Goal: Task Accomplishment & Management: Manage account settings

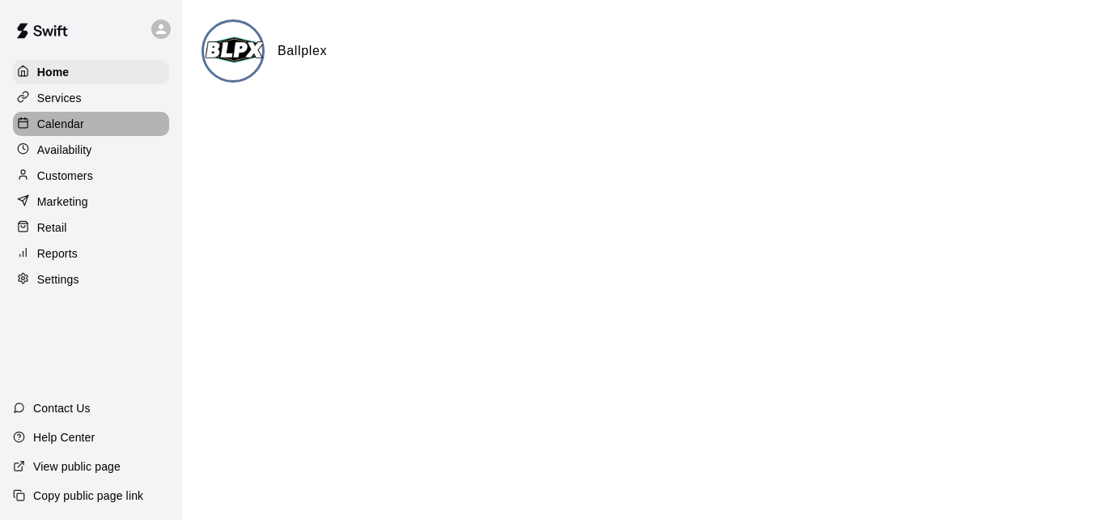
click at [112, 122] on div "Calendar" at bounding box center [91, 124] width 156 height 24
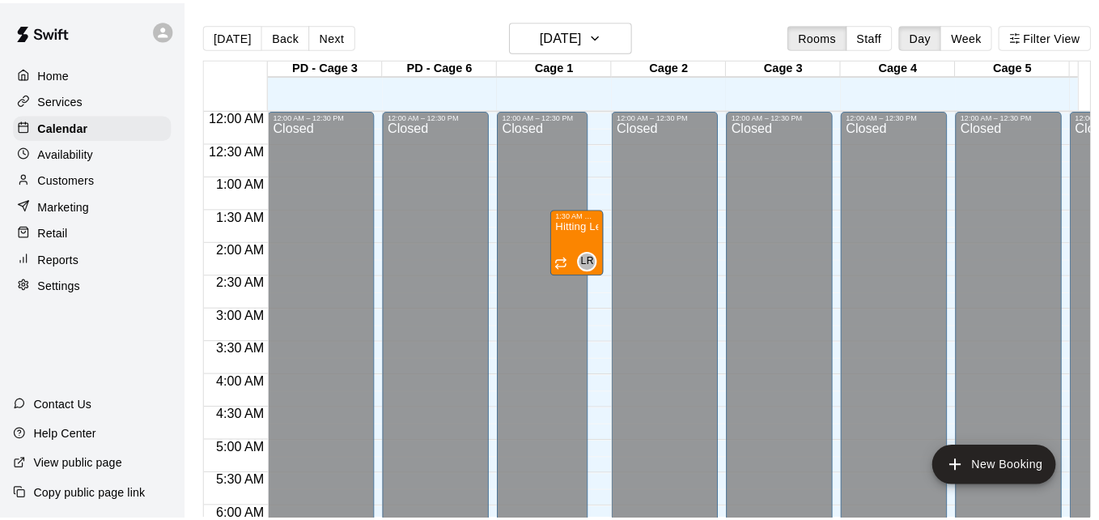
scroll to position [948, 0]
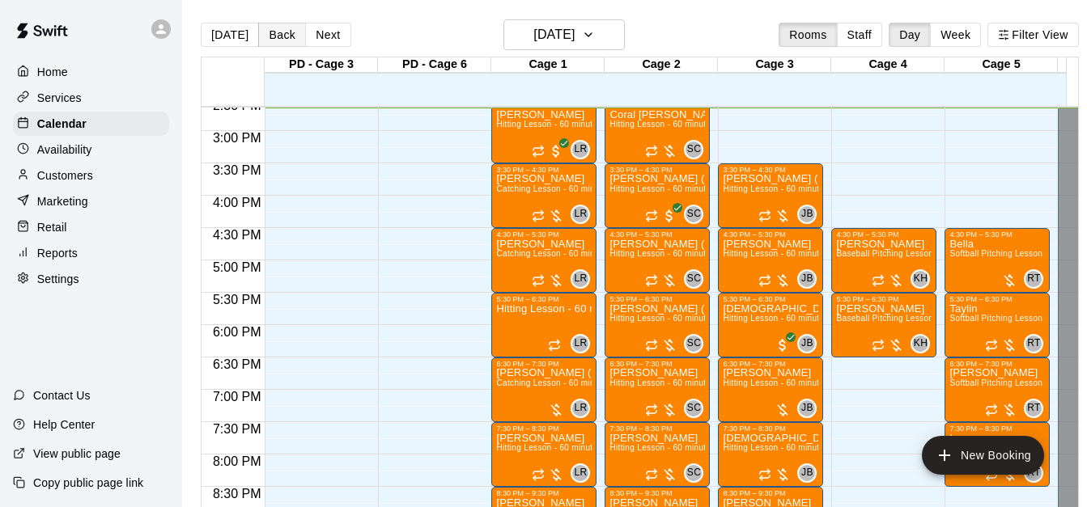
click at [275, 31] on button "Back" at bounding box center [282, 35] width 48 height 24
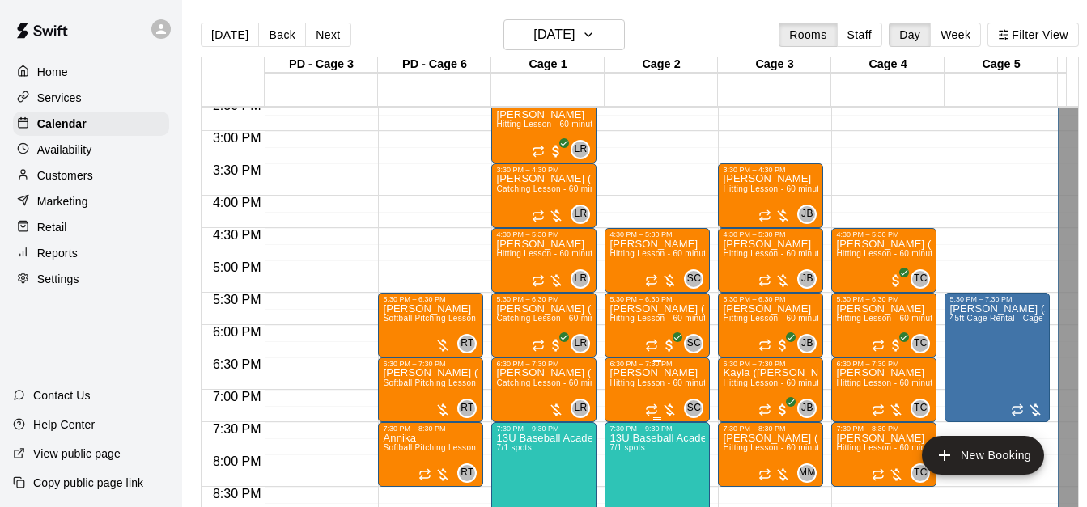
click at [659, 388] on span "Hitting Lesson - 60 minutes" at bounding box center [661, 383] width 105 height 9
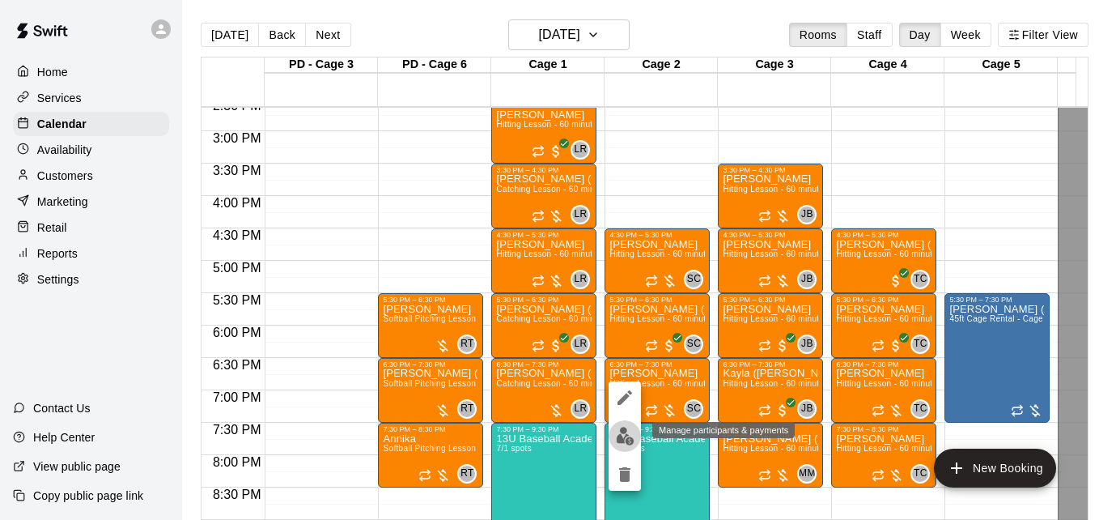
click at [624, 439] on img "edit" at bounding box center [625, 436] width 19 height 19
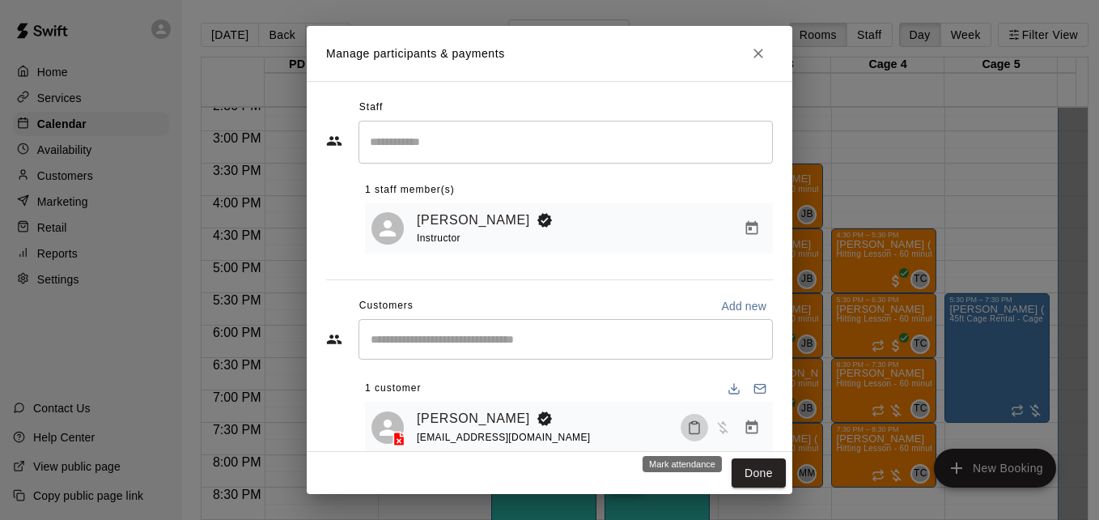
click at [687, 435] on icon "Mark attendance" at bounding box center [694, 427] width 15 height 15
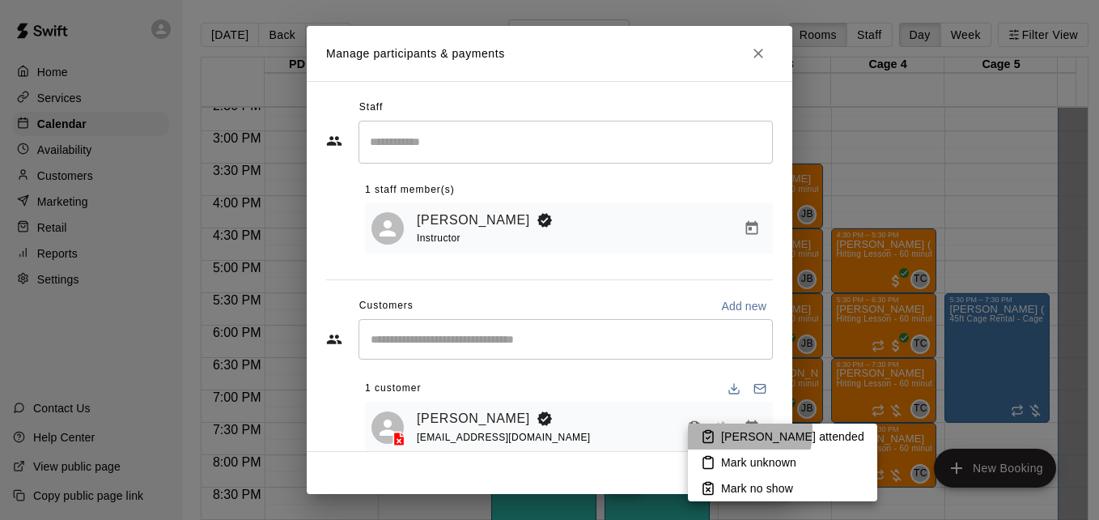
click at [731, 431] on p "[PERSON_NAME] attended" at bounding box center [792, 436] width 143 height 16
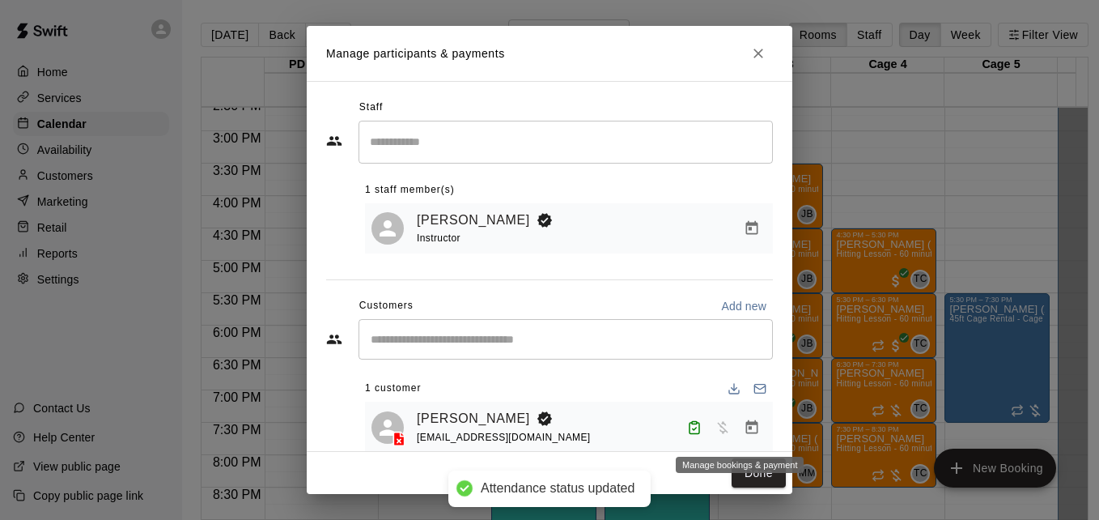
click at [744, 428] on icon "Manage bookings & payment" at bounding box center [752, 427] width 16 height 16
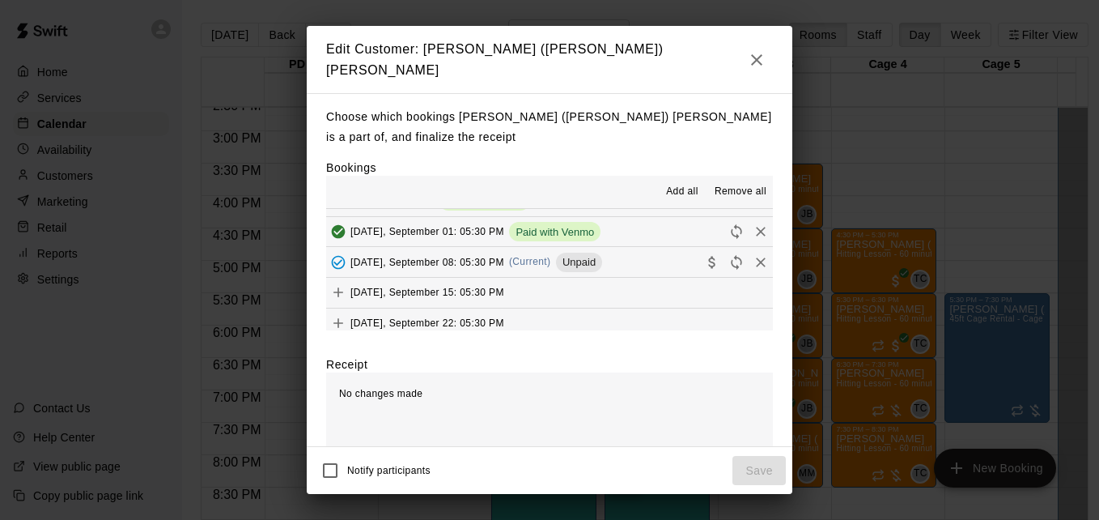
scroll to position [399, 0]
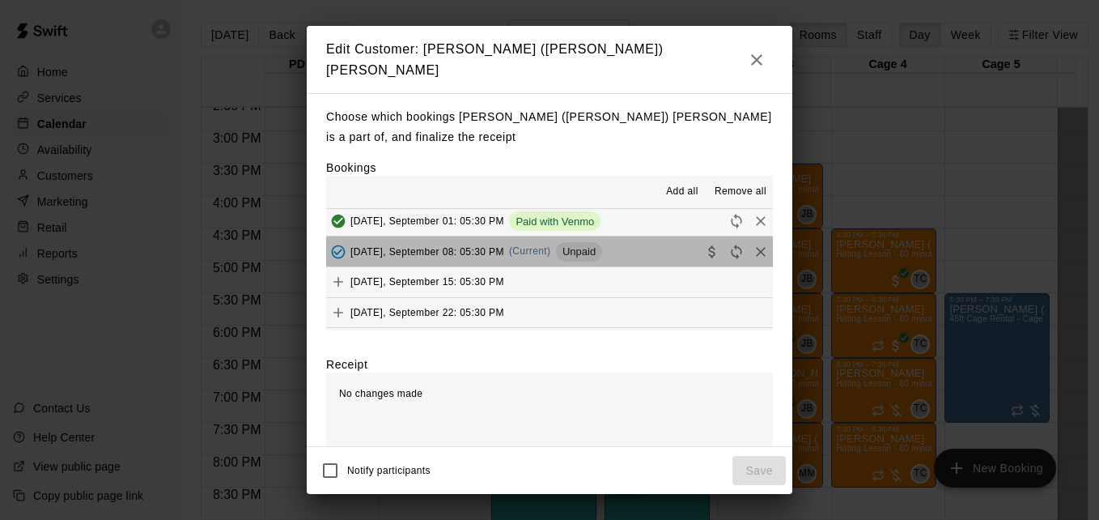
click at [638, 252] on button "[DATE], September 08: 05:30 PM (Current) Unpaid" at bounding box center [549, 251] width 447 height 30
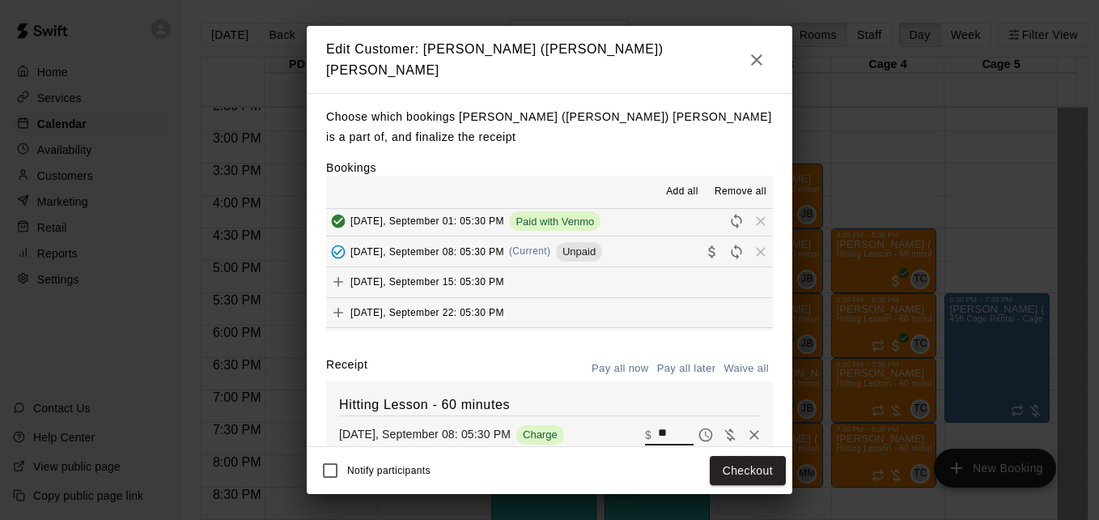
click at [658, 424] on input "**" at bounding box center [676, 434] width 36 height 21
type input "**"
click at [727, 479] on button "Checkout" at bounding box center [748, 471] width 76 height 30
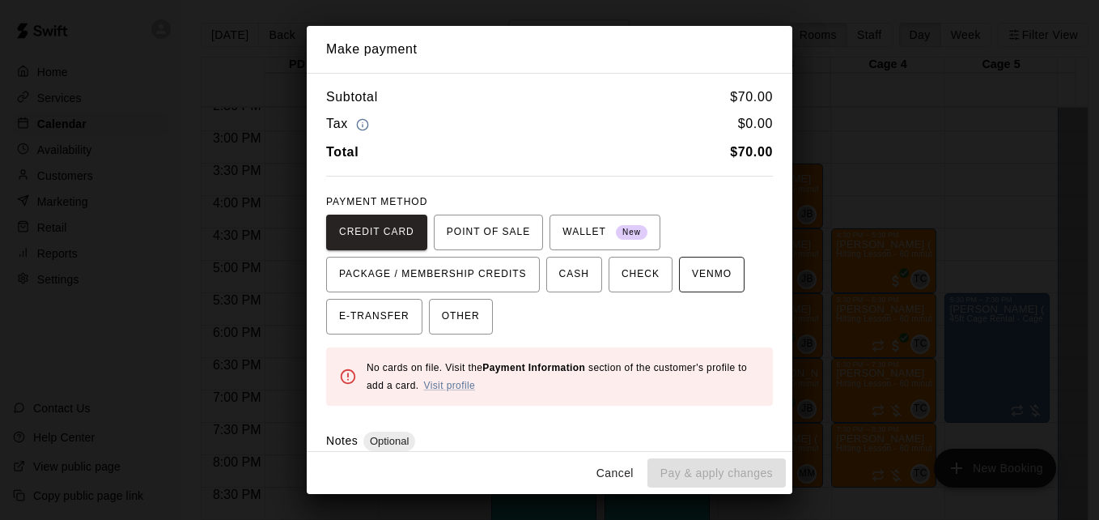
click at [692, 280] on span "VENMO" at bounding box center [712, 274] width 40 height 26
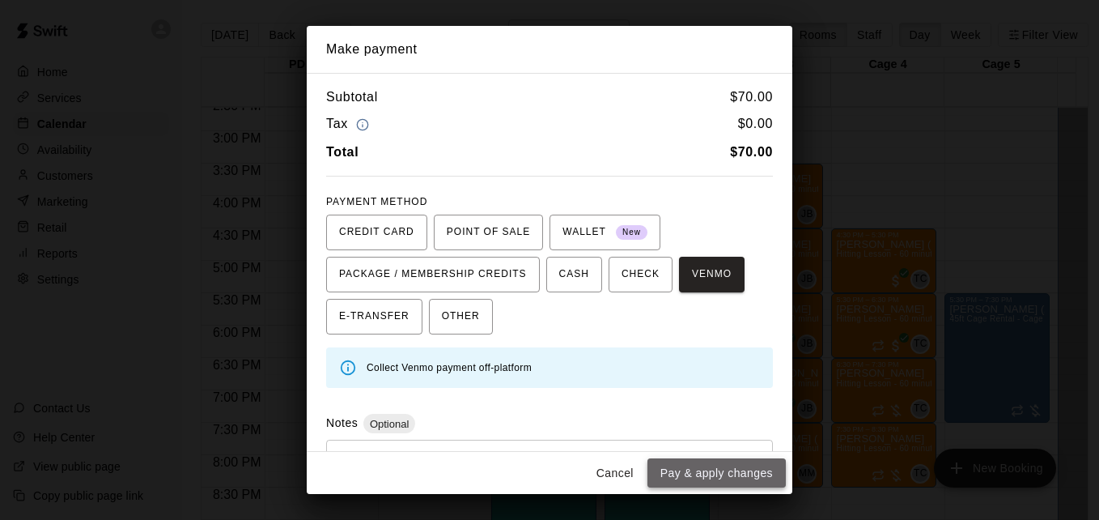
click at [722, 472] on button "Pay & apply changes" at bounding box center [716, 473] width 138 height 30
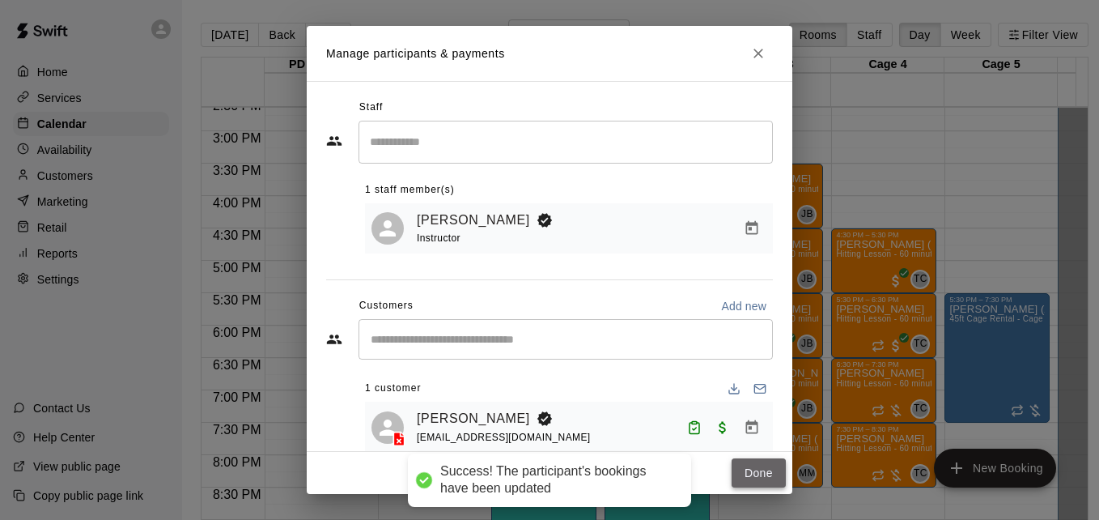
click at [744, 473] on button "Done" at bounding box center [759, 473] width 54 height 30
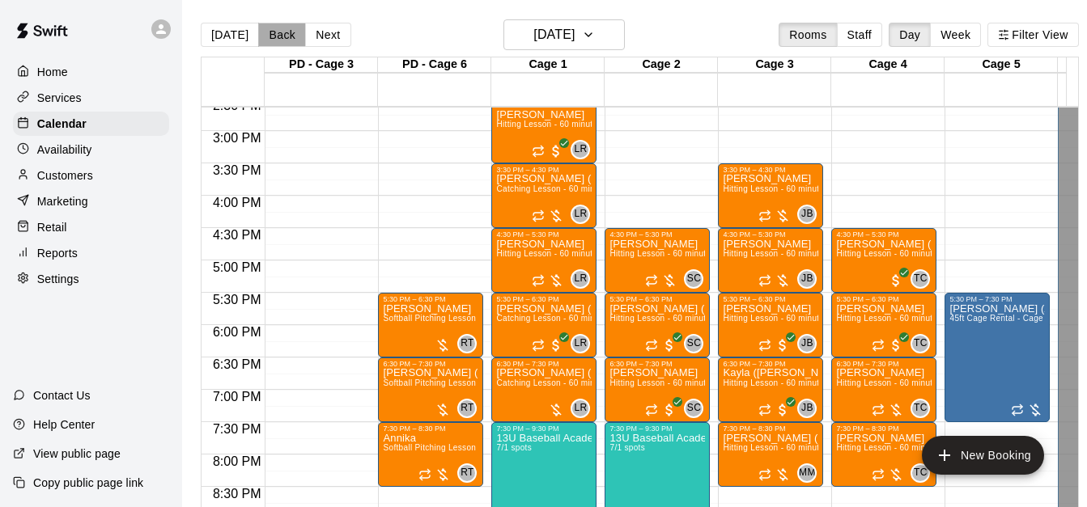
click at [261, 38] on button "Back" at bounding box center [282, 35] width 48 height 24
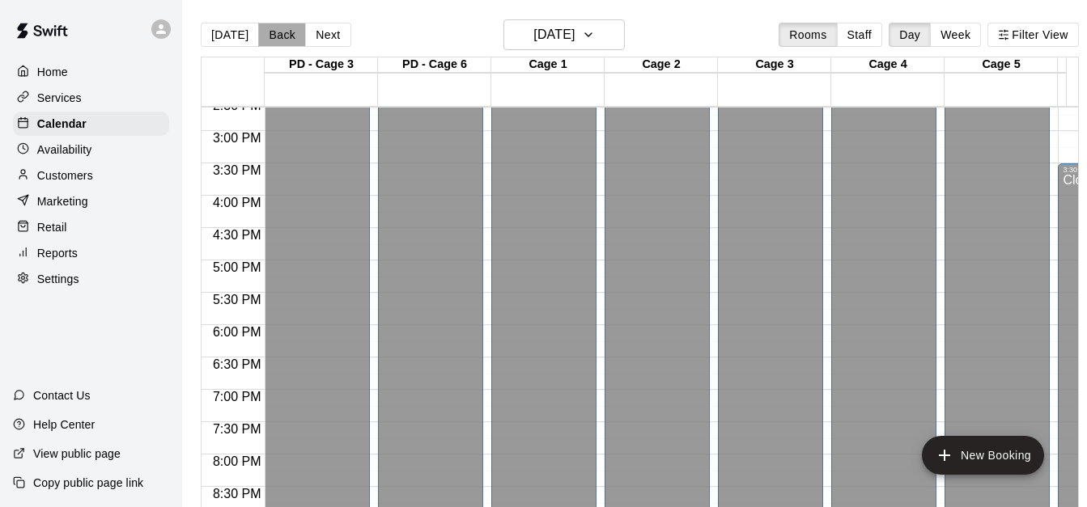
click at [276, 40] on button "Back" at bounding box center [282, 35] width 48 height 24
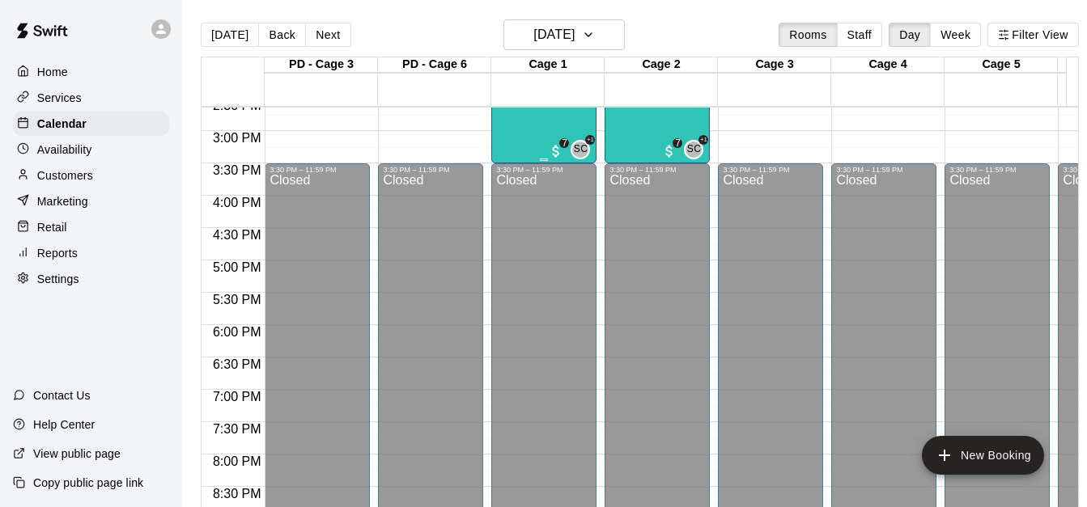
click at [540, 117] on div "SOFTBALL LIVE AT BAT 9/12 spots" at bounding box center [544, 233] width 96 height 507
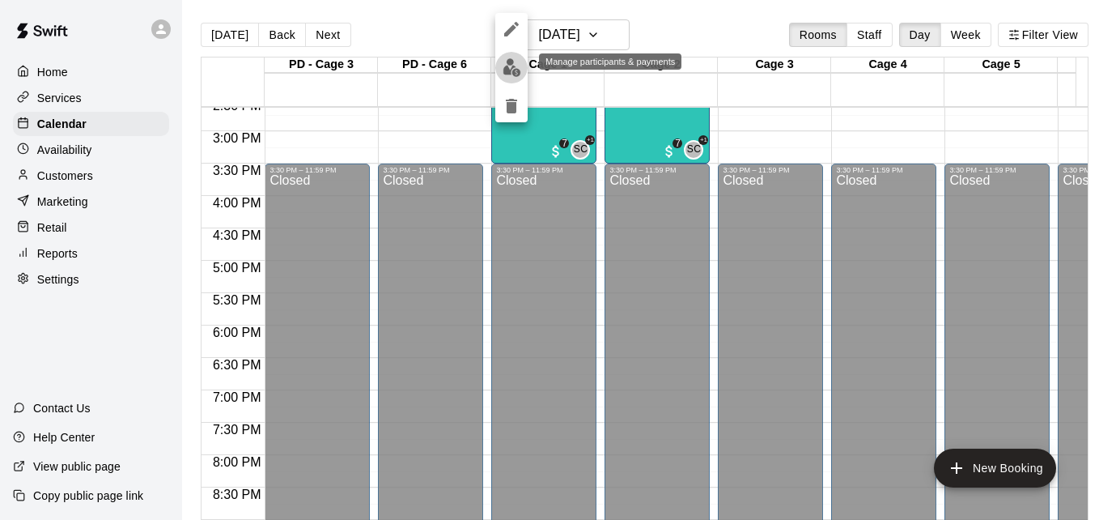
click at [510, 64] on img "edit" at bounding box center [512, 67] width 19 height 19
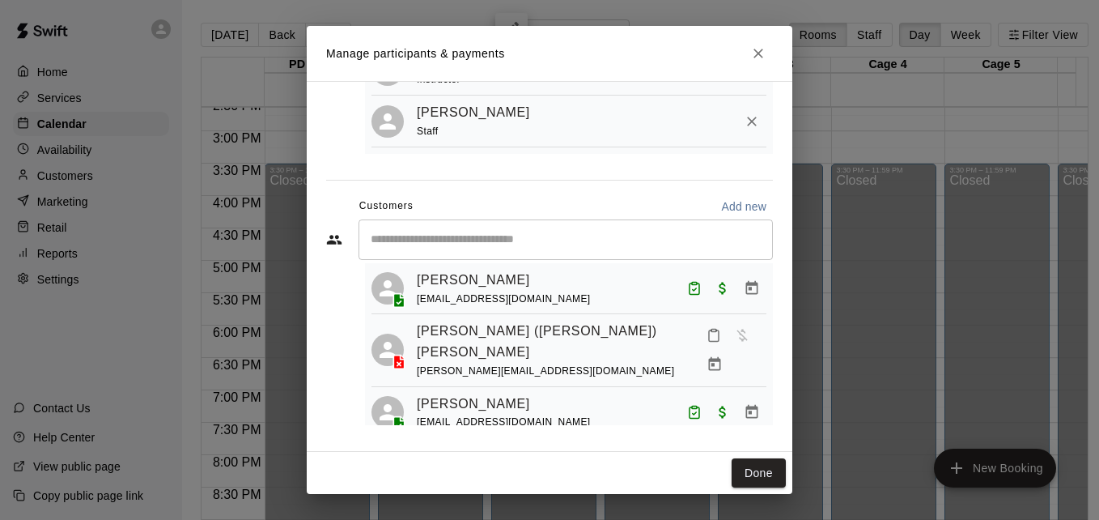
scroll to position [291, 0]
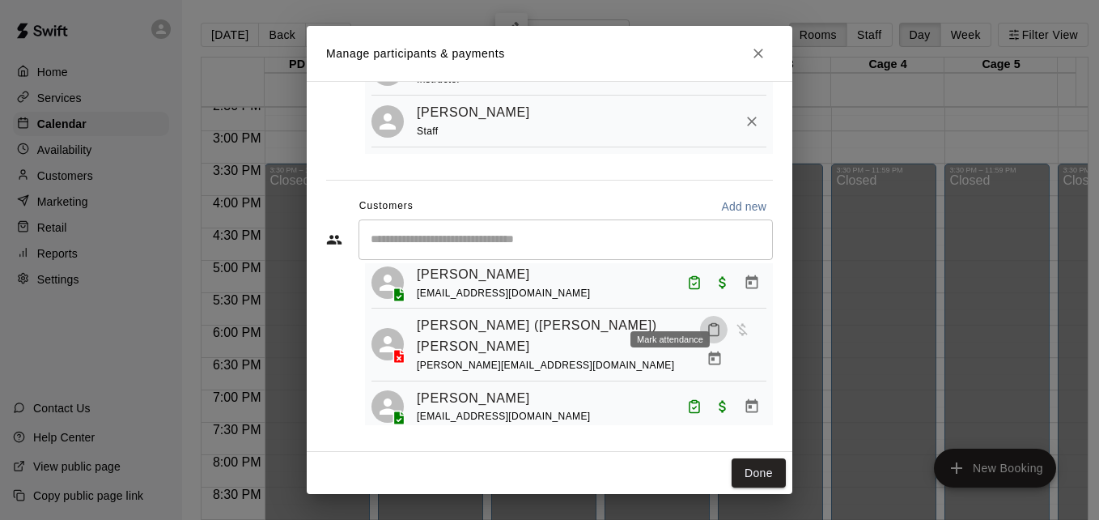
click at [700, 316] on button "Mark attendance" at bounding box center [714, 330] width 28 height 28
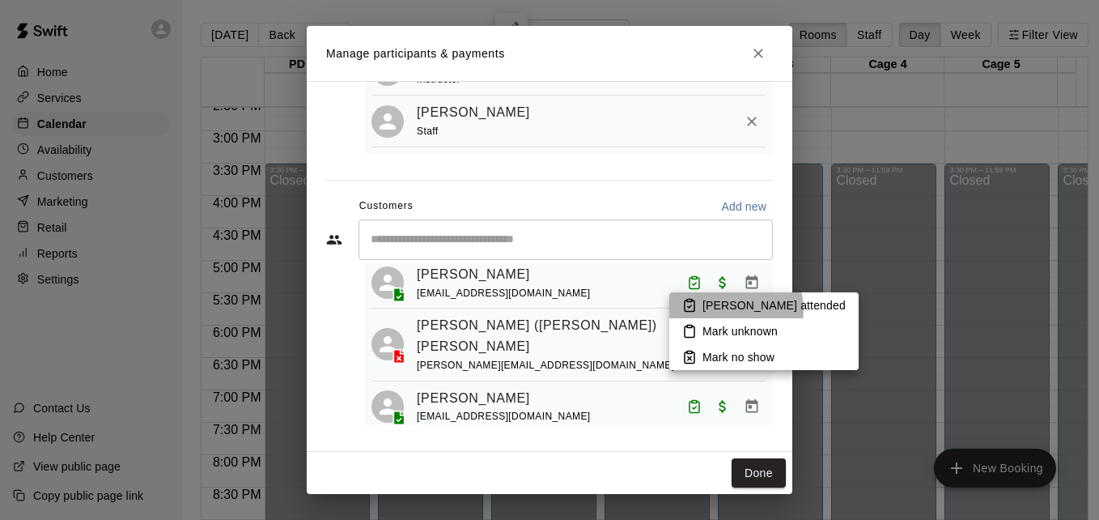
click at [735, 309] on p "[PERSON_NAME] attended" at bounding box center [774, 305] width 143 height 16
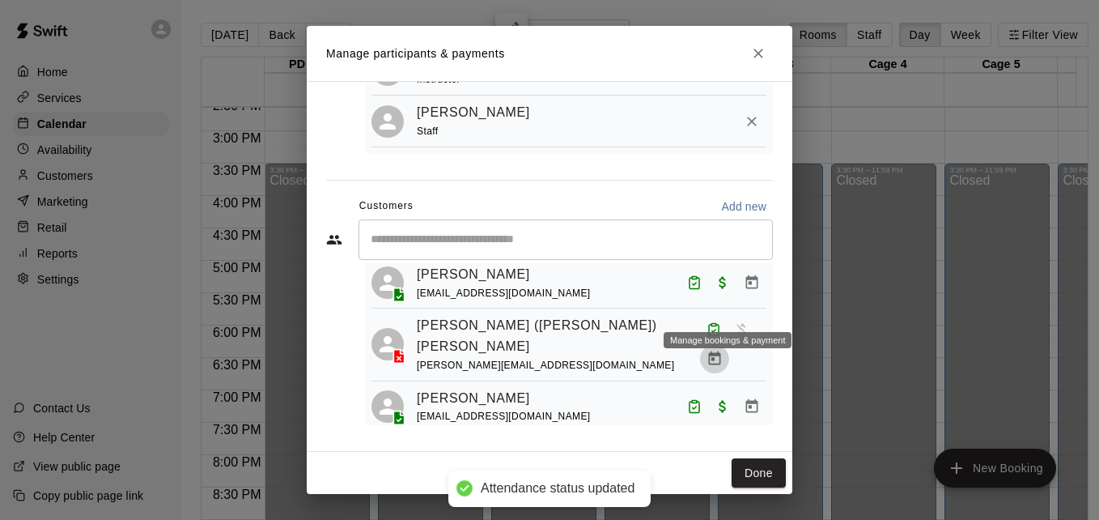
click at [721, 350] on icon "Manage bookings & payment" at bounding box center [715, 358] width 16 height 16
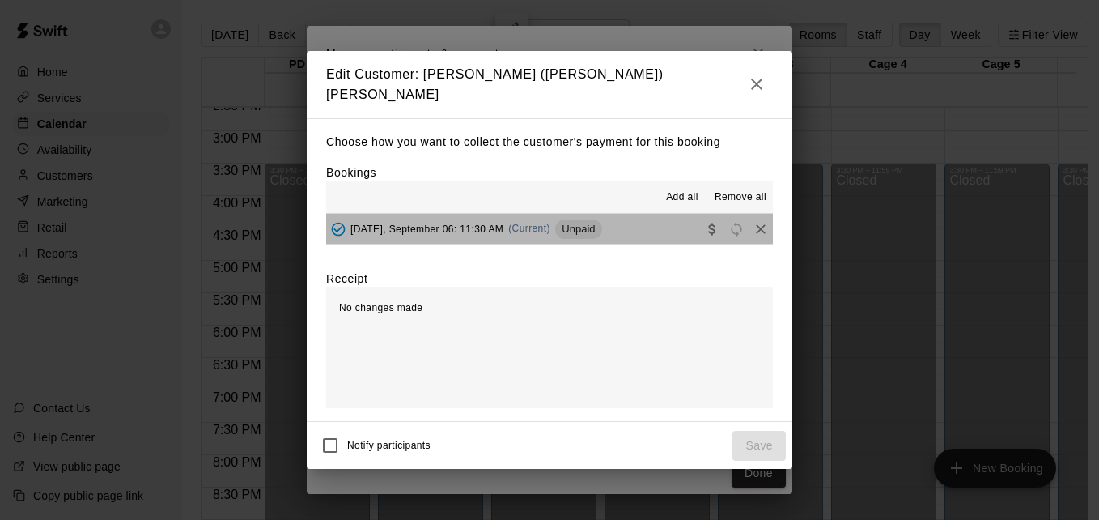
click at [657, 227] on button "[DATE], September 06: 11:30 AM (Current) Unpaid" at bounding box center [549, 229] width 447 height 30
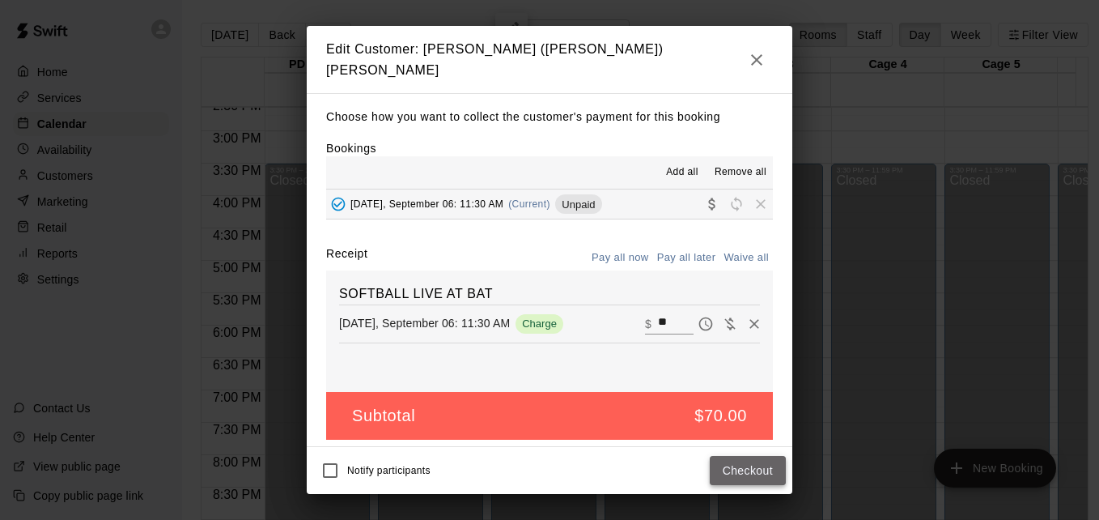
click at [750, 474] on button "Checkout" at bounding box center [748, 471] width 76 height 30
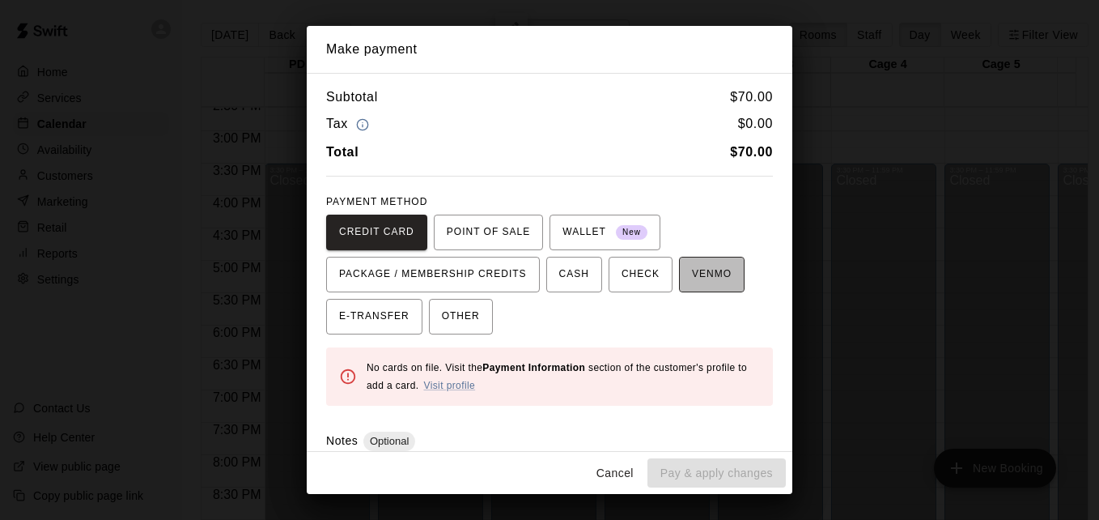
click at [708, 284] on span "VENMO" at bounding box center [712, 274] width 40 height 26
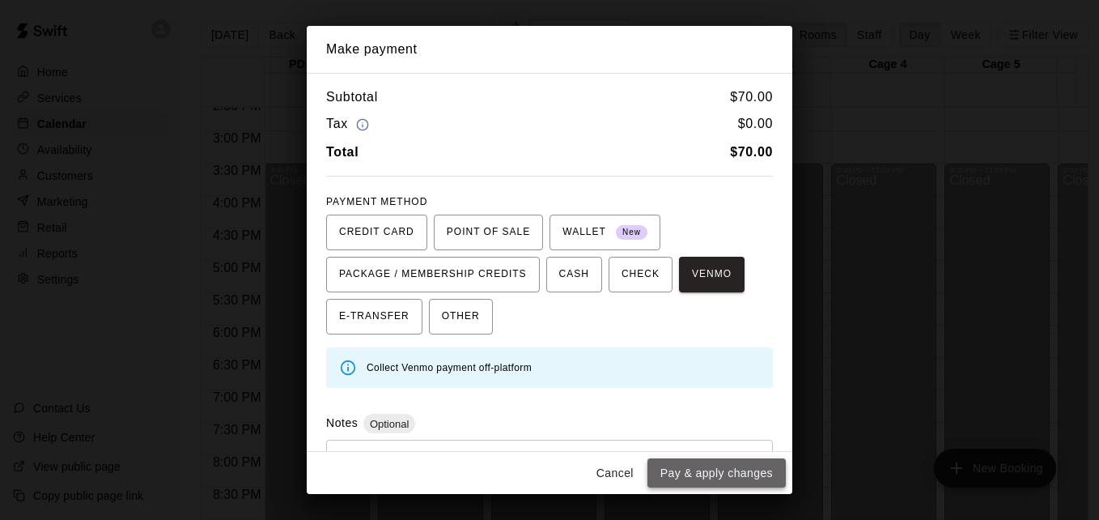
click at [725, 470] on button "Pay & apply changes" at bounding box center [716, 473] width 138 height 30
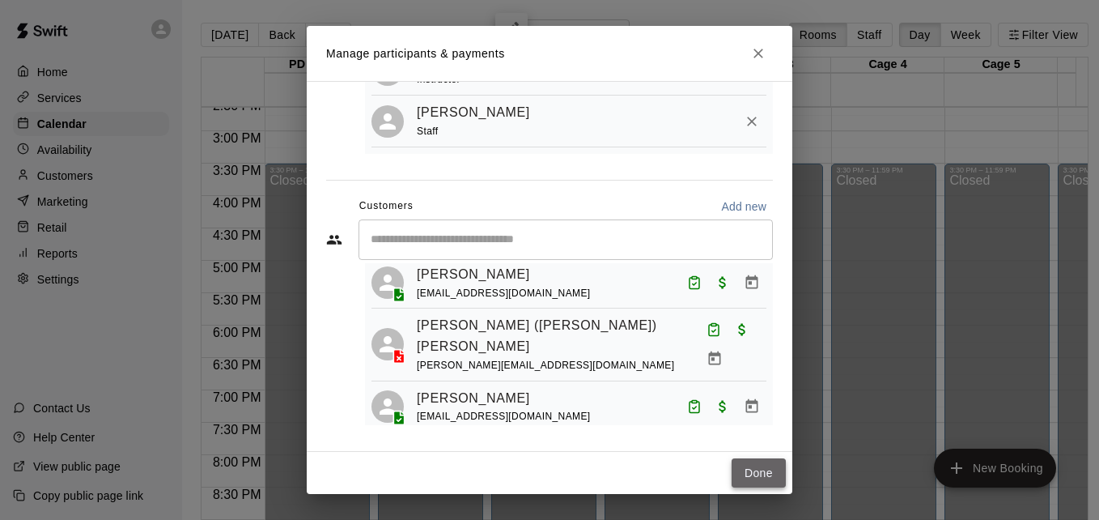
click at [771, 467] on button "Done" at bounding box center [759, 473] width 54 height 30
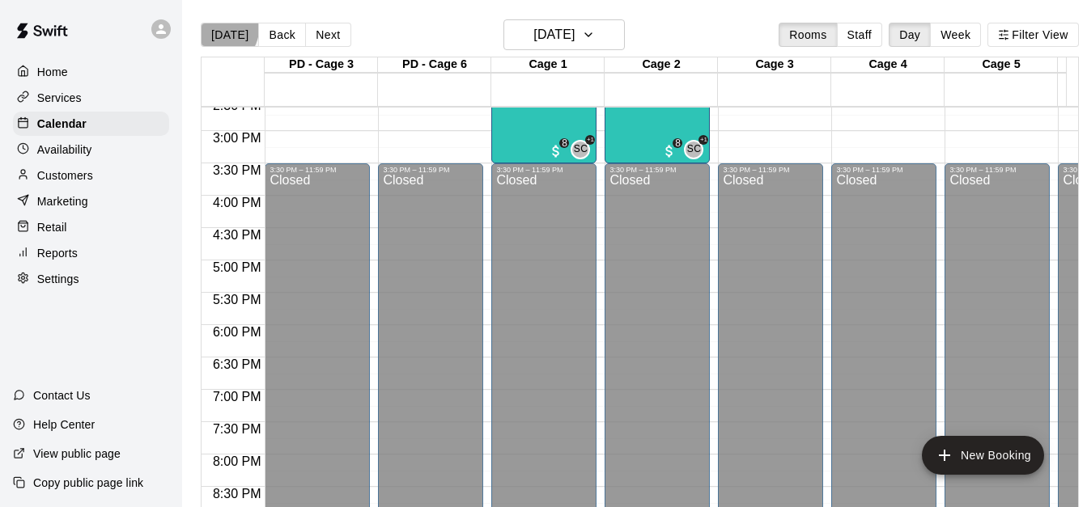
click at [221, 28] on button "[DATE]" at bounding box center [230, 35] width 58 height 24
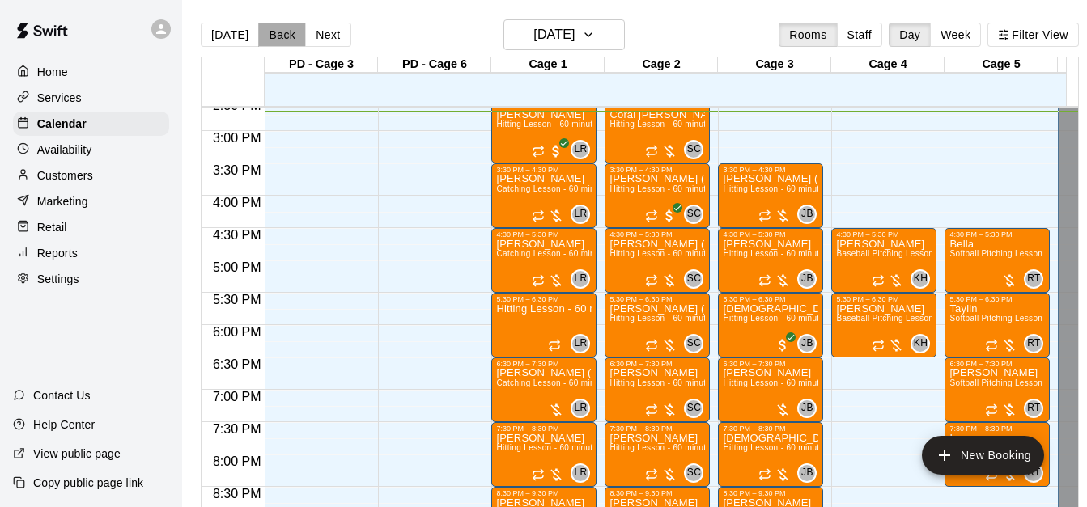
click at [279, 32] on button "Back" at bounding box center [282, 35] width 48 height 24
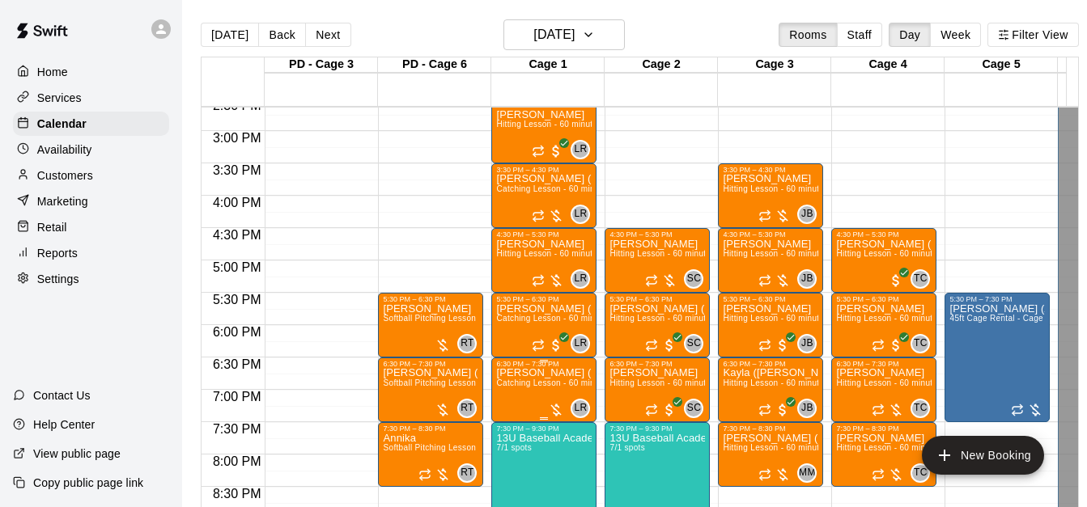
click at [546, 388] on span "Catching Lesson - 60 minutes" at bounding box center [553, 383] width 115 height 9
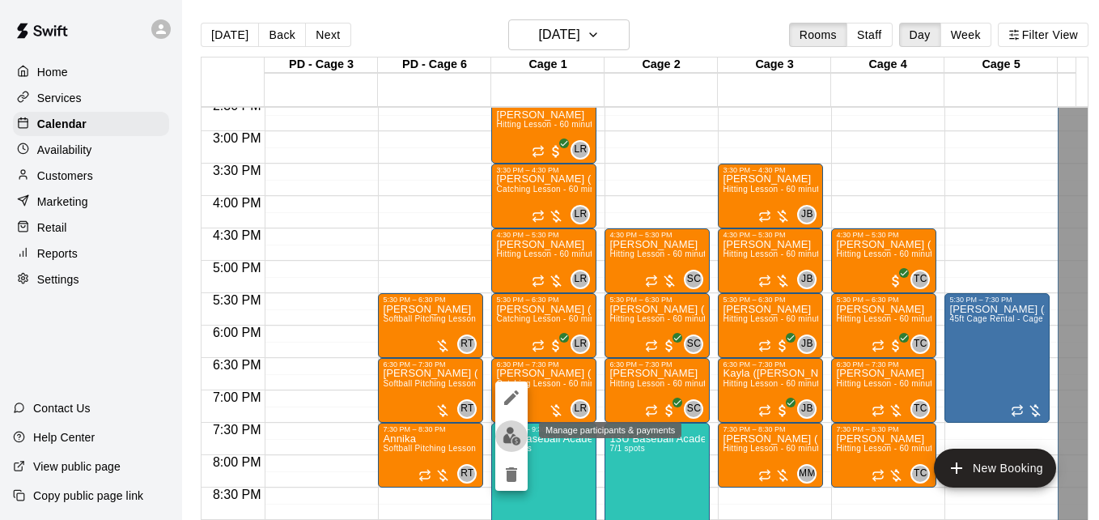
click at [507, 433] on img "edit" at bounding box center [512, 436] width 19 height 19
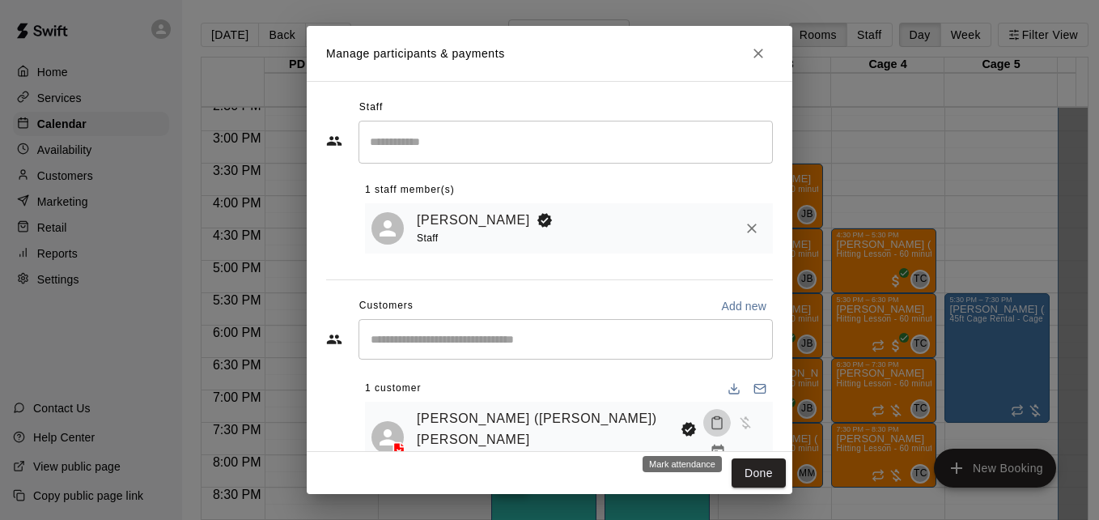
click at [710, 430] on icon "Mark attendance" at bounding box center [717, 422] width 15 height 15
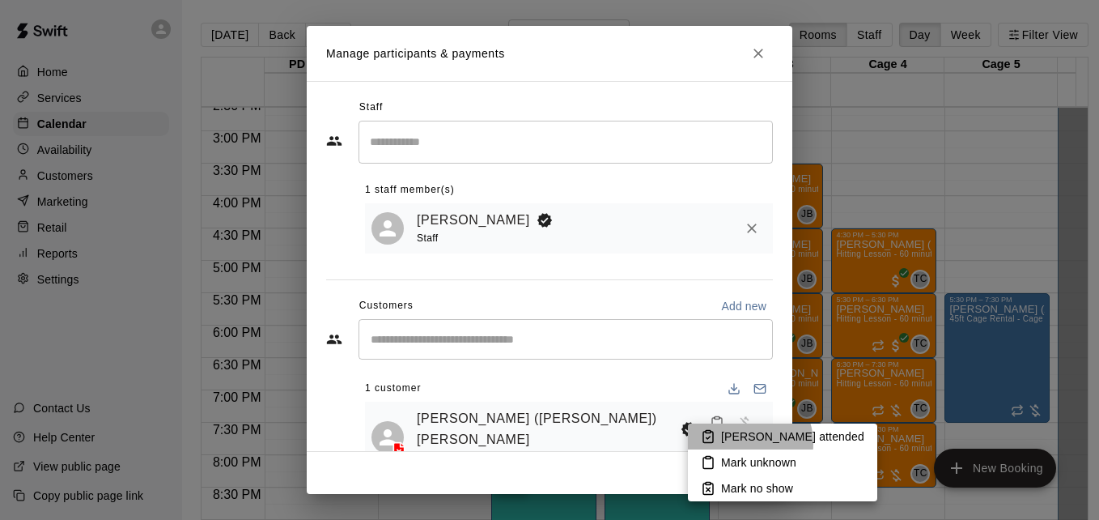
click at [740, 444] on p "[PERSON_NAME] attended" at bounding box center [792, 436] width 143 height 16
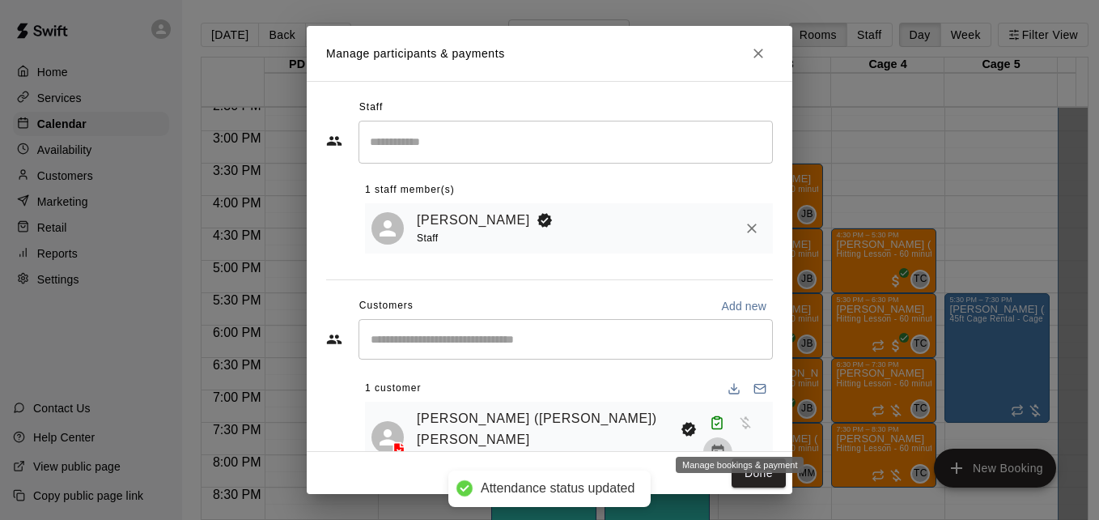
click at [726, 444] on icon "Manage bookings & payment" at bounding box center [718, 452] width 16 height 16
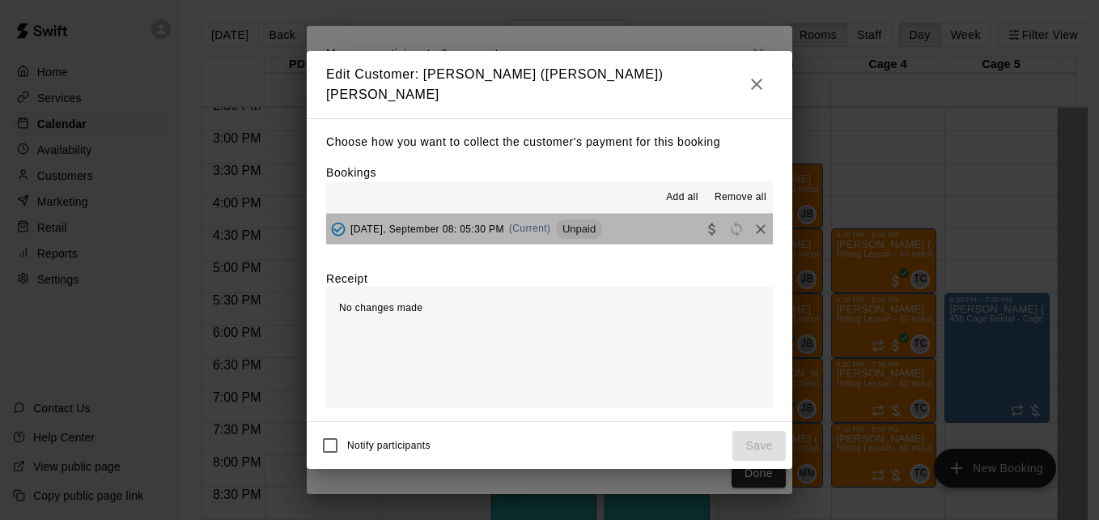
click at [657, 227] on button "[DATE], September 08: 05:30 PM (Current) Unpaid" at bounding box center [549, 229] width 447 height 30
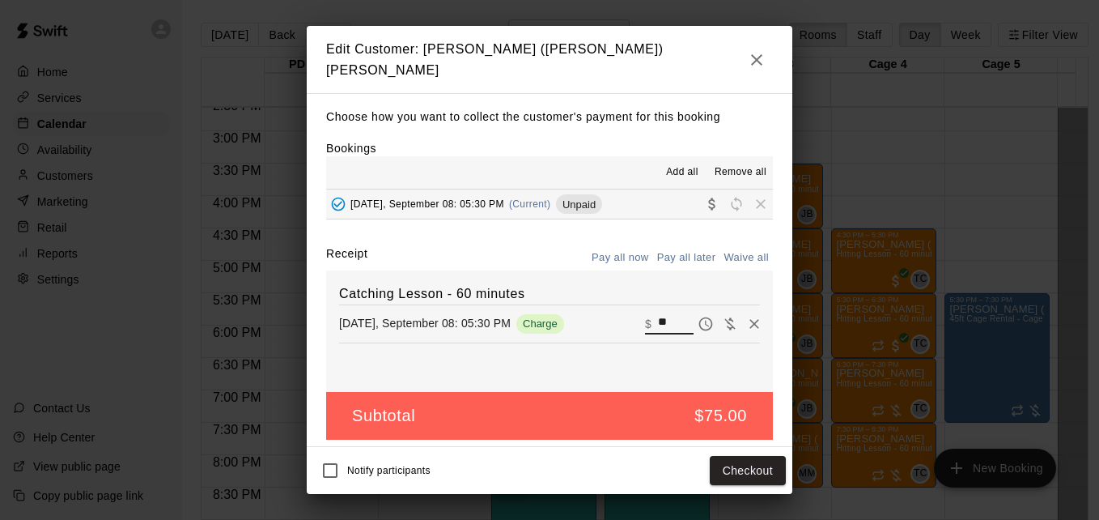
click at [658, 320] on input "**" at bounding box center [676, 323] width 36 height 21
type input "*"
type input "**"
click at [758, 473] on button "Checkout" at bounding box center [748, 471] width 76 height 30
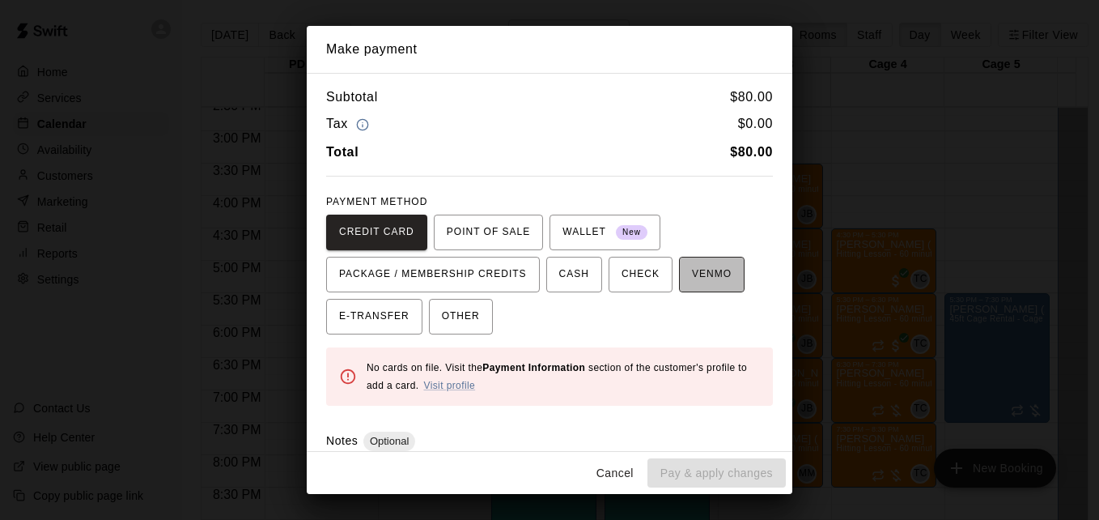
click at [694, 285] on span "VENMO" at bounding box center [712, 274] width 40 height 26
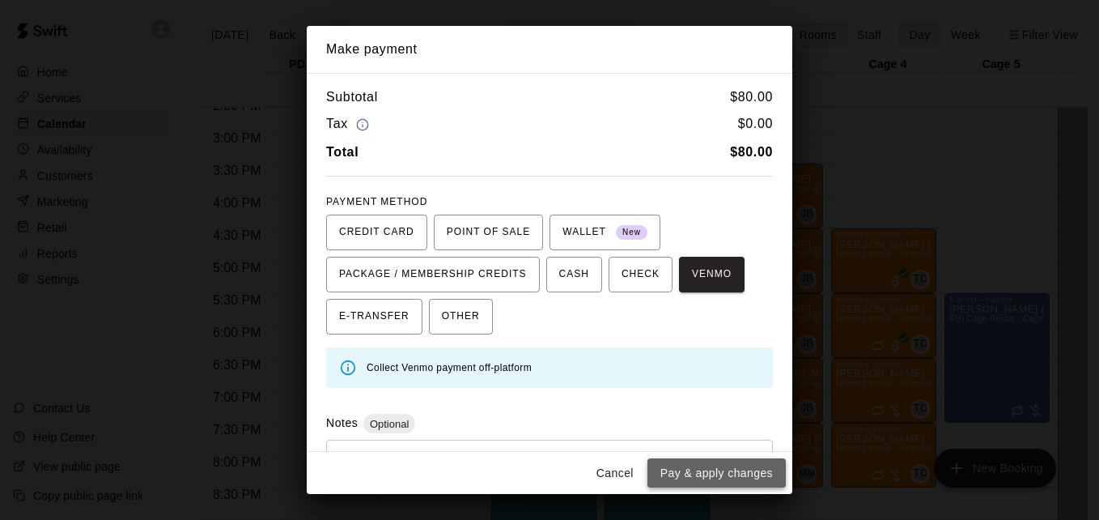
click at [719, 472] on button "Pay & apply changes" at bounding box center [716, 473] width 138 height 30
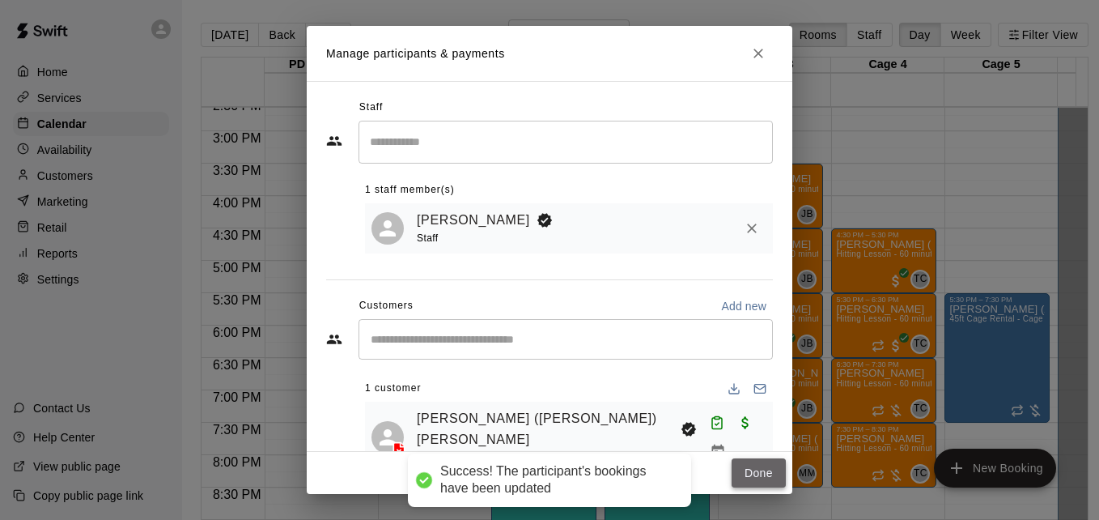
click at [744, 475] on button "Done" at bounding box center [759, 473] width 54 height 30
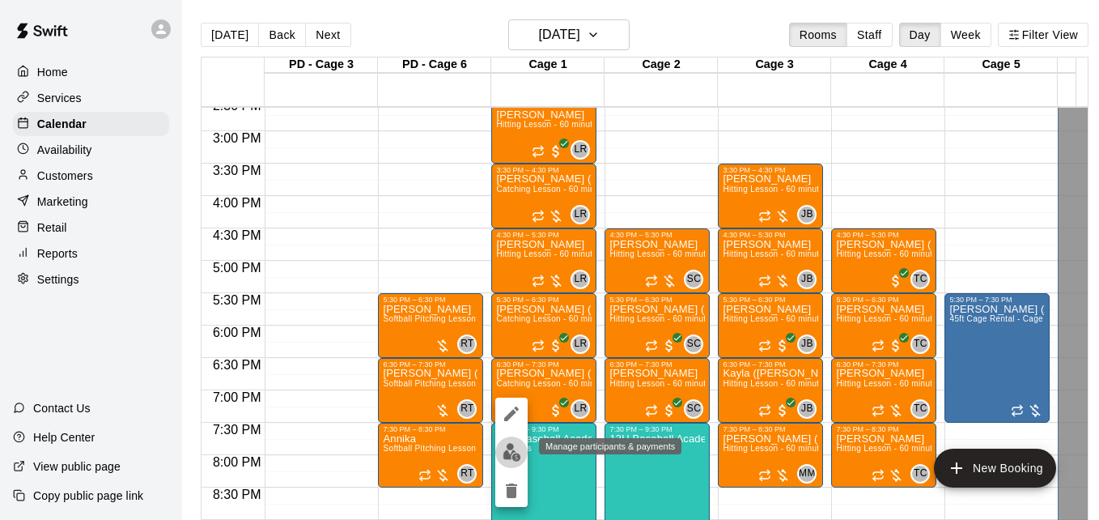
click at [510, 450] on img "edit" at bounding box center [512, 452] width 19 height 19
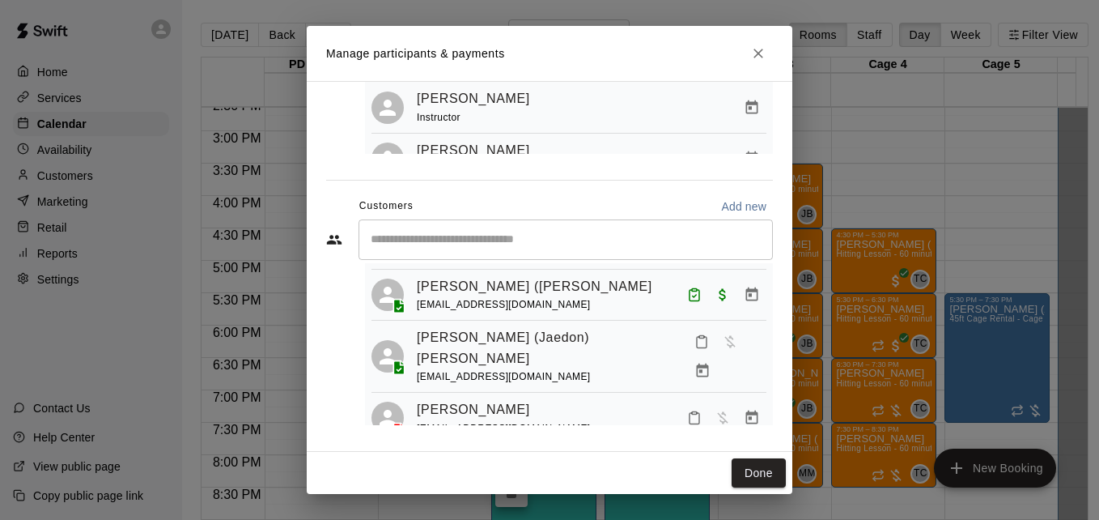
scroll to position [260, 0]
click at [687, 410] on icon "Mark attendance" at bounding box center [694, 417] width 15 height 15
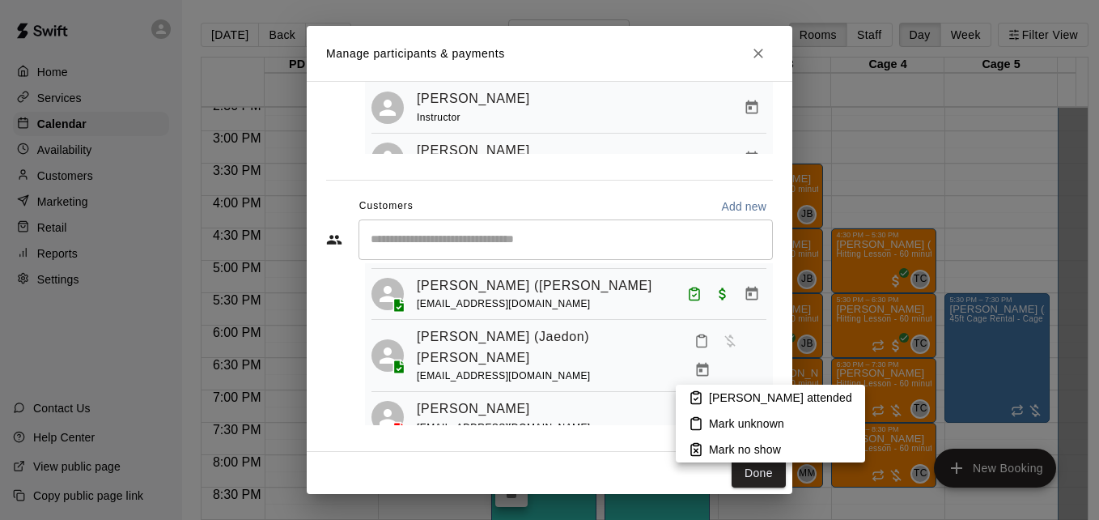
click at [711, 398] on p "[PERSON_NAME] attended" at bounding box center [780, 397] width 143 height 16
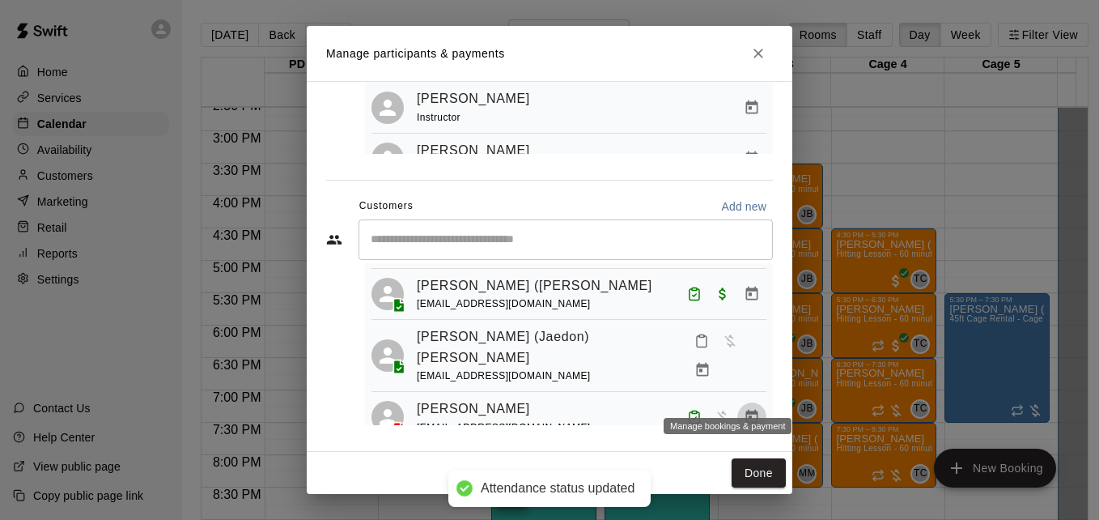
click at [744, 409] on icon "Manage bookings & payment" at bounding box center [752, 417] width 16 height 16
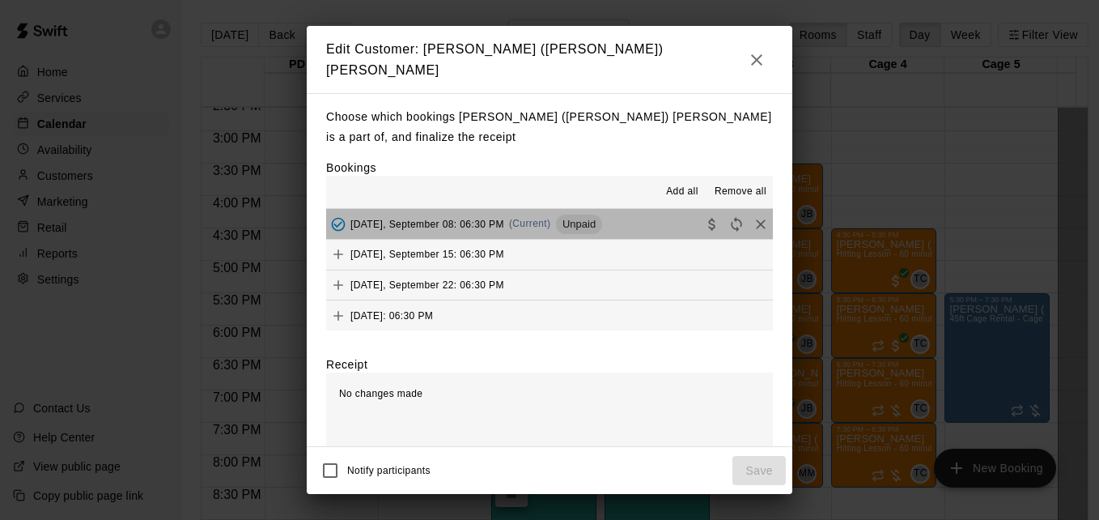
click at [652, 215] on button "[DATE], September 08: 06:30 PM (Current) Unpaid" at bounding box center [549, 224] width 447 height 30
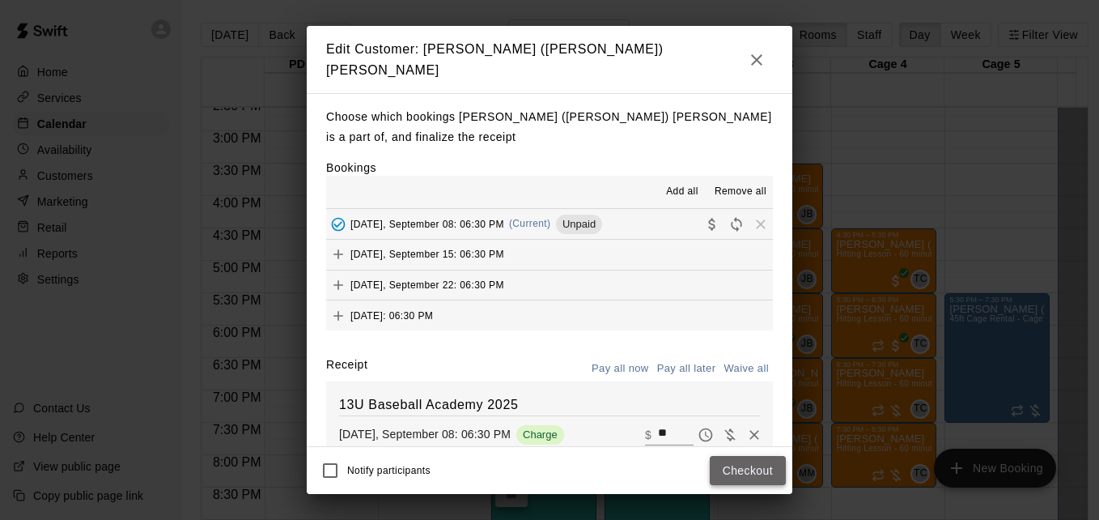
click at [739, 464] on button "Checkout" at bounding box center [748, 471] width 76 height 30
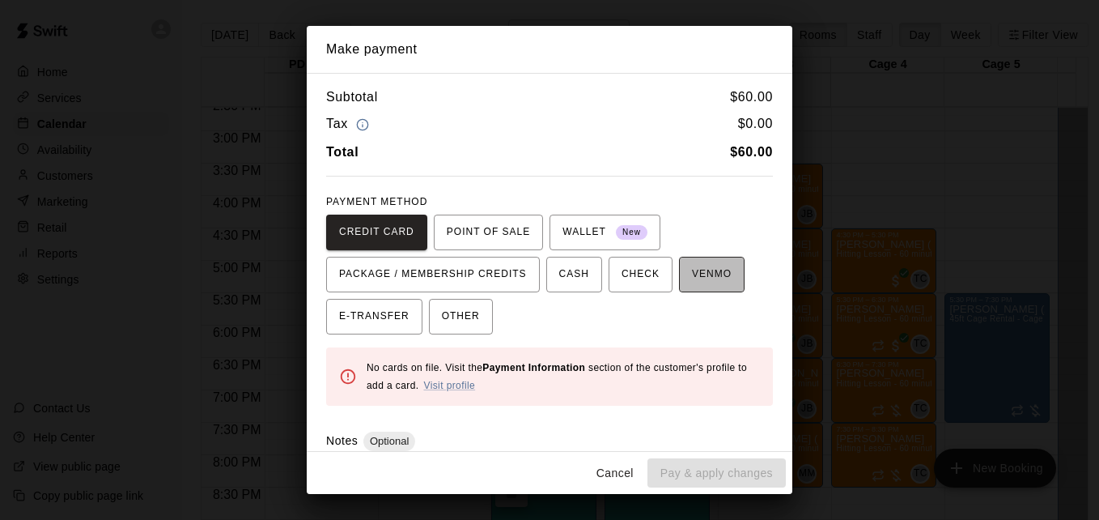
click at [692, 270] on span "VENMO" at bounding box center [712, 274] width 40 height 26
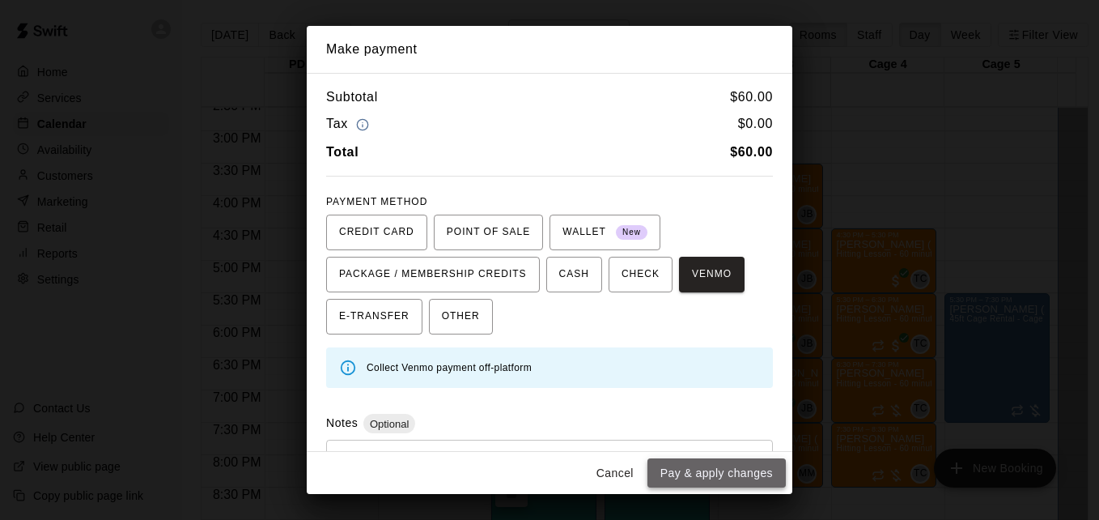
click at [726, 473] on button "Pay & apply changes" at bounding box center [716, 473] width 138 height 30
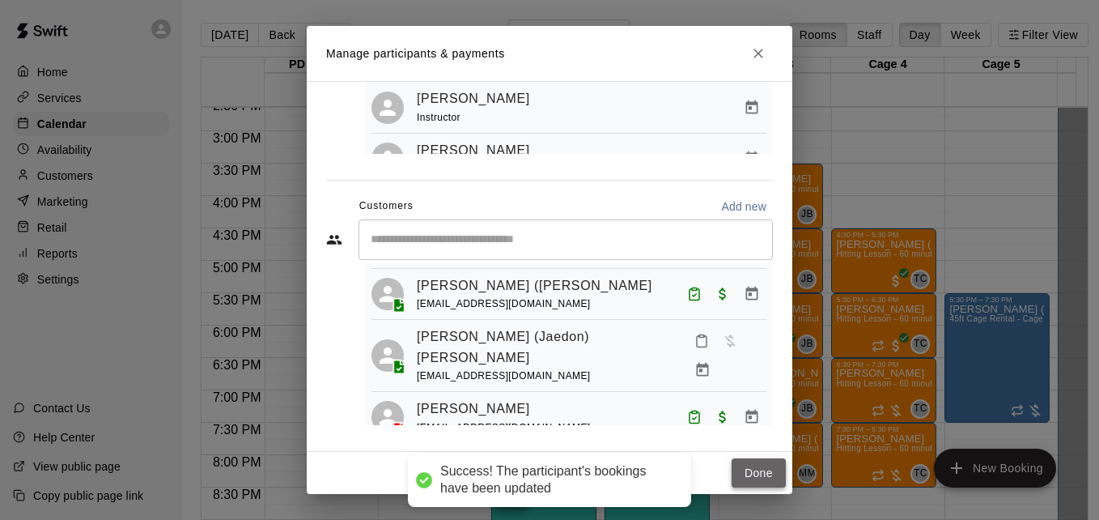
click at [745, 477] on button "Done" at bounding box center [759, 473] width 54 height 30
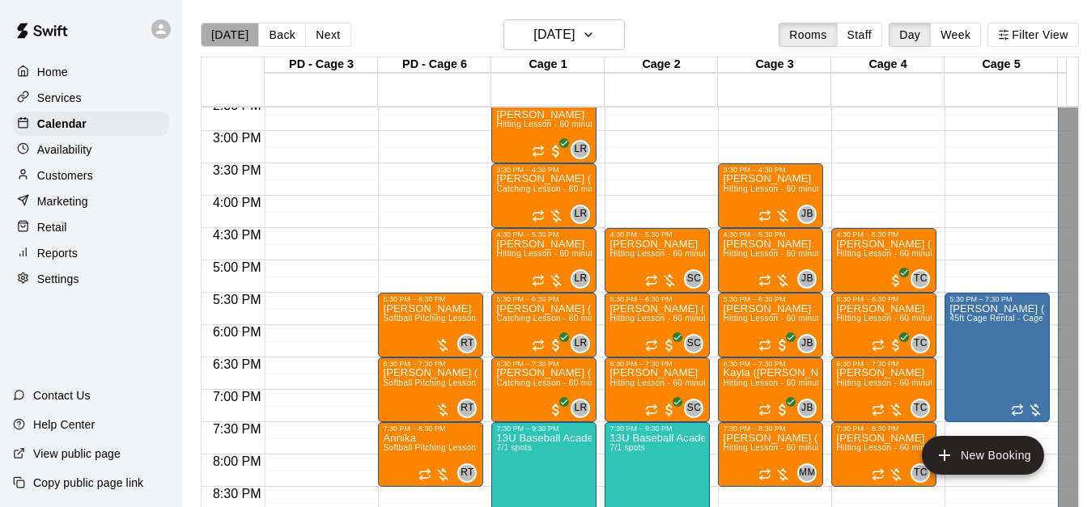
click at [244, 28] on button "[DATE]" at bounding box center [230, 35] width 58 height 24
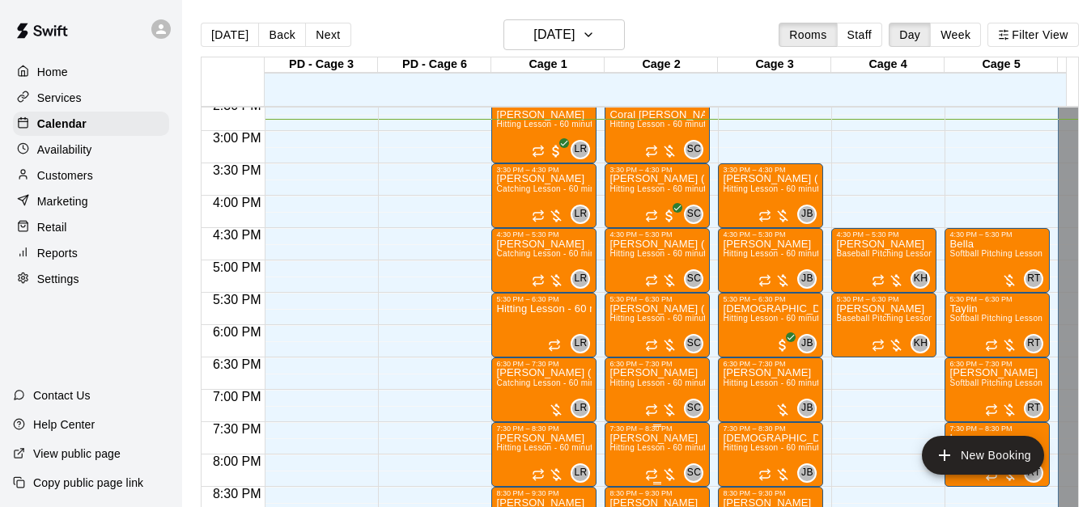
click at [645, 448] on span "Hitting Lesson - 60 minutes" at bounding box center [661, 448] width 105 height 9
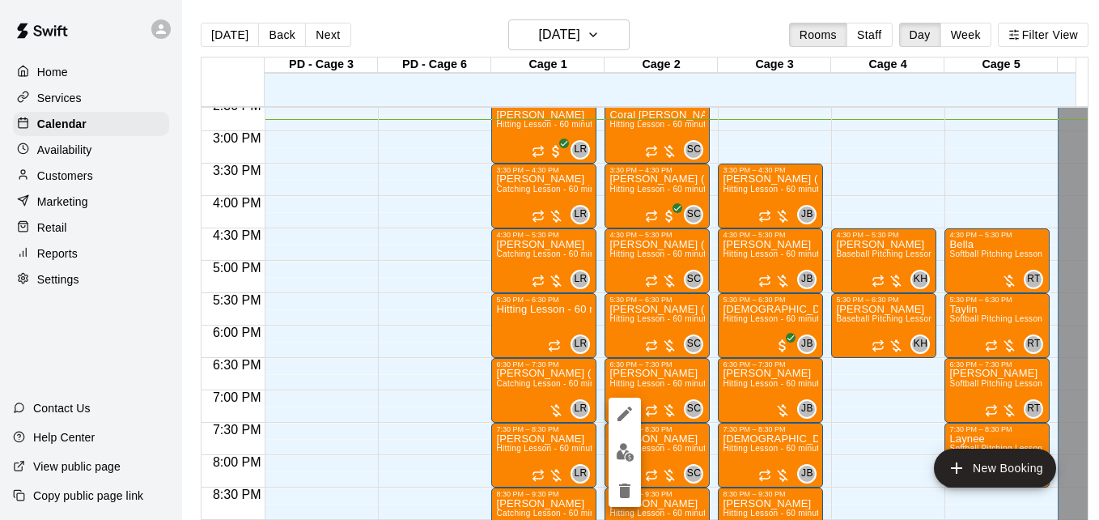
drag, startPoint x: 645, startPoint y: 448, endPoint x: 628, endPoint y: 451, distance: 17.2
click at [628, 451] on div at bounding box center [549, 260] width 1099 height 520
click at [628, 451] on img "edit" at bounding box center [625, 452] width 19 height 19
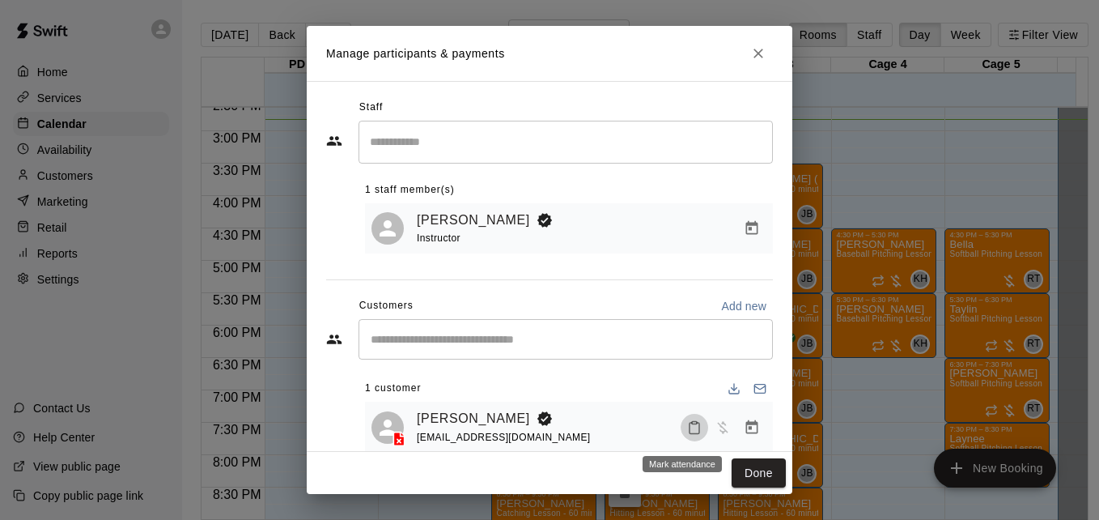
click at [687, 435] on icon "Mark attendance" at bounding box center [694, 427] width 15 height 15
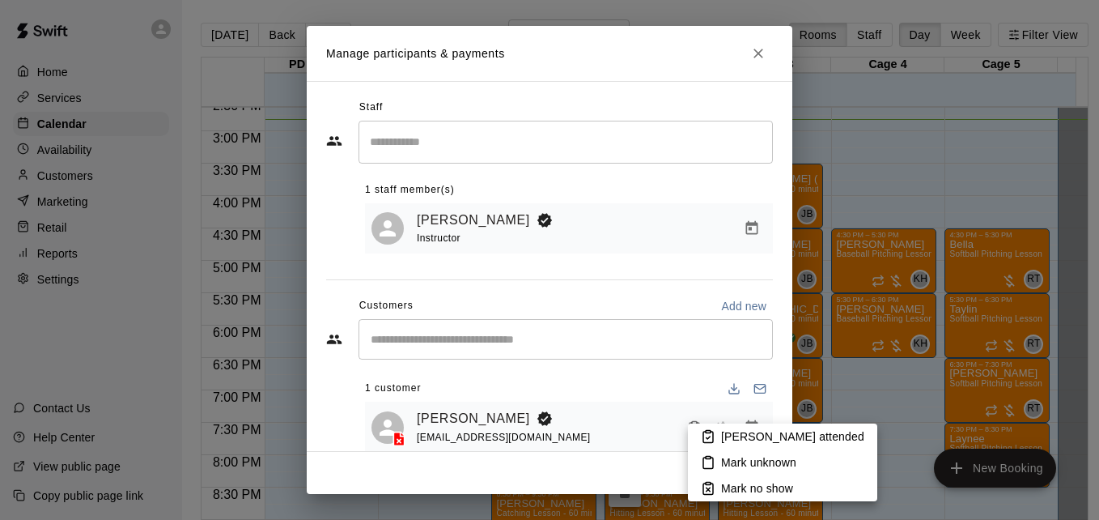
click at [727, 439] on p "[PERSON_NAME] attended" at bounding box center [792, 436] width 143 height 16
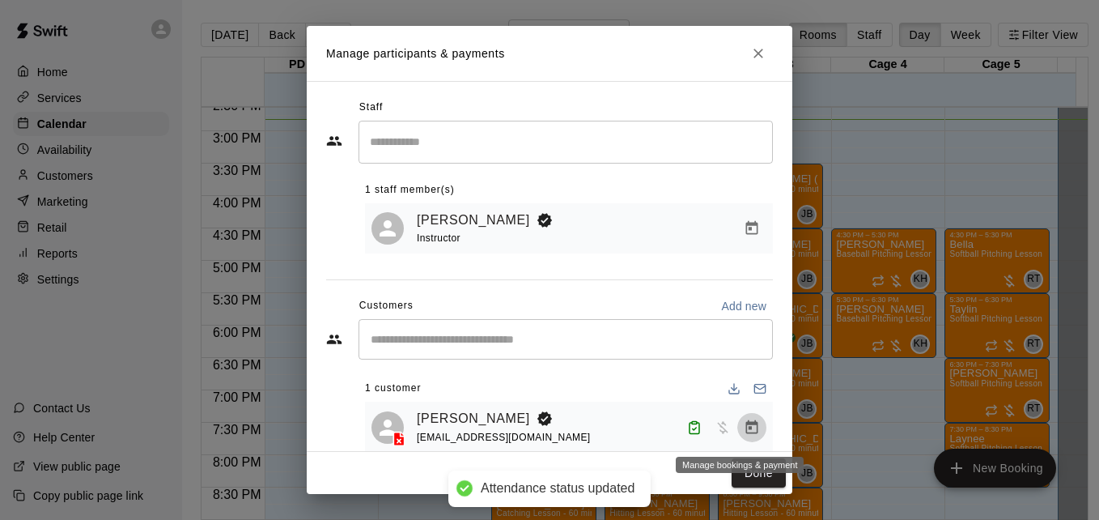
click at [746, 433] on icon "Manage bookings & payment" at bounding box center [752, 426] width 12 height 14
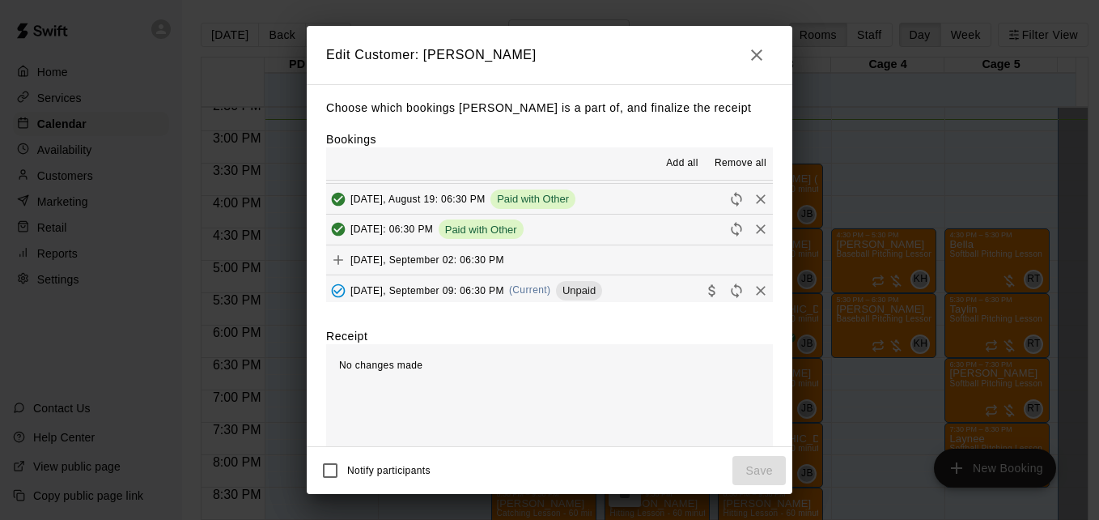
scroll to position [486, 0]
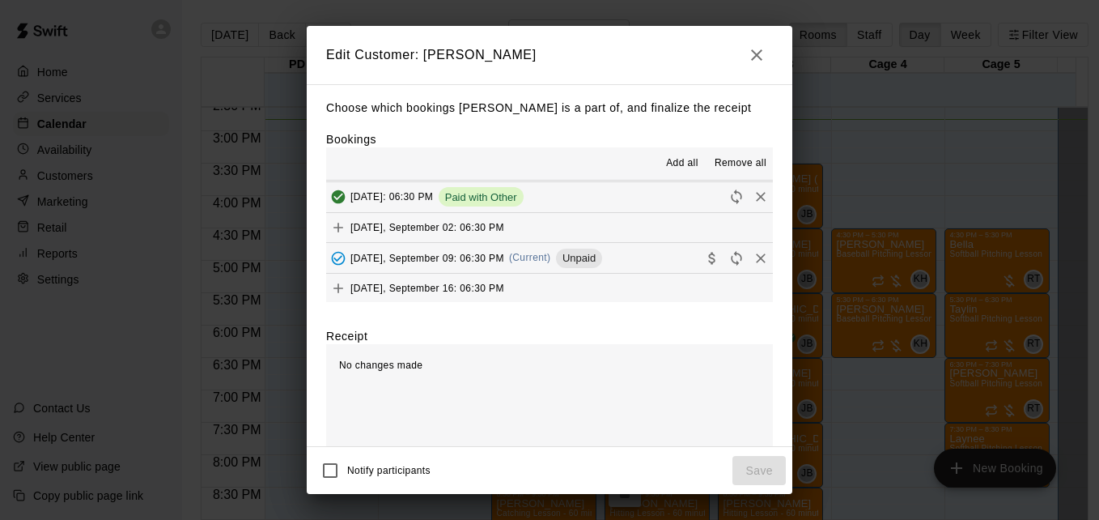
click at [639, 257] on button "[DATE], September 09: 06:30 PM (Current) Unpaid" at bounding box center [549, 258] width 447 height 30
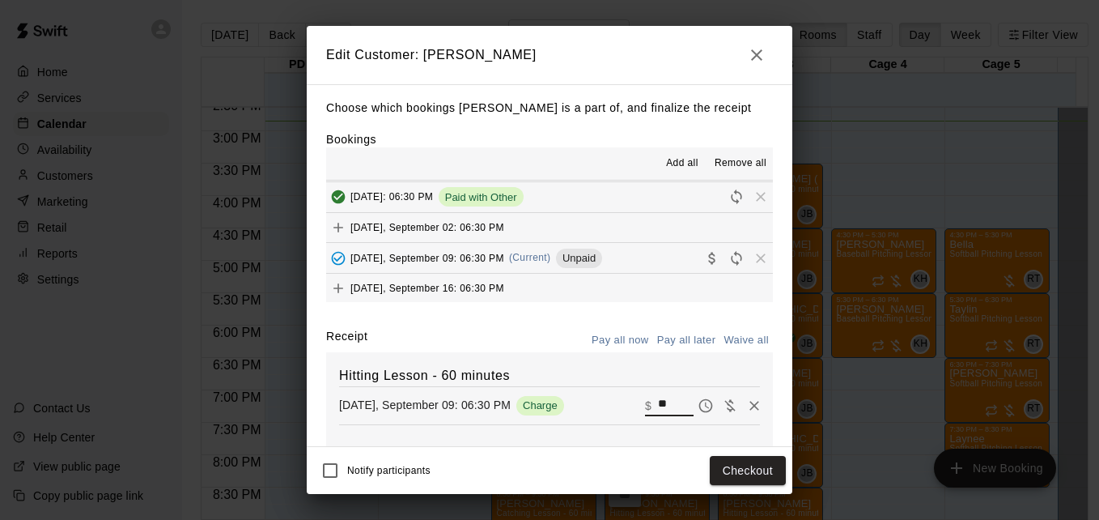
click at [658, 413] on input "**" at bounding box center [676, 405] width 36 height 21
type input "**"
click at [741, 472] on button "Checkout" at bounding box center [748, 471] width 76 height 30
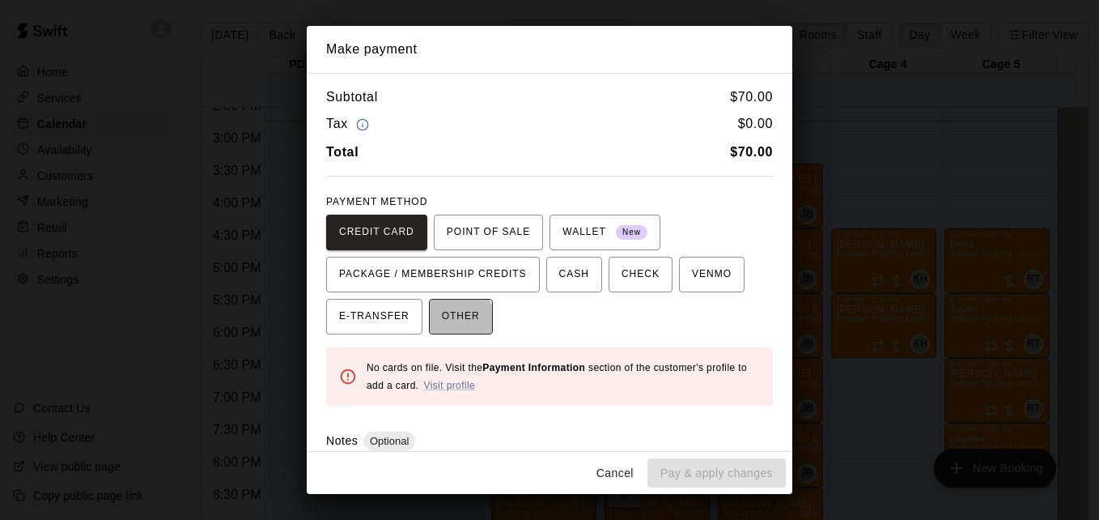
click at [448, 321] on span "OTHER" at bounding box center [461, 317] width 38 height 26
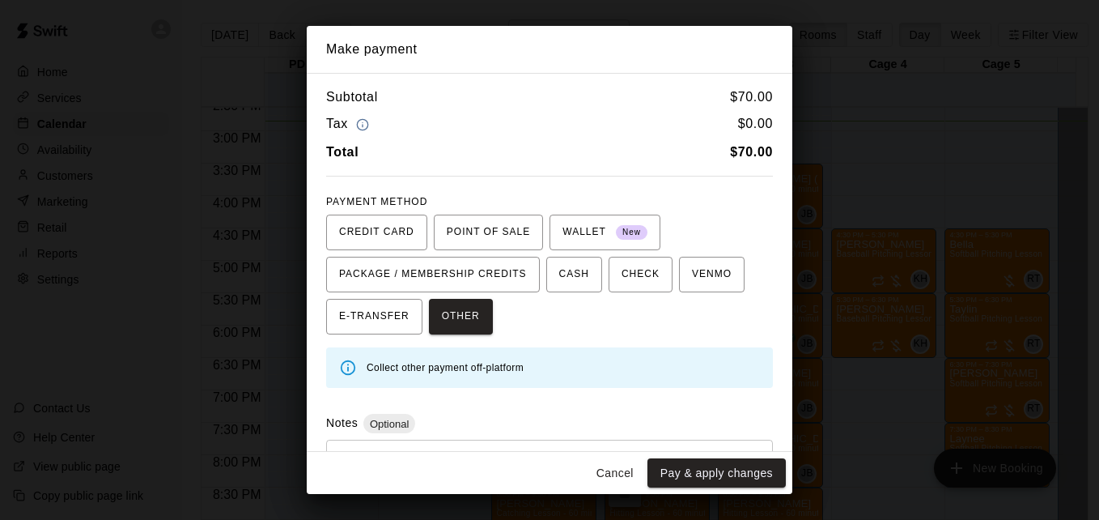
scroll to position [77, 0]
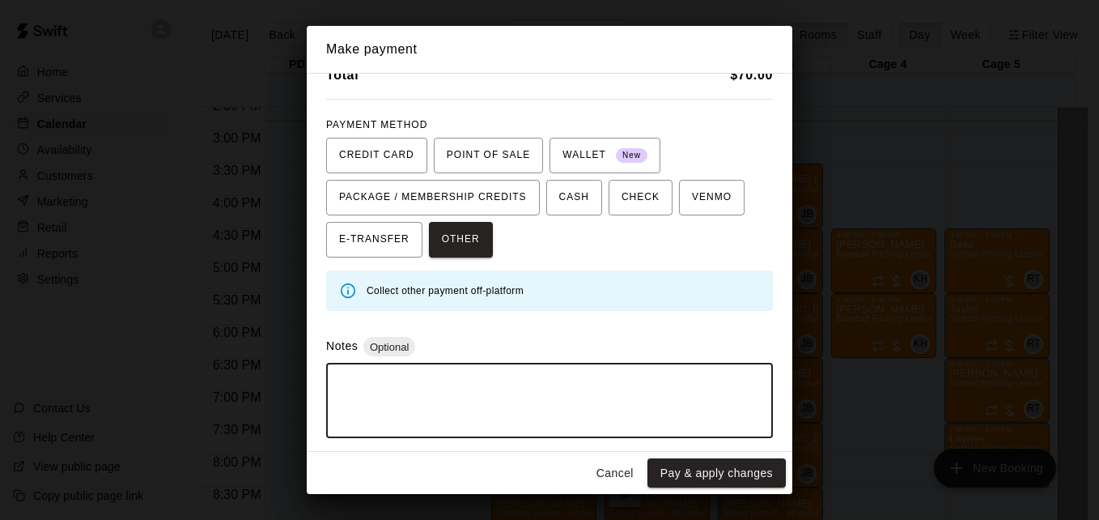
click at [601, 395] on textarea at bounding box center [550, 400] width 424 height 49
type textarea "*****"
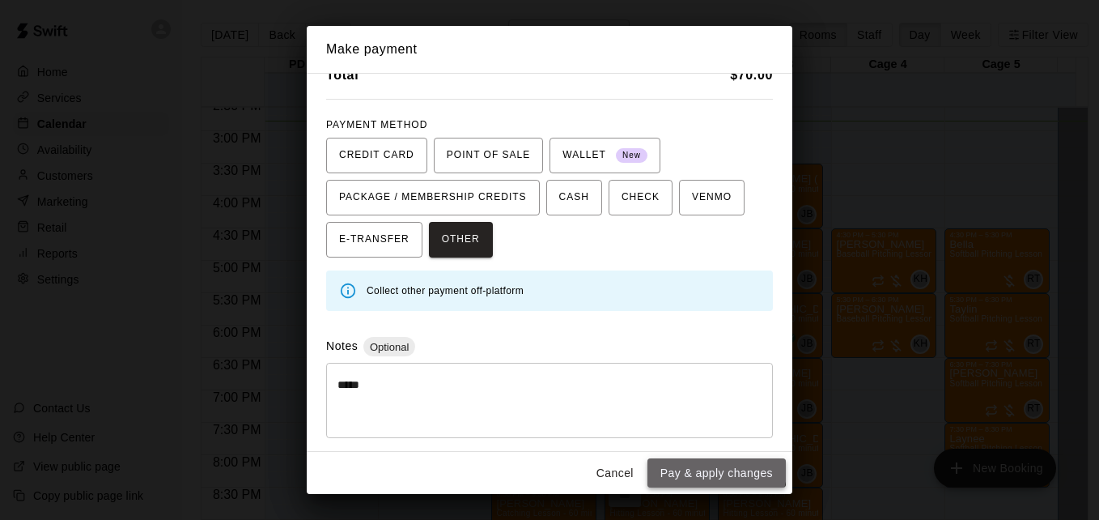
click at [697, 464] on button "Pay & apply changes" at bounding box center [716, 473] width 138 height 30
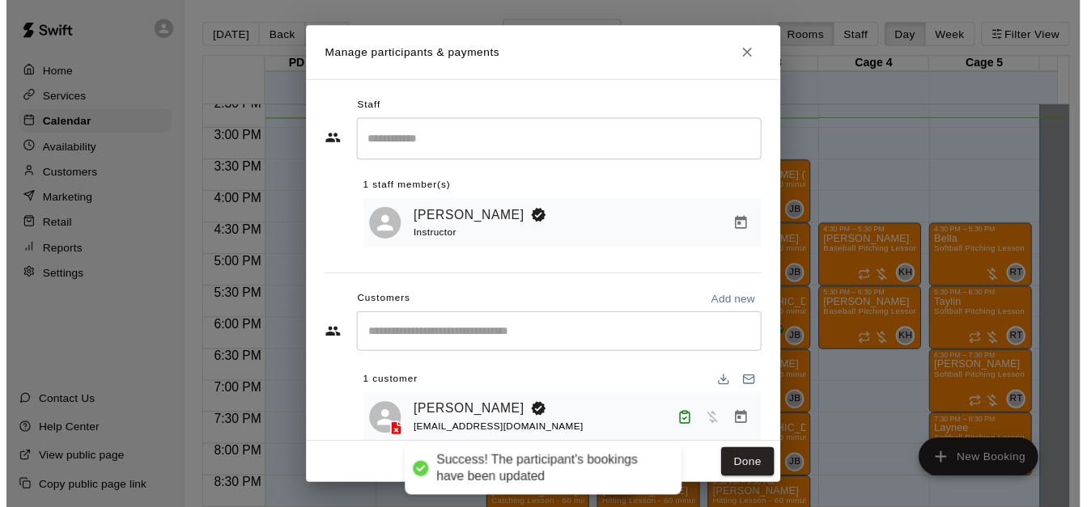
scroll to position [0, 0]
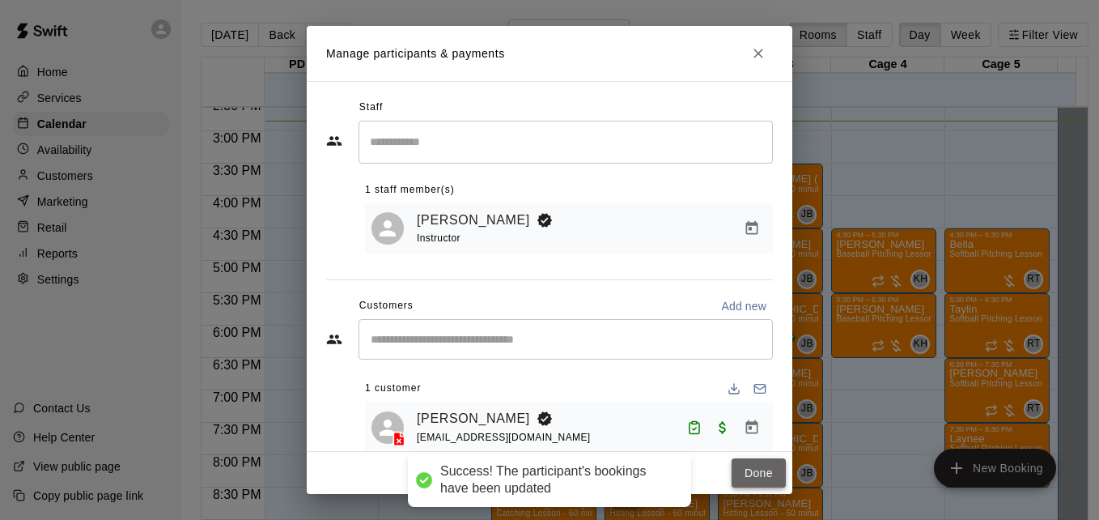
click at [750, 470] on button "Done" at bounding box center [759, 473] width 54 height 30
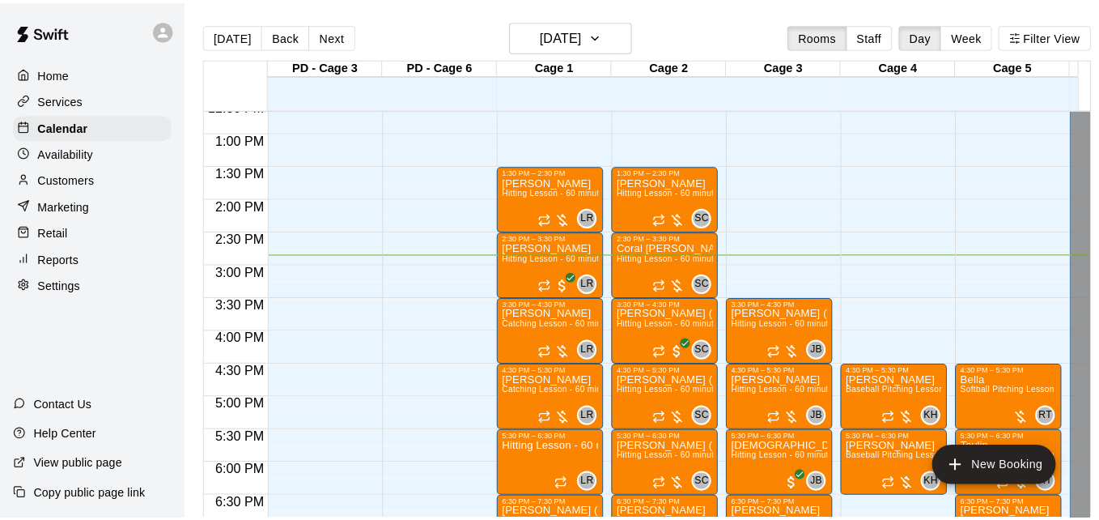
scroll to position [818, 0]
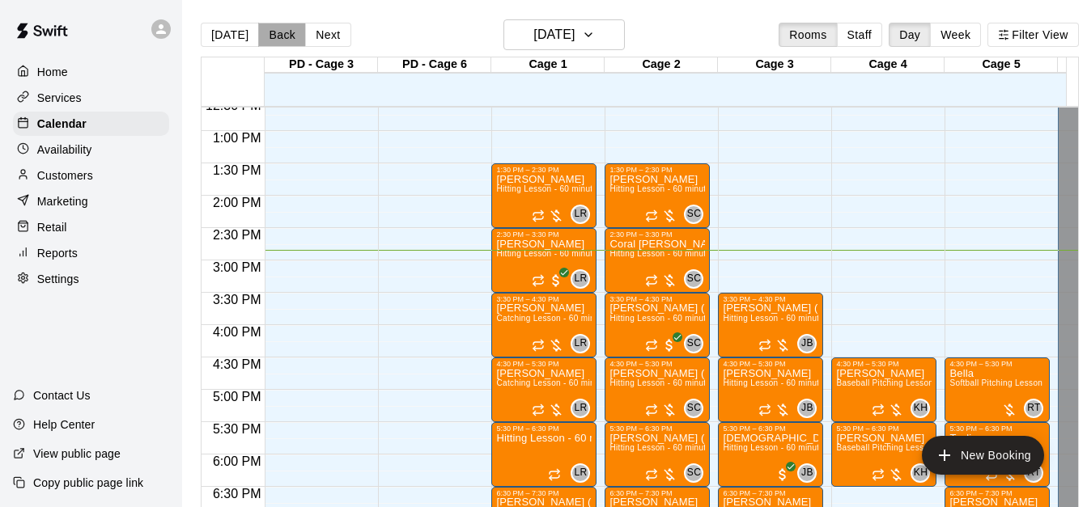
click at [265, 33] on button "Back" at bounding box center [282, 35] width 48 height 24
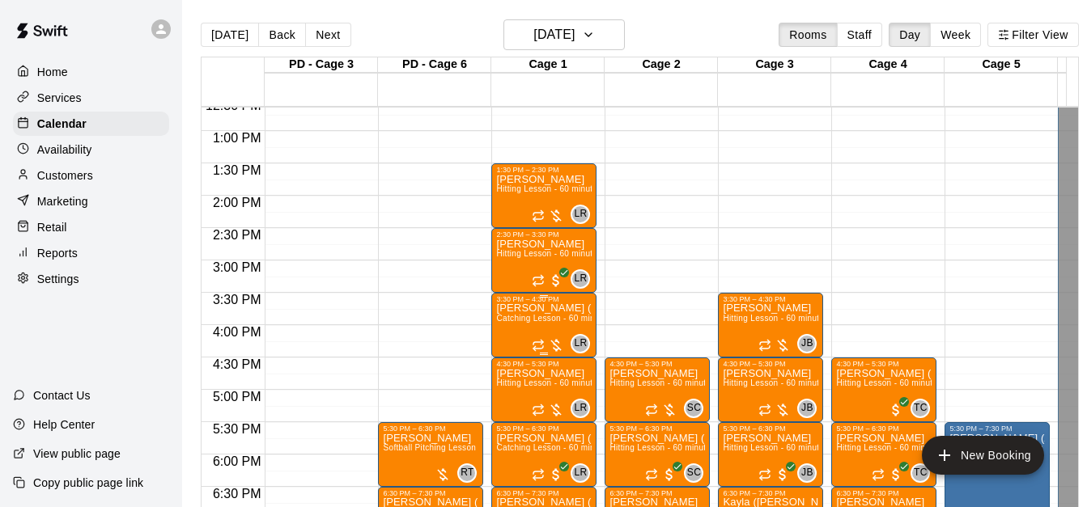
click at [535, 319] on span "Catching Lesson - 60 minutes" at bounding box center [553, 318] width 115 height 9
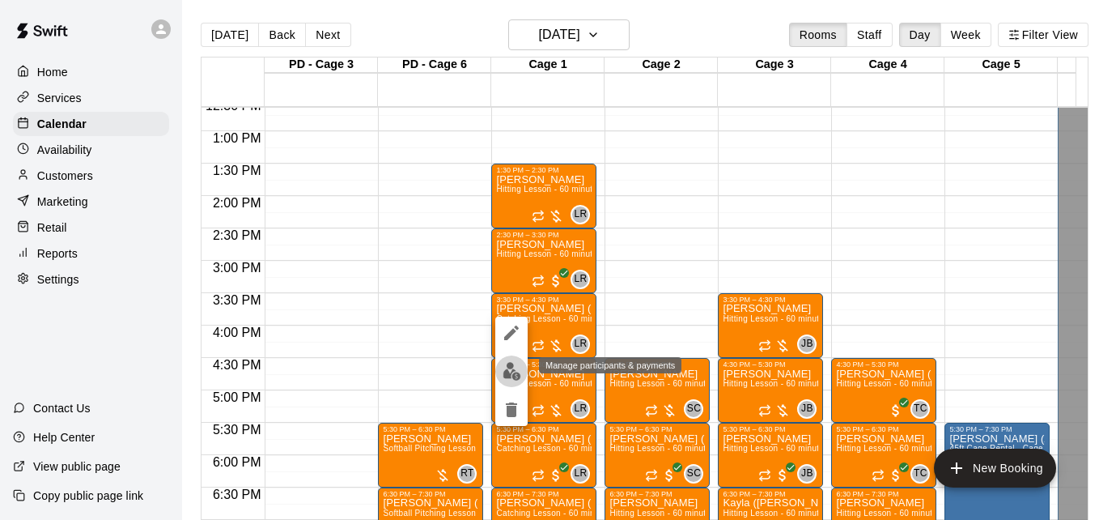
click at [507, 372] on img "edit" at bounding box center [512, 371] width 19 height 19
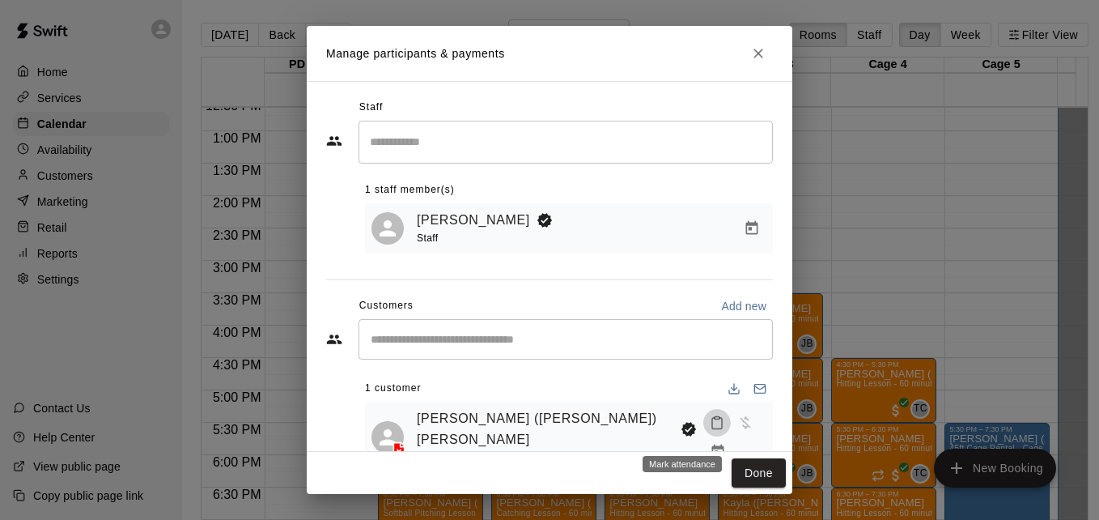
click at [710, 428] on icon "Mark attendance" at bounding box center [717, 422] width 15 height 15
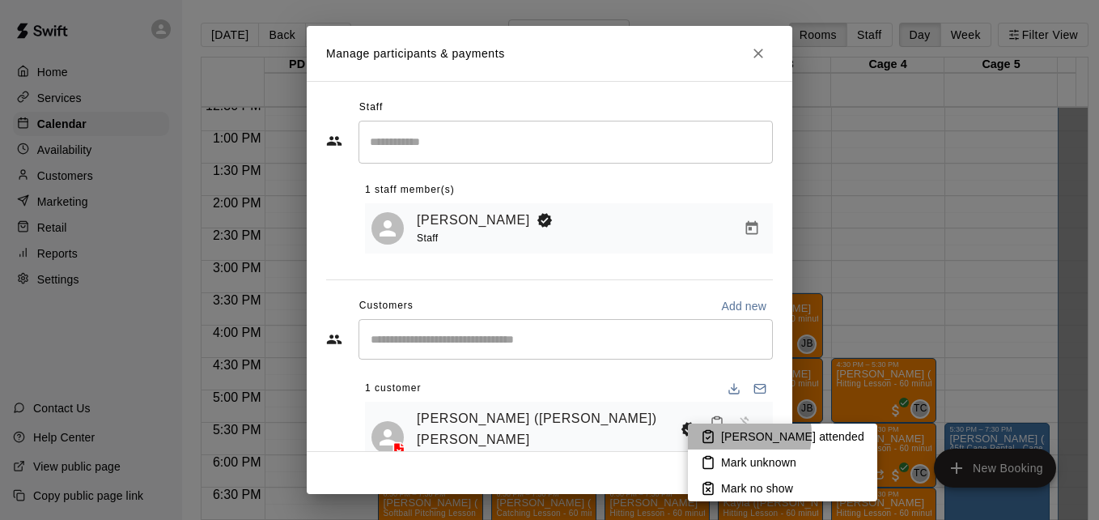
click at [732, 434] on p "[PERSON_NAME] attended" at bounding box center [792, 436] width 143 height 16
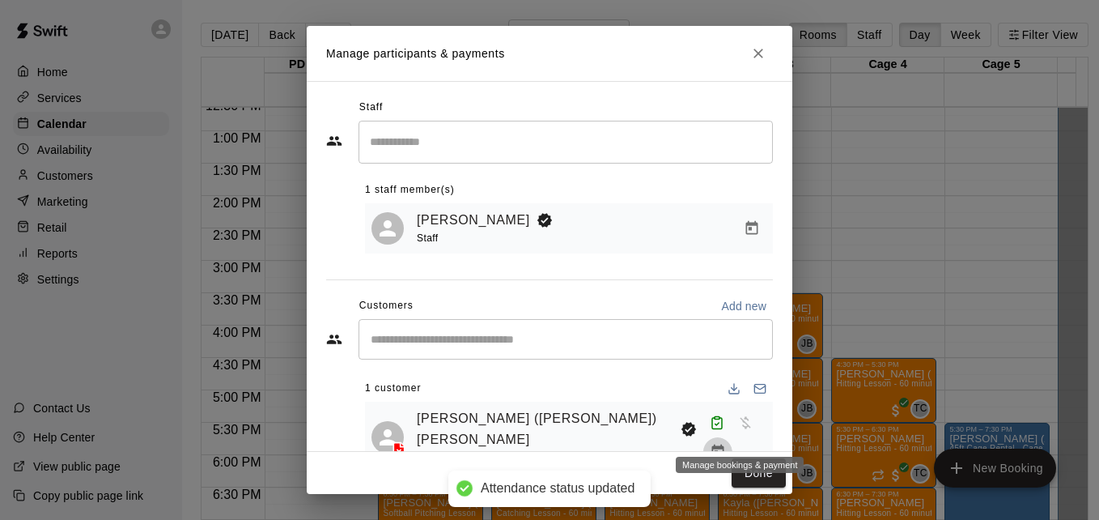
click at [726, 444] on icon "Manage bookings & payment" at bounding box center [718, 452] width 16 height 16
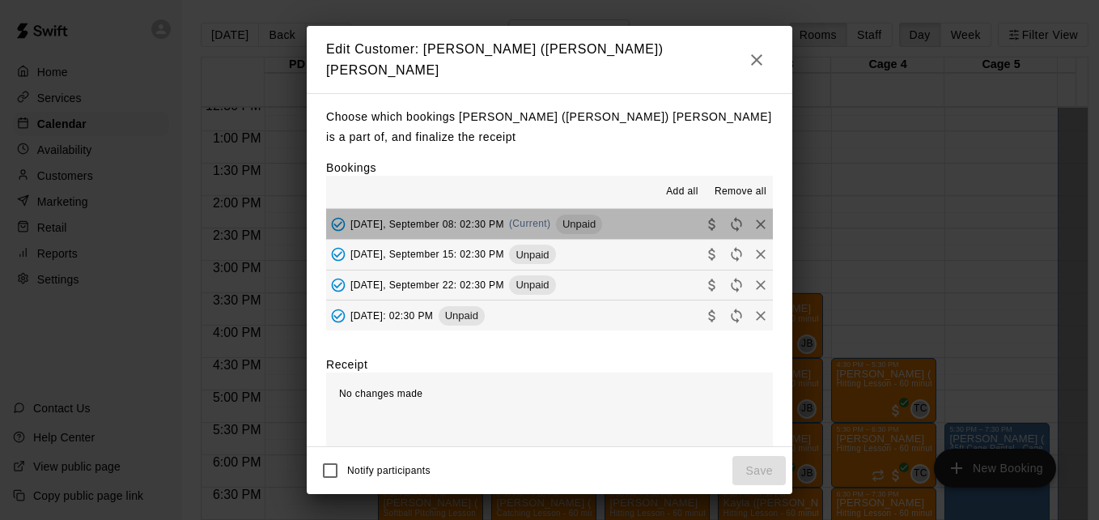
click at [645, 221] on button "[DATE], September 08: 02:30 PM (Current) Unpaid" at bounding box center [549, 224] width 447 height 30
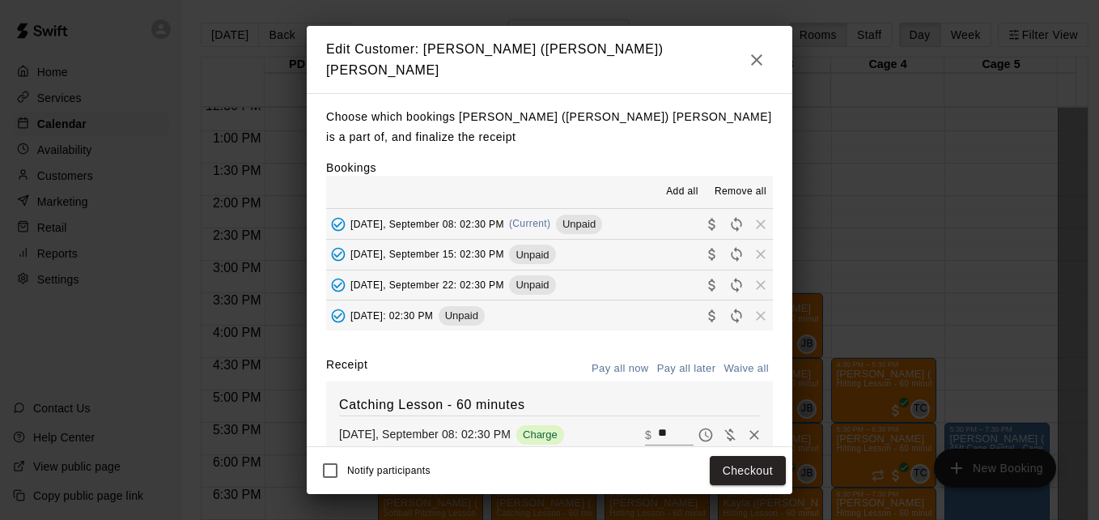
click at [658, 430] on input "**" at bounding box center [676, 434] width 36 height 21
type input "*"
type input "***"
click at [766, 478] on button "Checkout" at bounding box center [748, 471] width 76 height 30
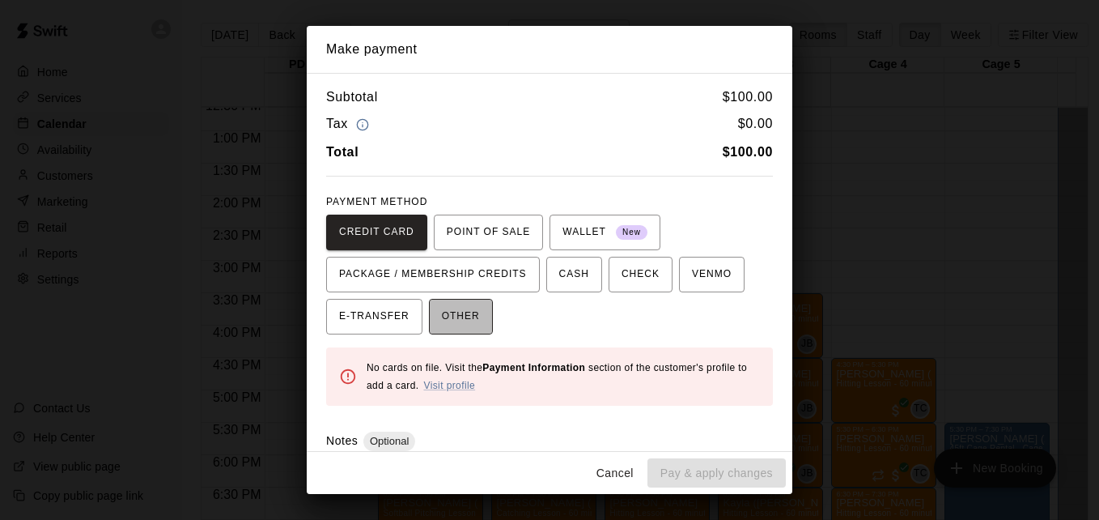
click at [454, 309] on span "OTHER" at bounding box center [461, 317] width 38 height 26
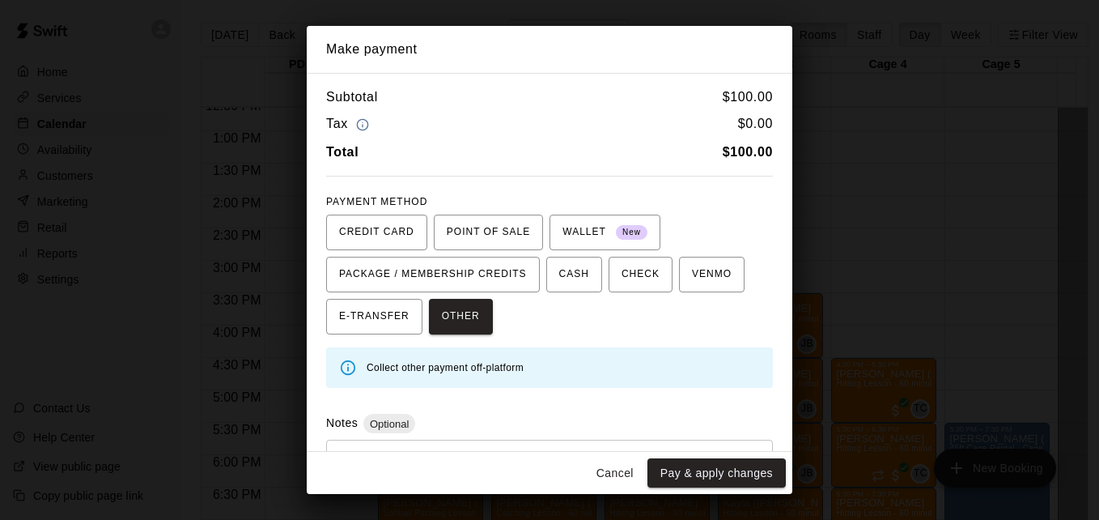
click at [498, 445] on div "* ​" at bounding box center [549, 476] width 447 height 75
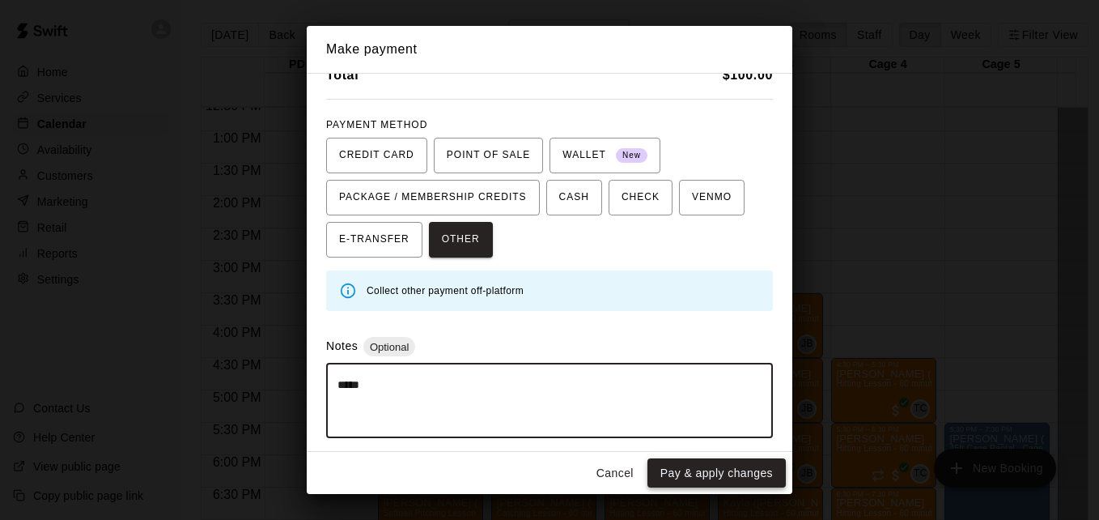
type textarea "*****"
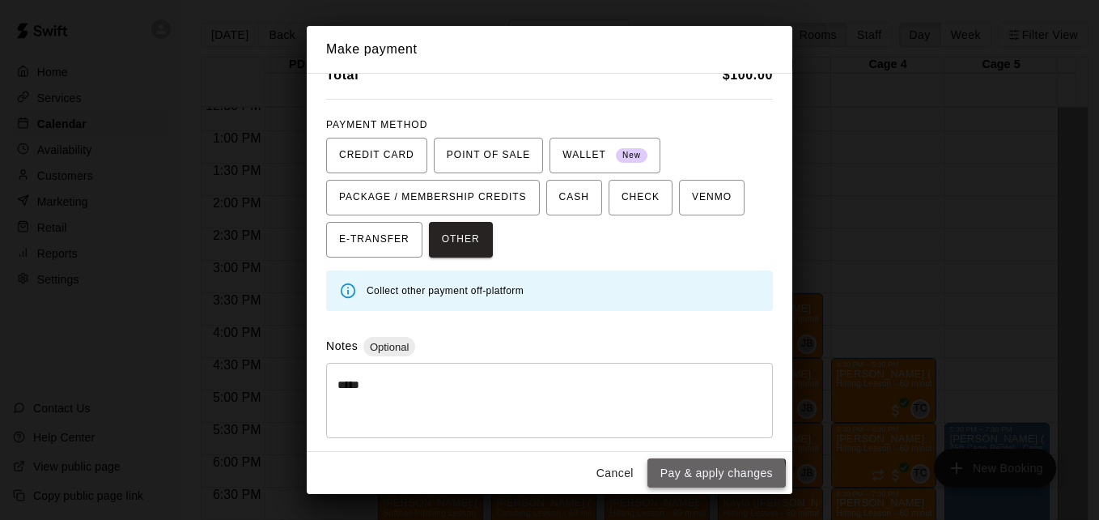
click at [681, 481] on button "Pay & apply changes" at bounding box center [716, 473] width 138 height 30
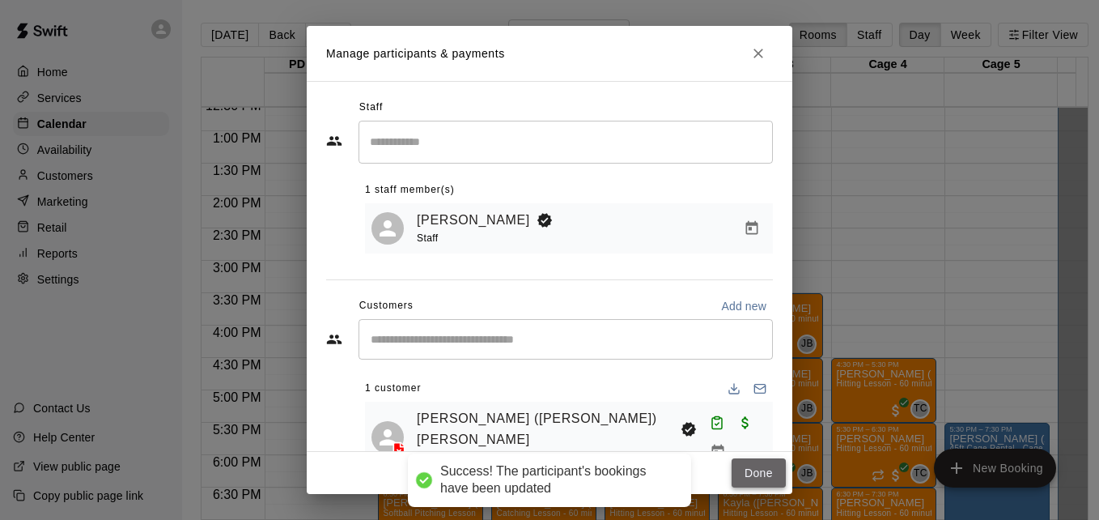
click at [747, 482] on button "Done" at bounding box center [759, 473] width 54 height 30
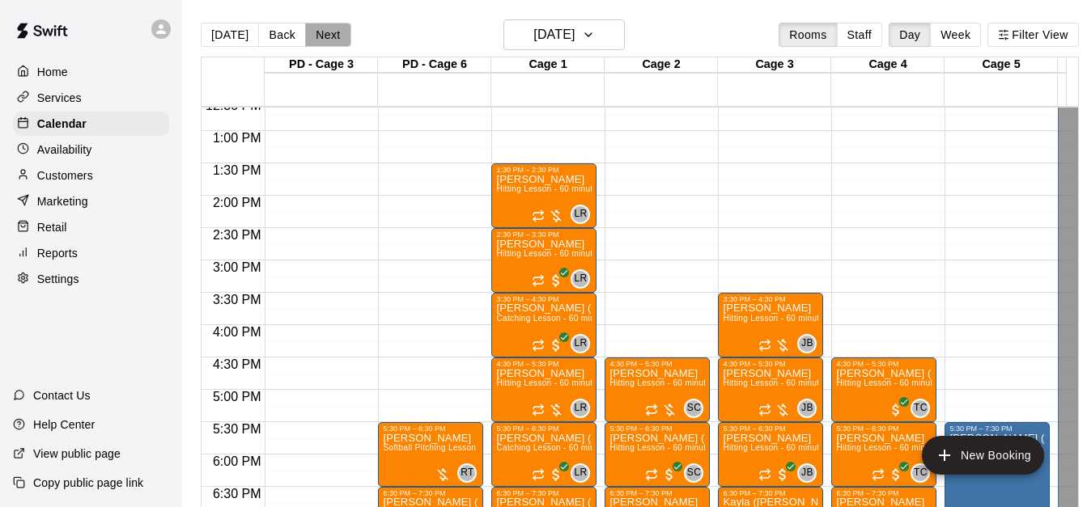
click at [329, 36] on button "Next" at bounding box center [327, 35] width 45 height 24
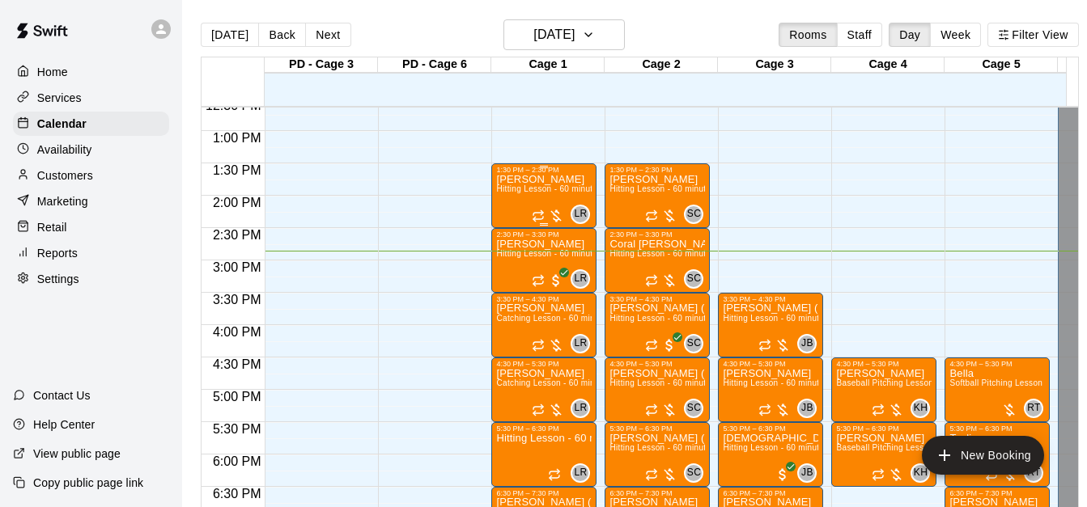
click at [526, 193] on span "Hitting Lesson - 60 minutes" at bounding box center [548, 189] width 105 height 9
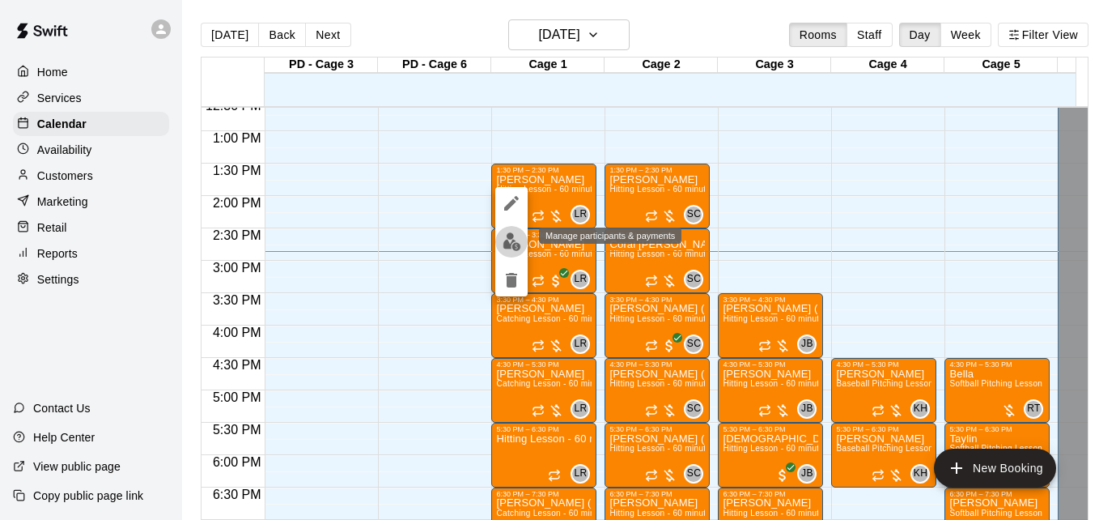
click at [509, 250] on img "edit" at bounding box center [512, 241] width 19 height 19
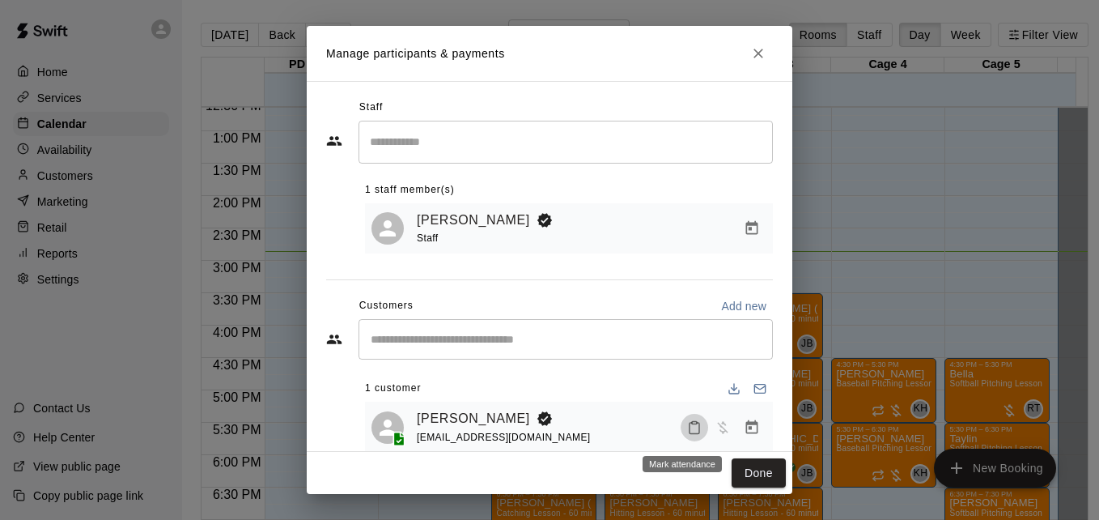
click at [692, 423] on rect "Mark attendance" at bounding box center [694, 422] width 5 height 2
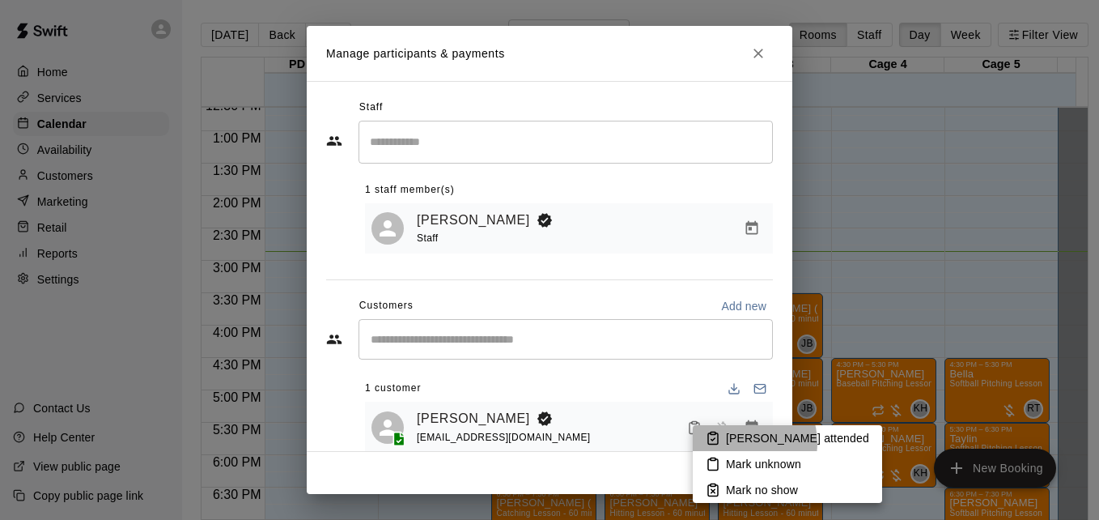
click at [741, 443] on p "[PERSON_NAME] attended" at bounding box center [797, 438] width 143 height 16
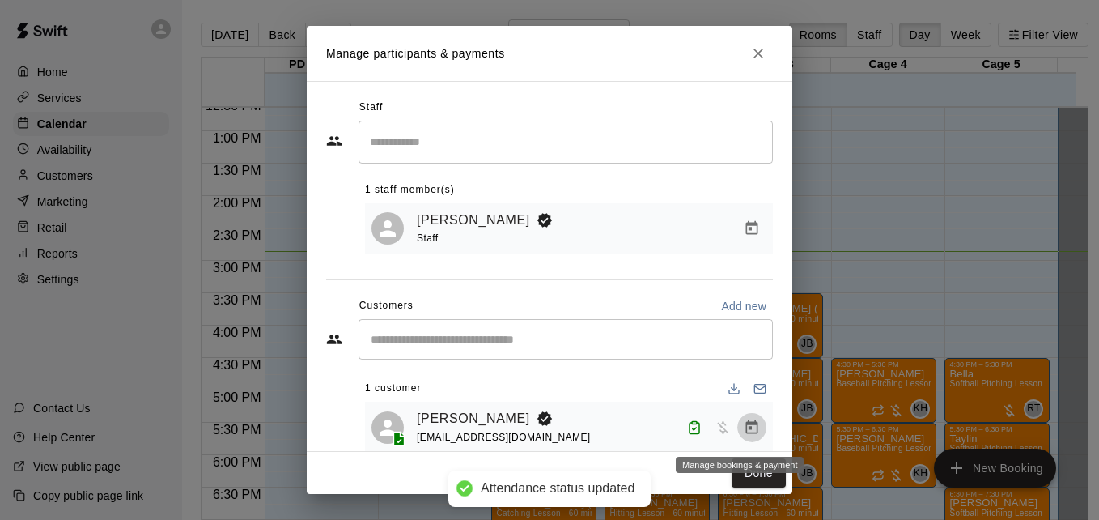
click at [744, 430] on icon "Manage bookings & payment" at bounding box center [752, 427] width 16 height 16
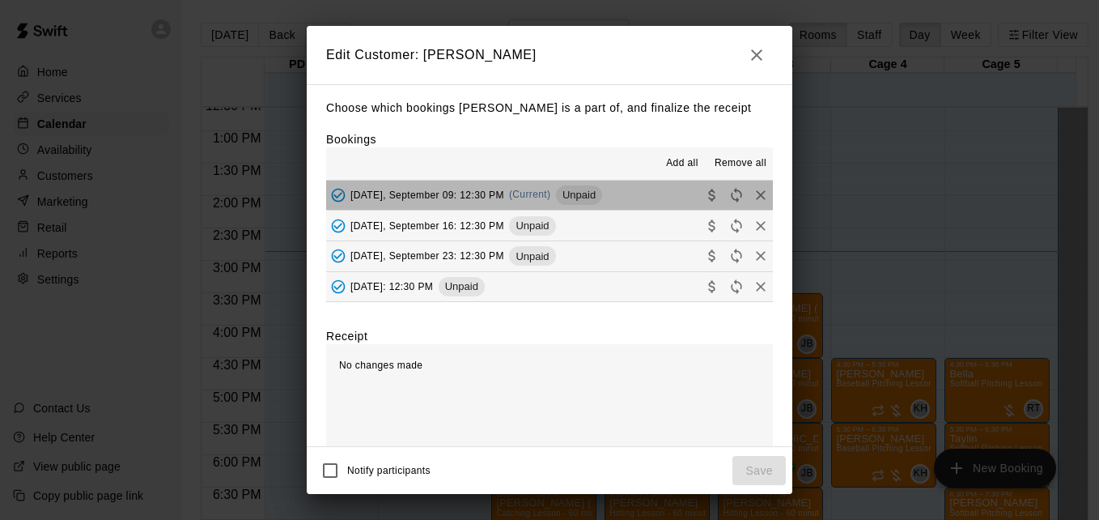
click at [630, 193] on button "[DATE], September 09: 12:30 PM (Current) Unpaid" at bounding box center [549, 195] width 447 height 30
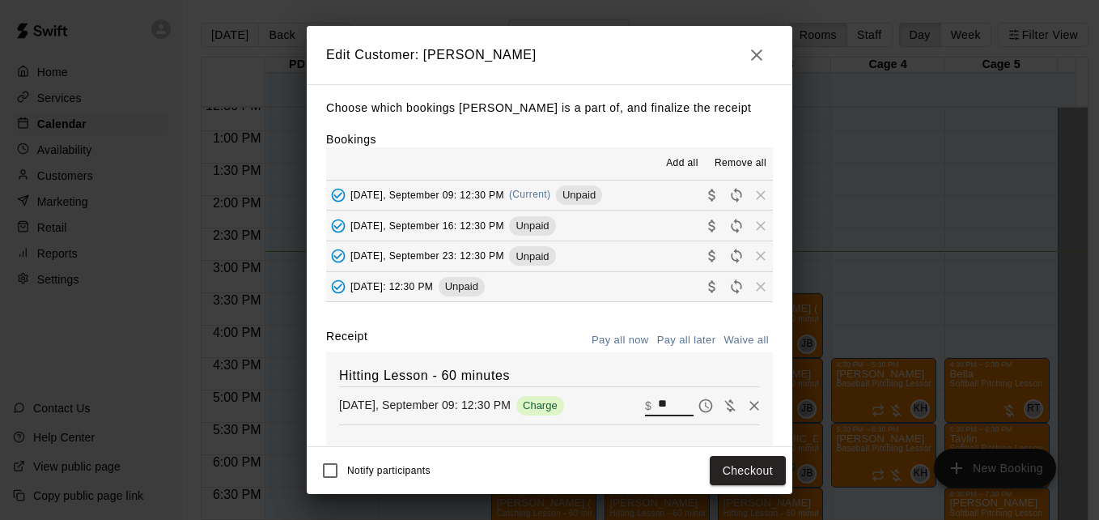
click at [658, 403] on input "**" at bounding box center [676, 405] width 36 height 21
type input "*"
type input "**"
click at [762, 470] on button "Checkout" at bounding box center [748, 471] width 76 height 30
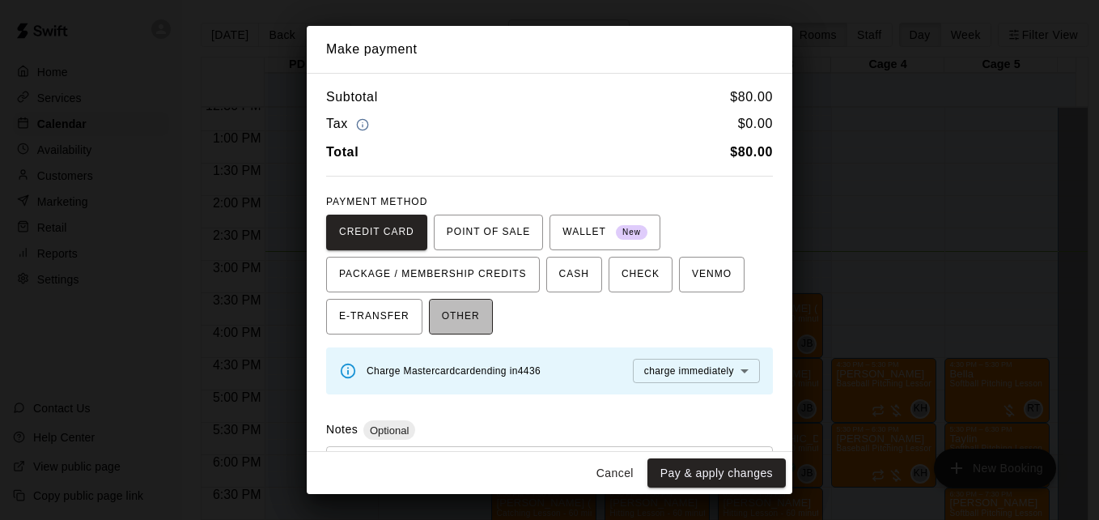
click at [448, 330] on button "OTHER" at bounding box center [461, 317] width 64 height 36
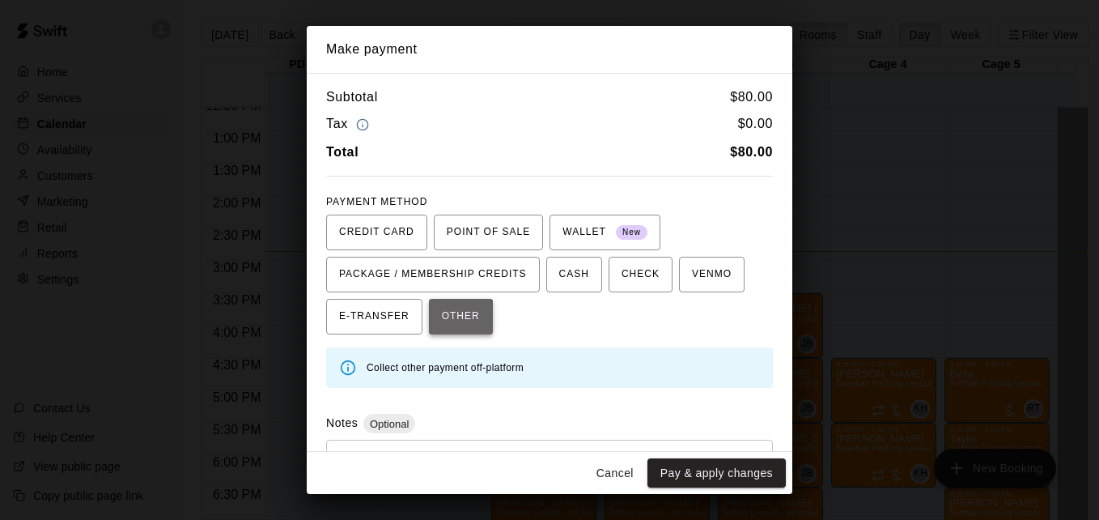
click at [448, 330] on button "OTHER" at bounding box center [461, 317] width 64 height 36
click at [497, 448] on div "* ​" at bounding box center [549, 476] width 447 height 75
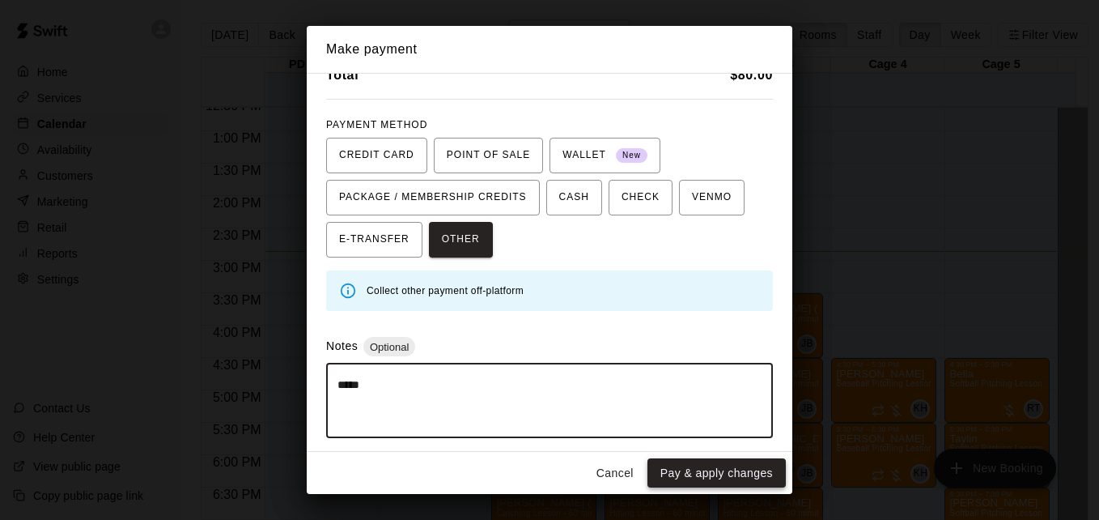
type textarea "*****"
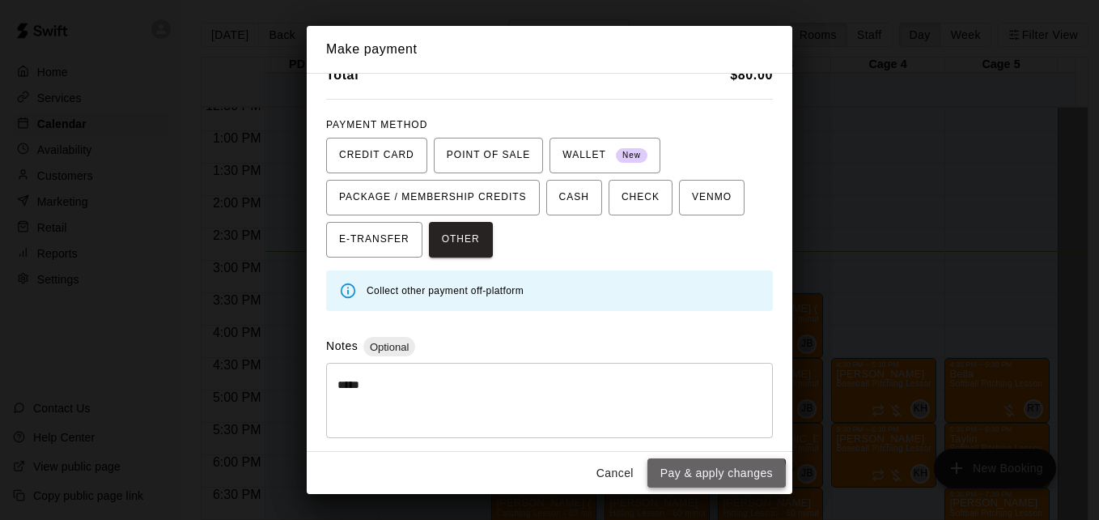
click at [690, 483] on button "Pay & apply changes" at bounding box center [716, 473] width 138 height 30
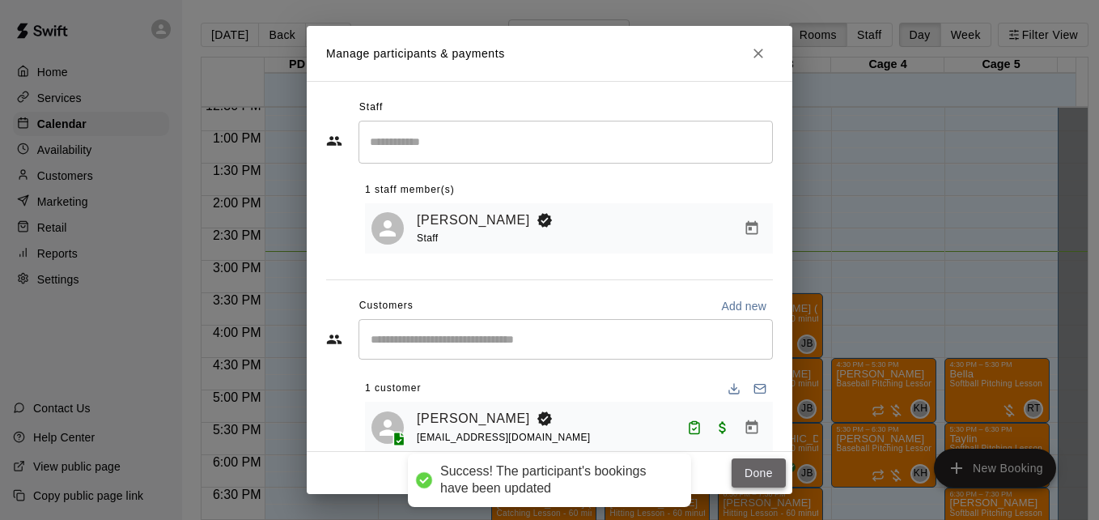
click at [760, 460] on button "Done" at bounding box center [759, 473] width 54 height 30
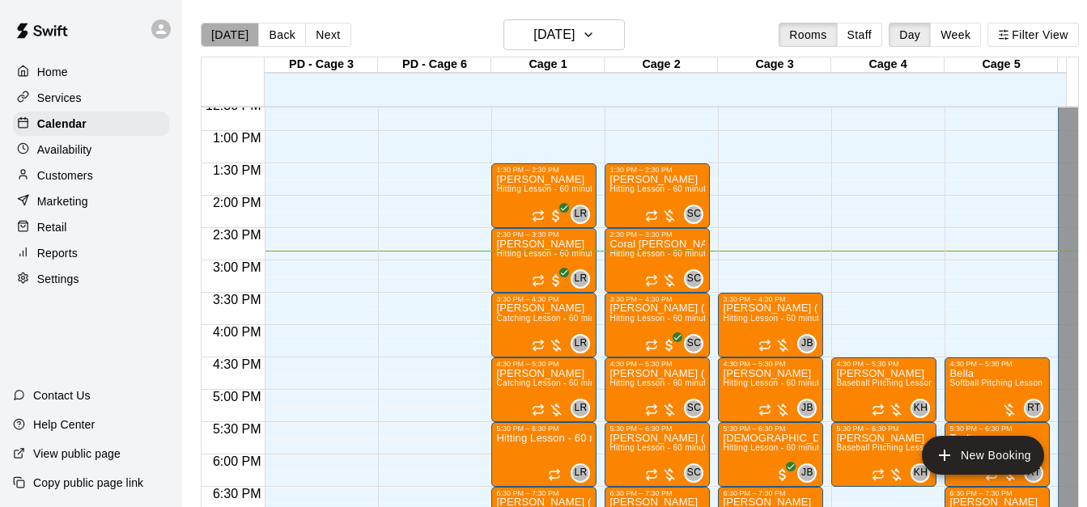
click at [234, 40] on button "[DATE]" at bounding box center [230, 35] width 58 height 24
click at [605, 34] on button "[DATE]" at bounding box center [563, 34] width 121 height 31
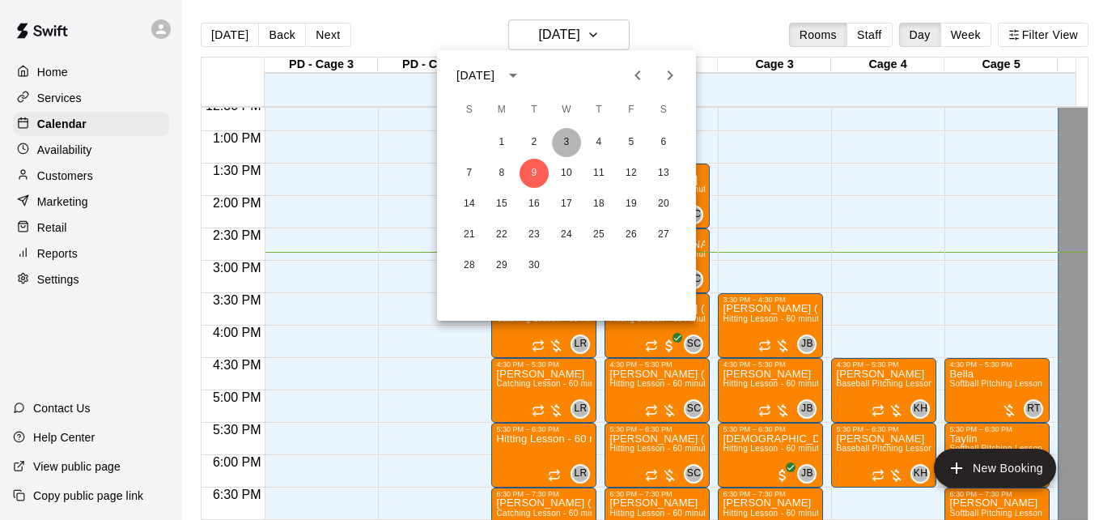
click at [571, 135] on button "3" at bounding box center [566, 142] width 29 height 29
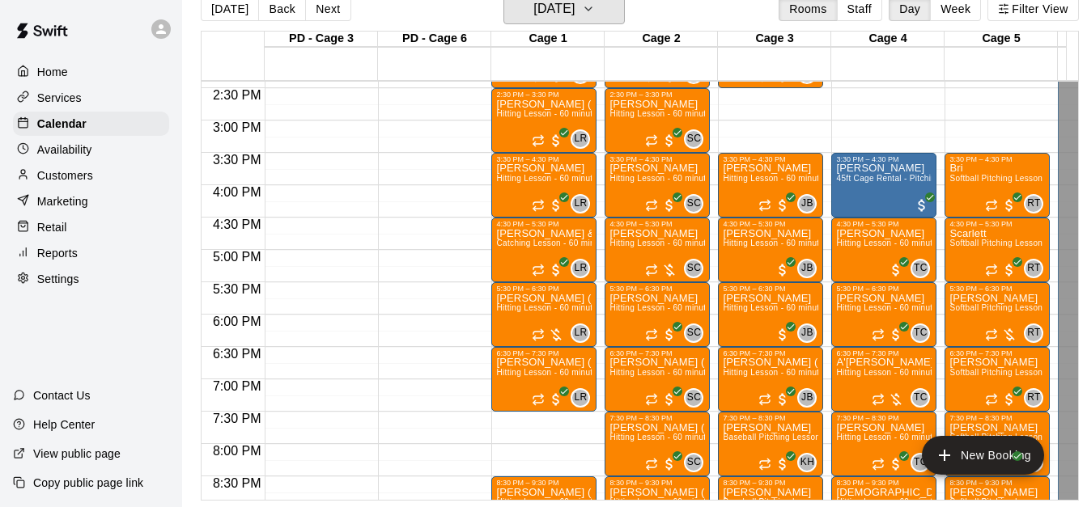
scroll to position [948, 0]
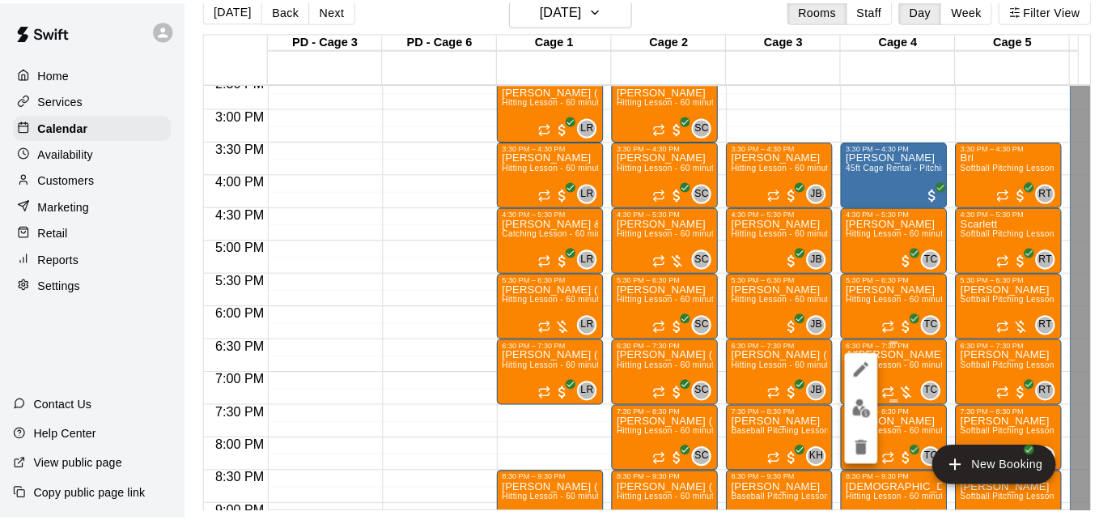
scroll to position [26, 0]
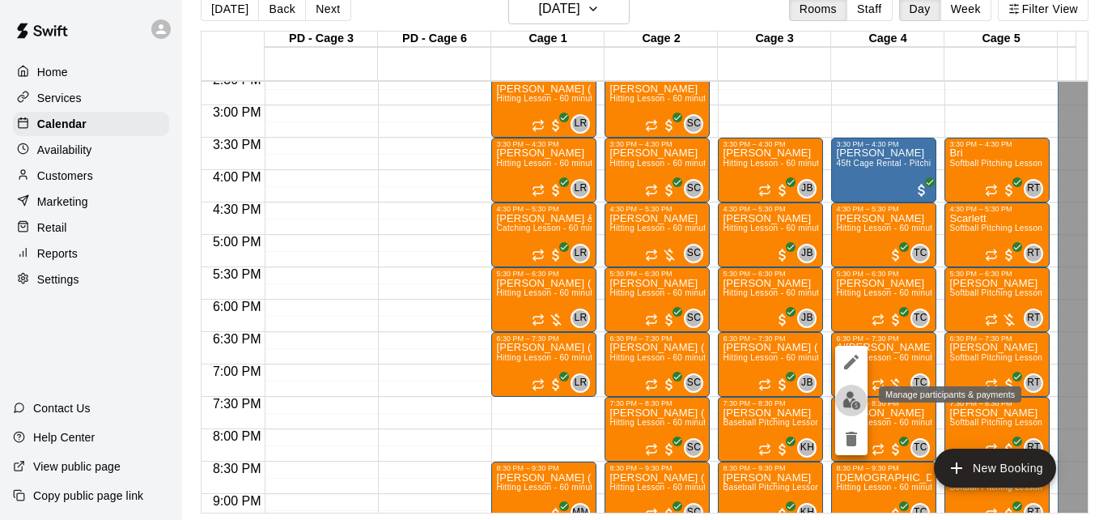
click at [850, 402] on img "edit" at bounding box center [852, 400] width 19 height 19
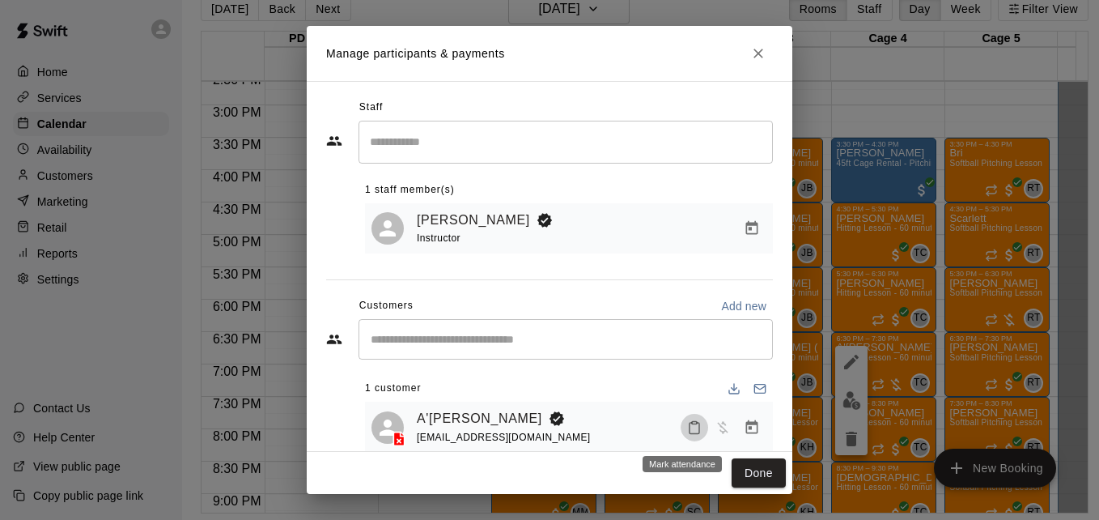
click at [687, 435] on icon "Mark attendance" at bounding box center [694, 427] width 15 height 15
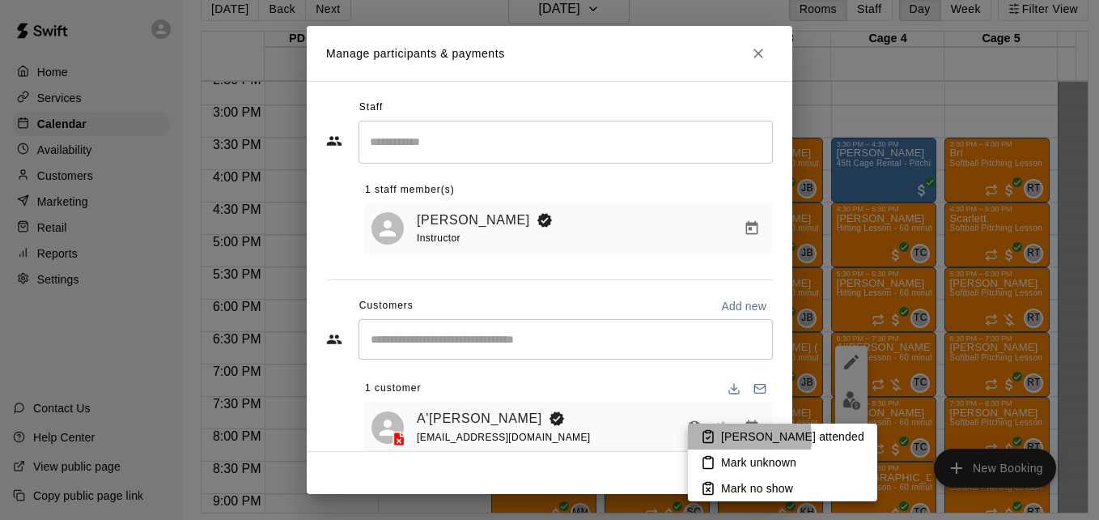
click at [720, 438] on li "[PERSON_NAME] attended" at bounding box center [782, 436] width 189 height 26
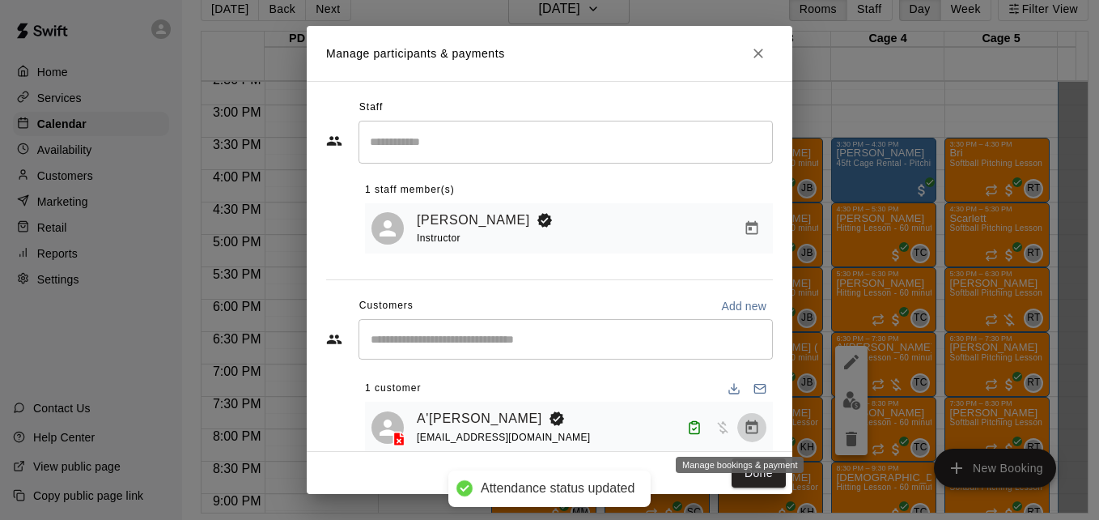
click at [744, 428] on icon "Manage bookings & payment" at bounding box center [752, 427] width 16 height 16
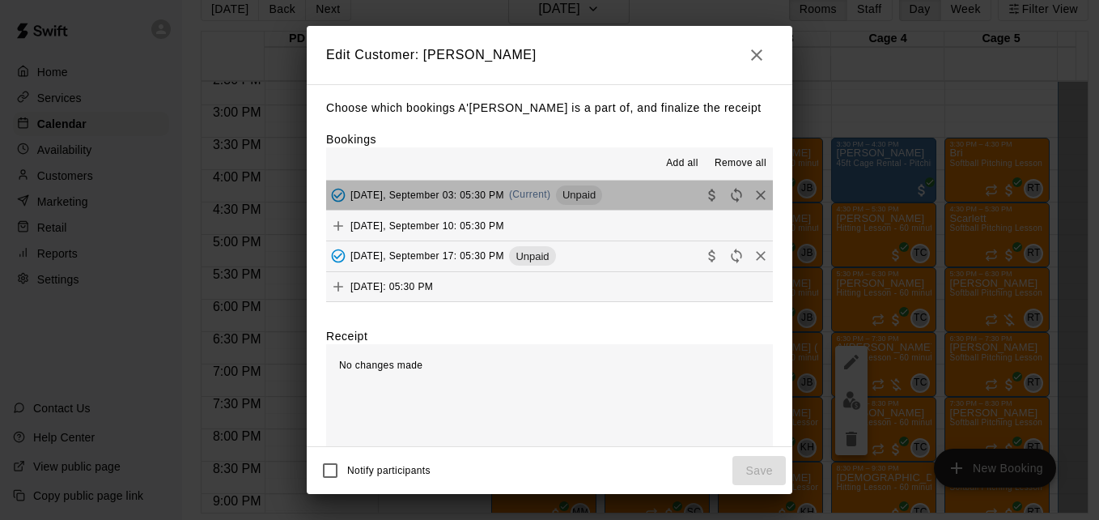
click at [644, 206] on button "[DATE], September 03: 05:30 PM (Current) Unpaid" at bounding box center [549, 195] width 447 height 30
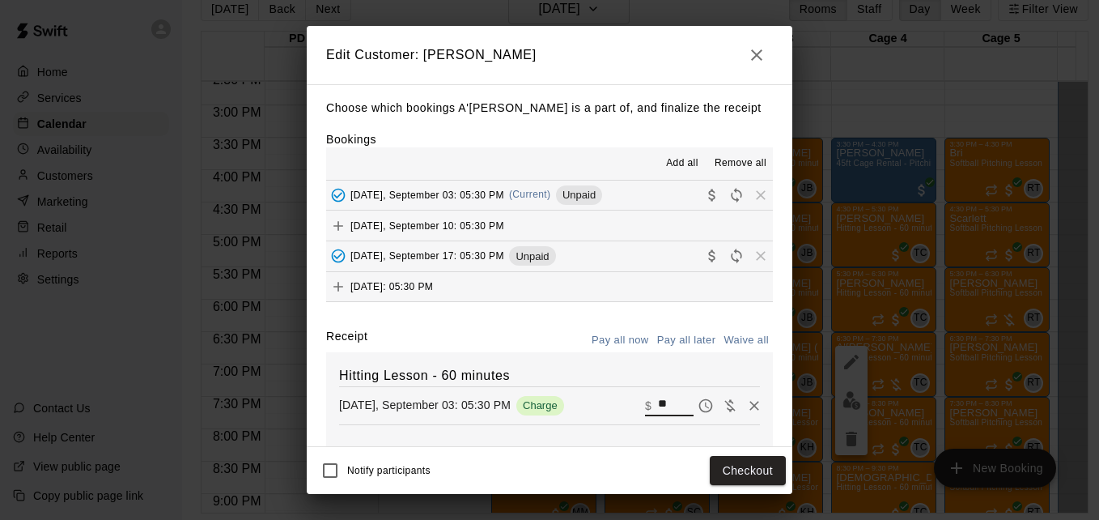
click at [658, 405] on input "**" at bounding box center [676, 405] width 36 height 21
type input "**"
click at [737, 476] on button "Checkout" at bounding box center [748, 471] width 76 height 30
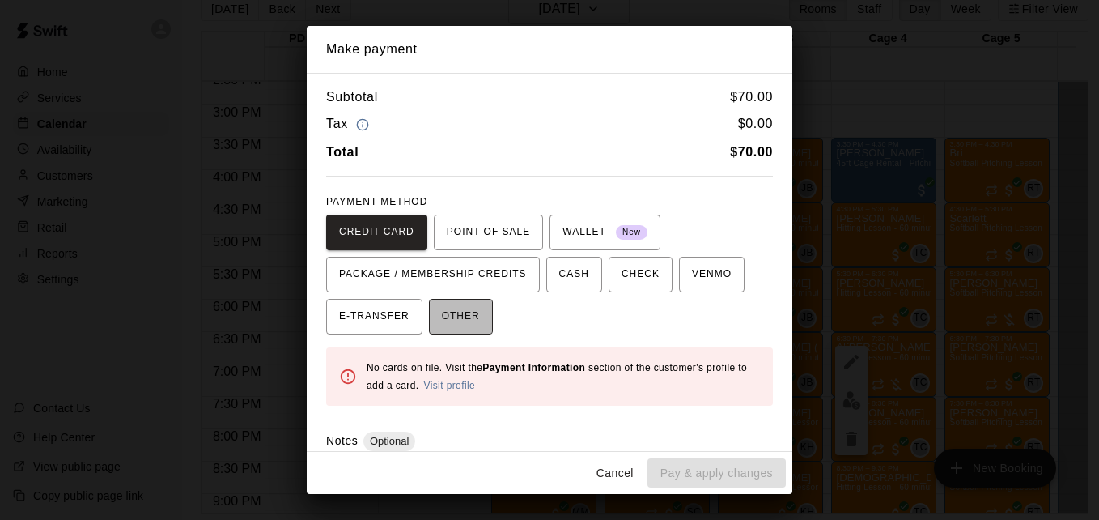
click at [468, 308] on span "OTHER" at bounding box center [461, 317] width 38 height 26
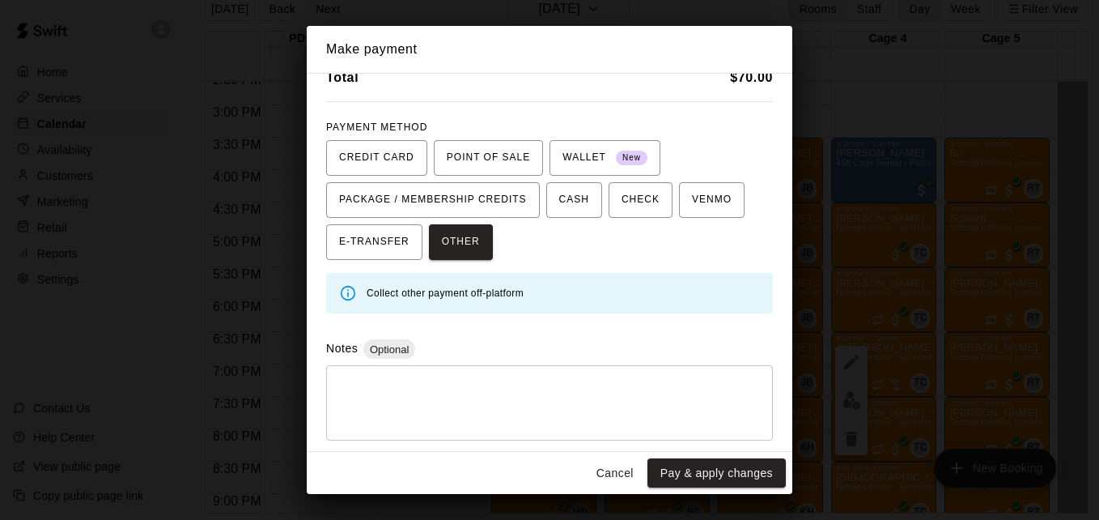
scroll to position [77, 0]
click at [601, 406] on textarea at bounding box center [550, 400] width 424 height 49
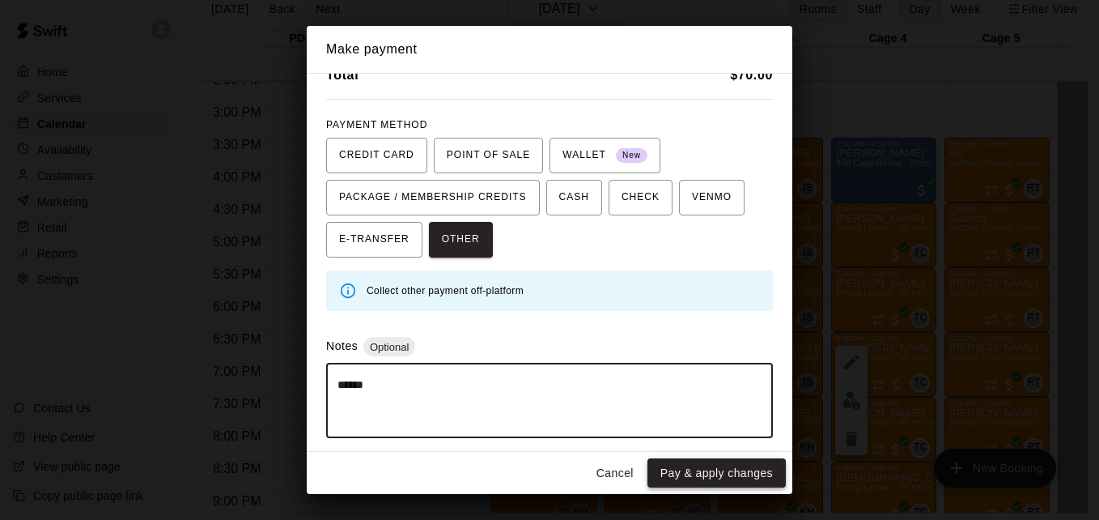
type textarea "******"
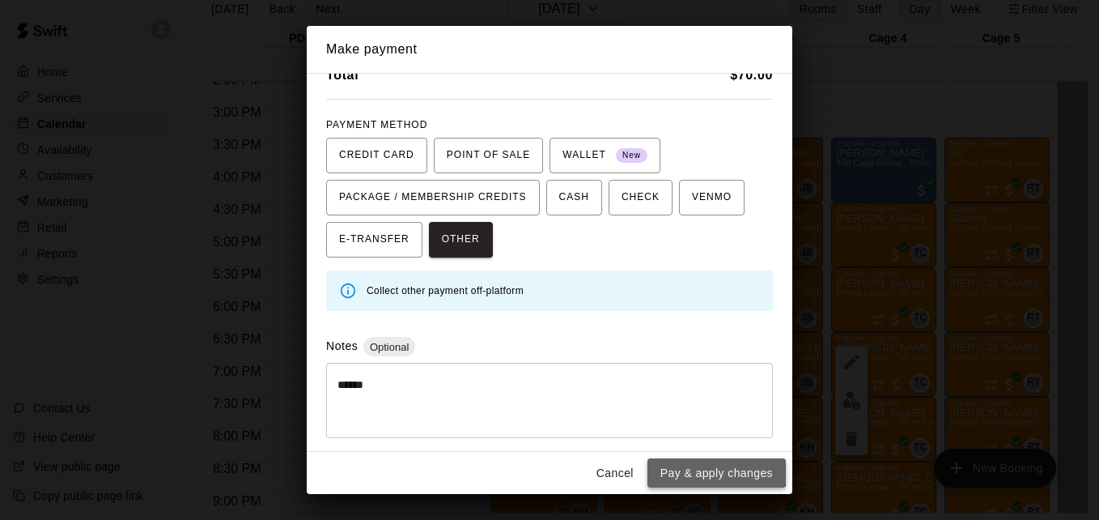
click at [717, 466] on button "Pay & apply changes" at bounding box center [716, 473] width 138 height 30
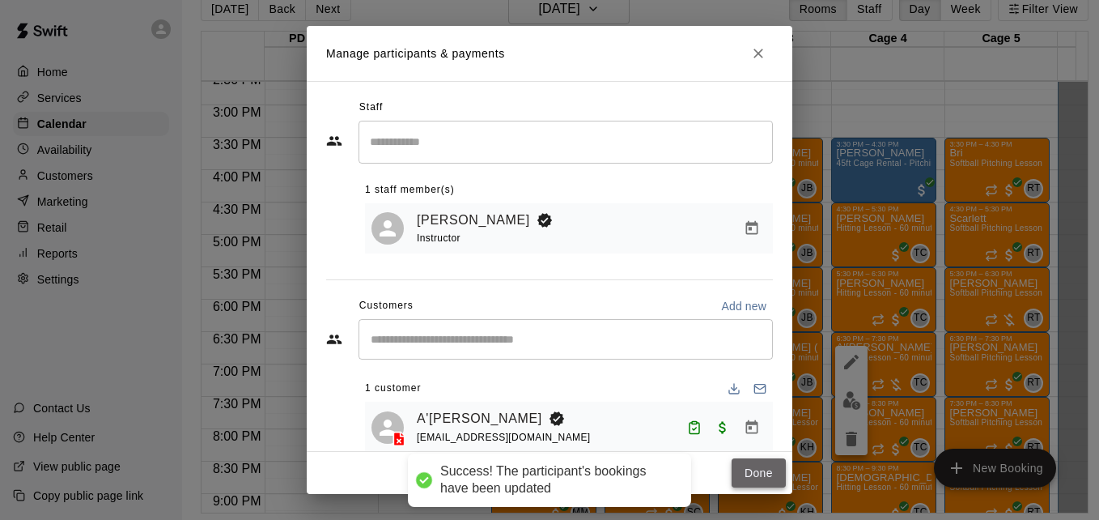
click at [744, 467] on button "Done" at bounding box center [759, 473] width 54 height 30
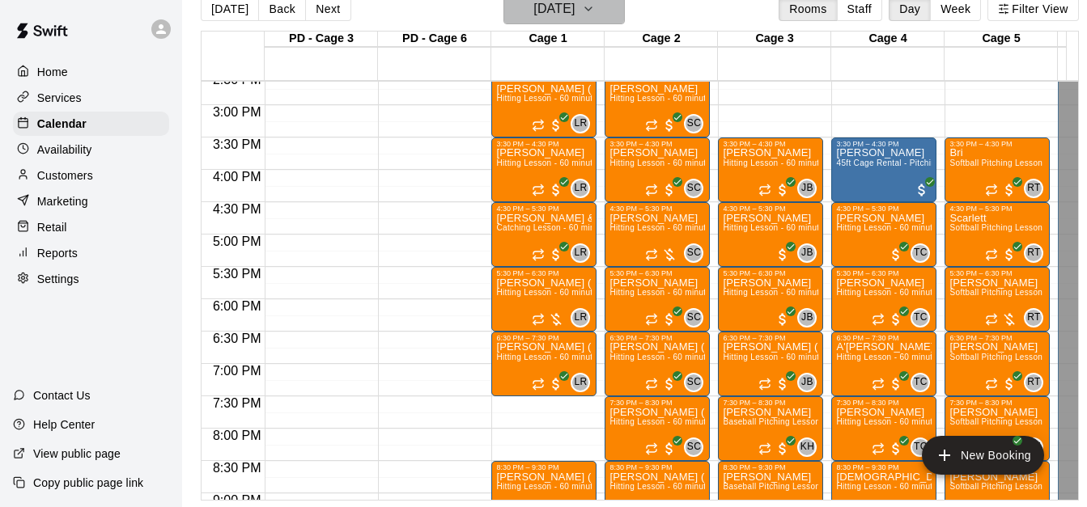
click at [592, 11] on icon "button" at bounding box center [588, 8] width 6 height 3
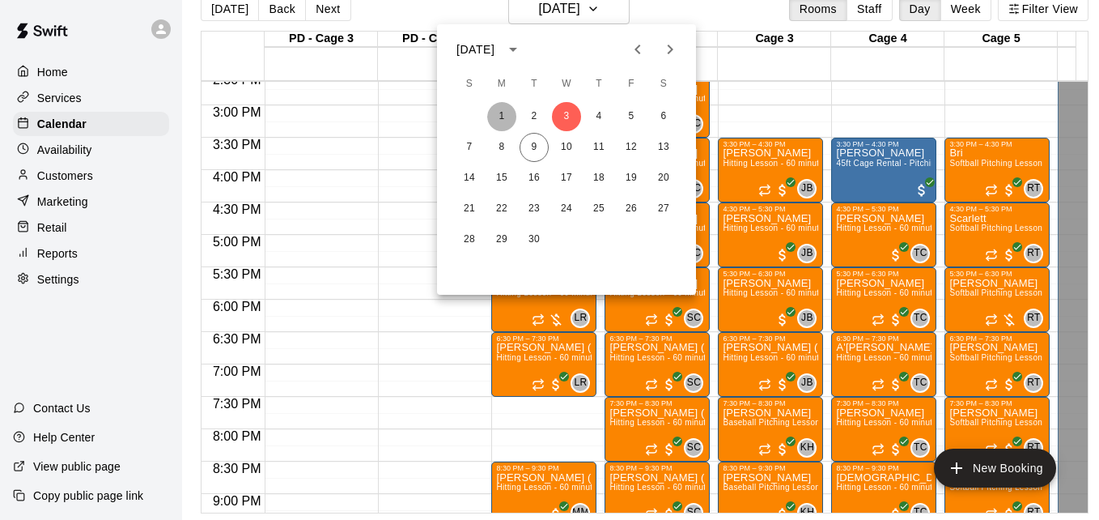
click at [502, 114] on button "1" at bounding box center [501, 116] width 29 height 29
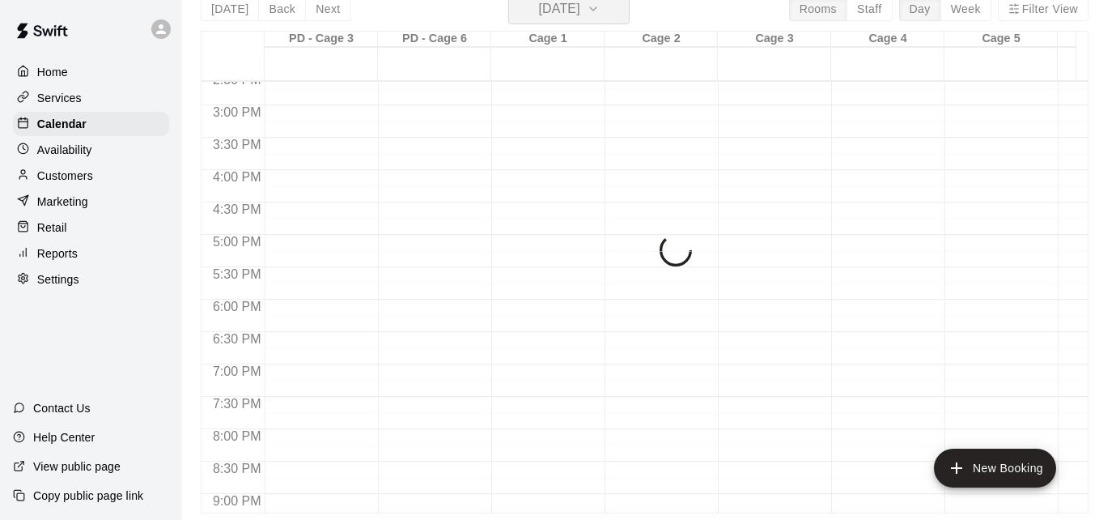
scroll to position [19, 0]
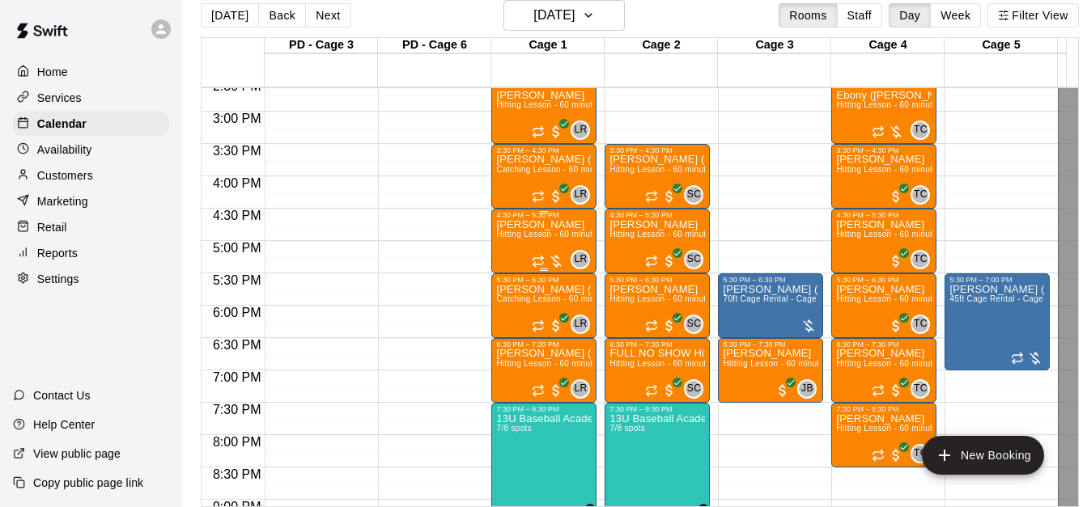
click at [543, 236] on span "Hitting Lesson - 60 minutes" at bounding box center [548, 234] width 105 height 9
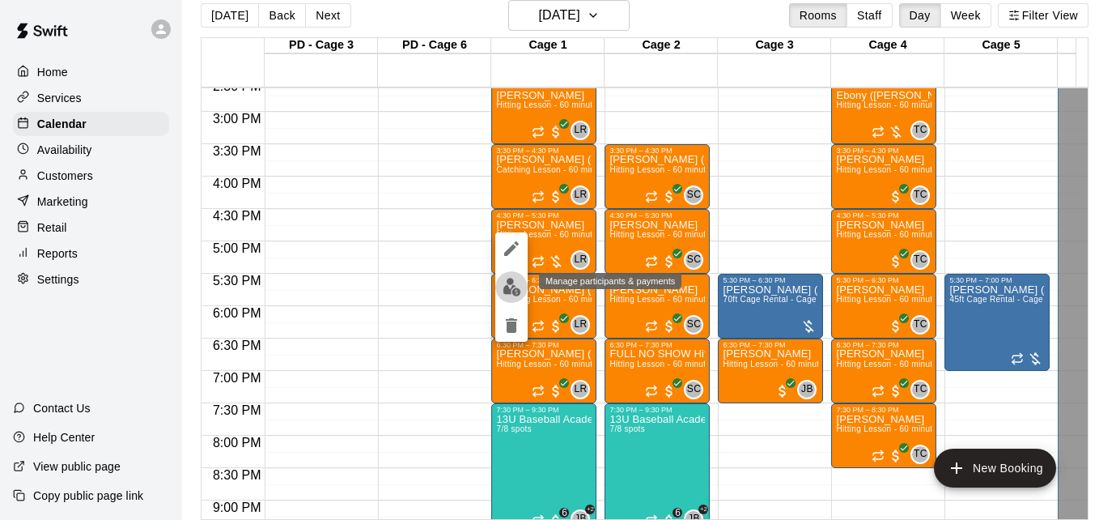
click at [509, 286] on img "edit" at bounding box center [512, 287] width 19 height 19
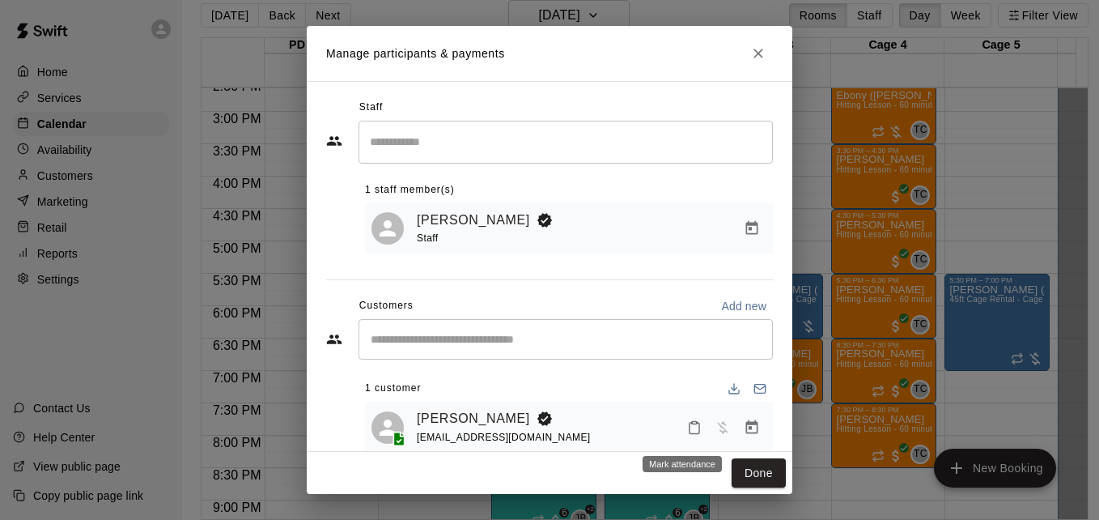
click at [692, 423] on rect "Mark attendance" at bounding box center [694, 422] width 5 height 2
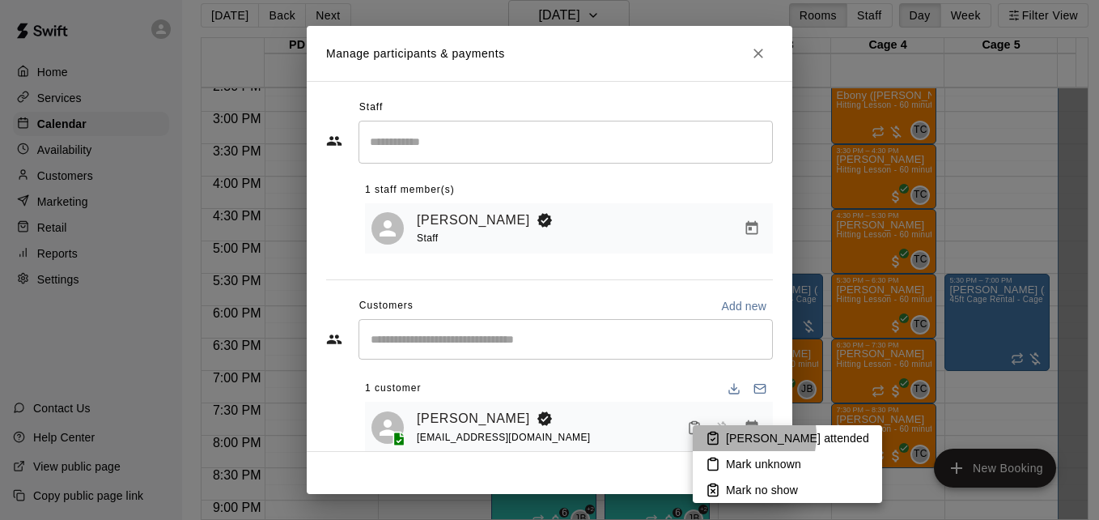
click at [737, 435] on p "[PERSON_NAME] attended" at bounding box center [797, 438] width 143 height 16
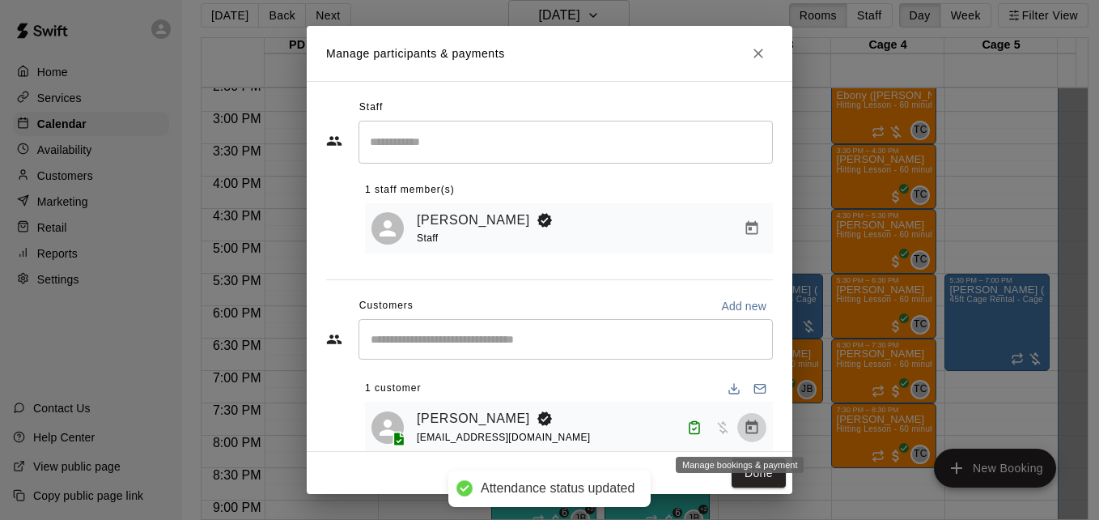
click at [744, 433] on icon "Manage bookings & payment" at bounding box center [752, 427] width 16 height 16
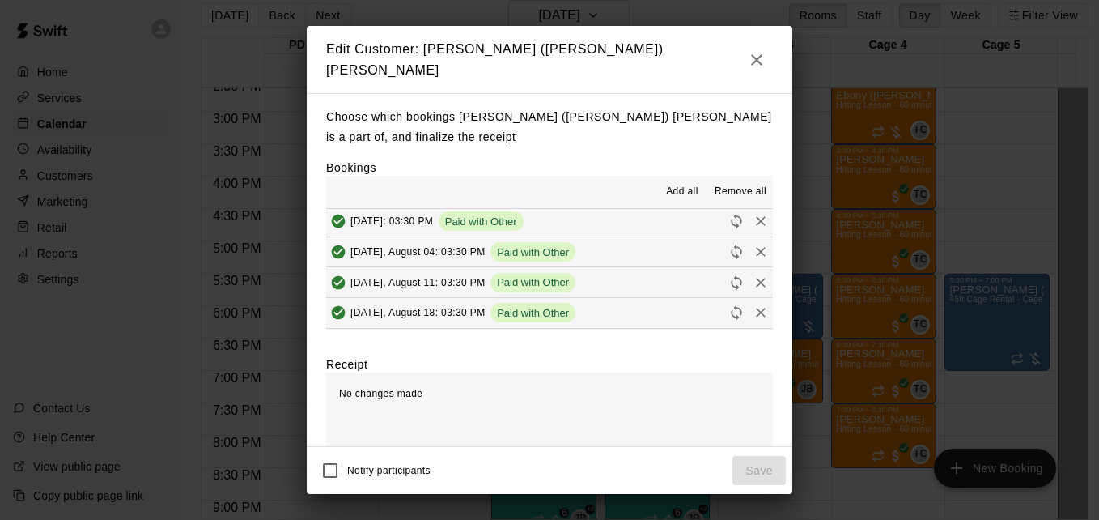
scroll to position [214, 0]
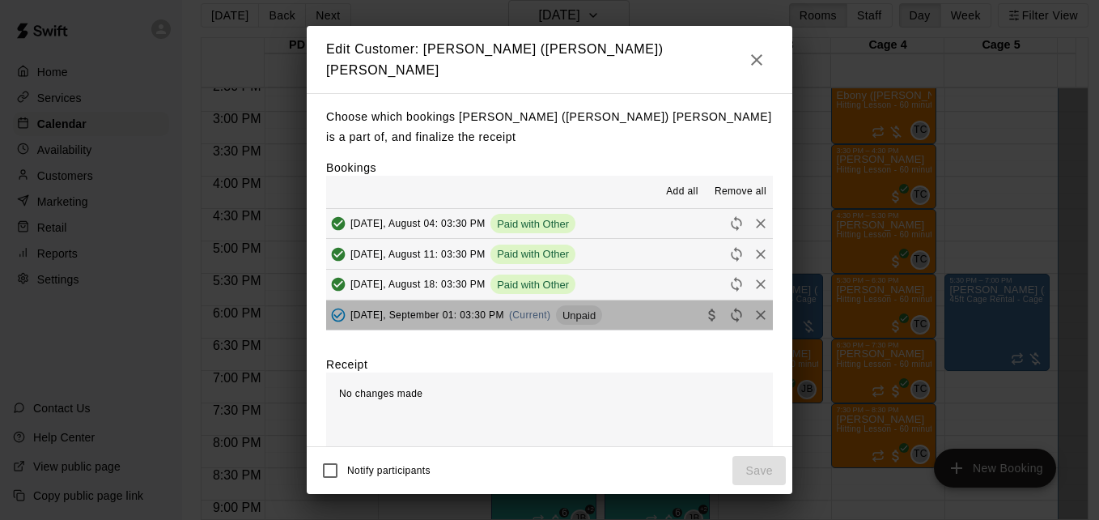
click at [655, 309] on button "[DATE], September 01: 03:30 PM (Current) Unpaid" at bounding box center [549, 315] width 447 height 30
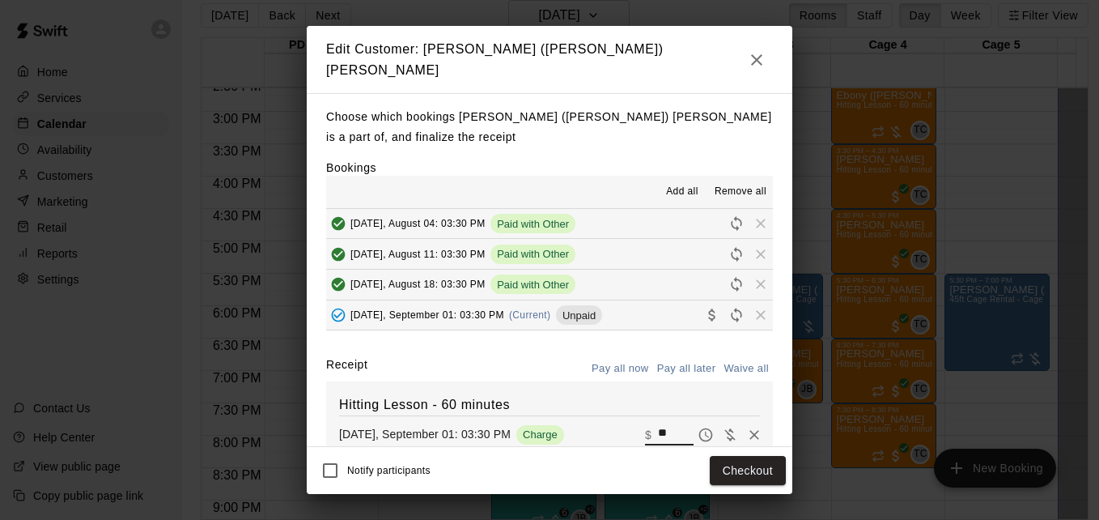
click at [658, 427] on input "**" at bounding box center [676, 434] width 36 height 21
type input "*"
type input "**"
click at [749, 461] on button "Checkout" at bounding box center [748, 471] width 76 height 30
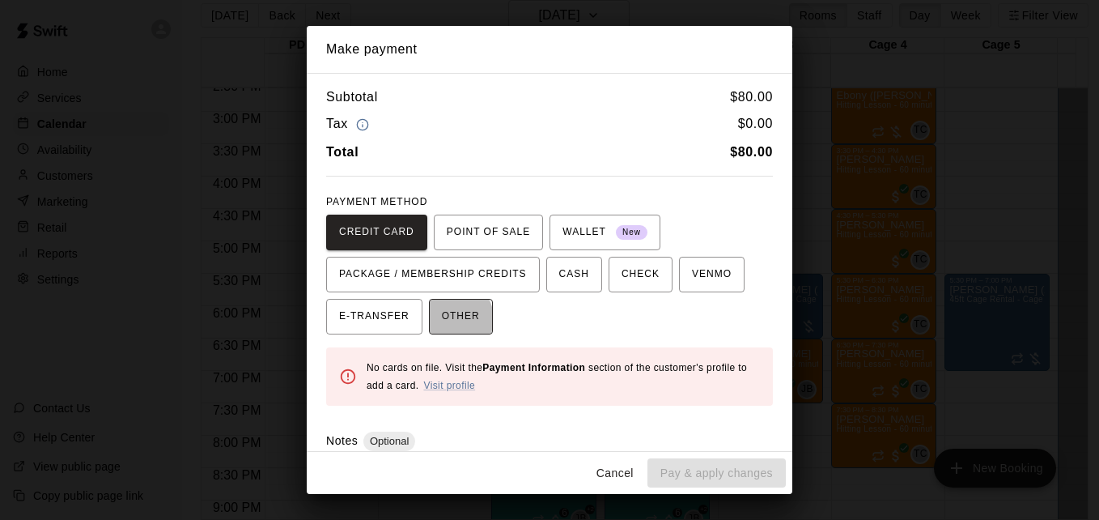
click at [444, 318] on span "OTHER" at bounding box center [461, 317] width 38 height 26
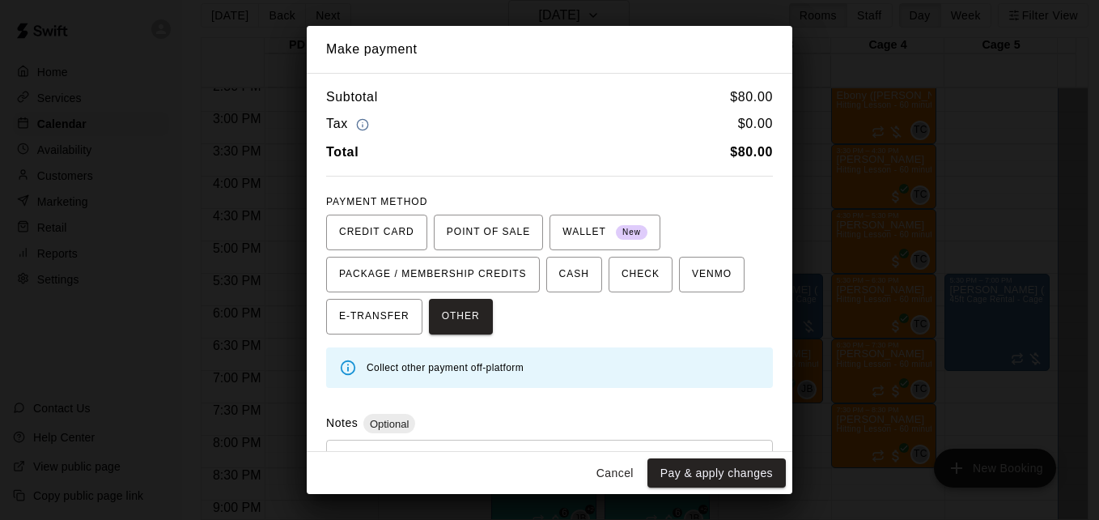
click at [465, 445] on div "* ​" at bounding box center [549, 476] width 447 height 75
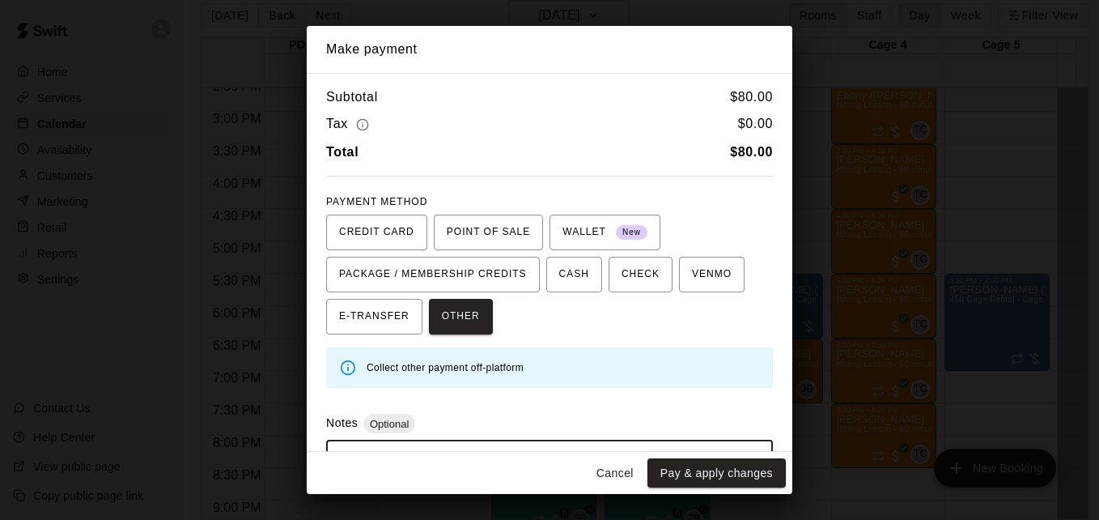
scroll to position [77, 0]
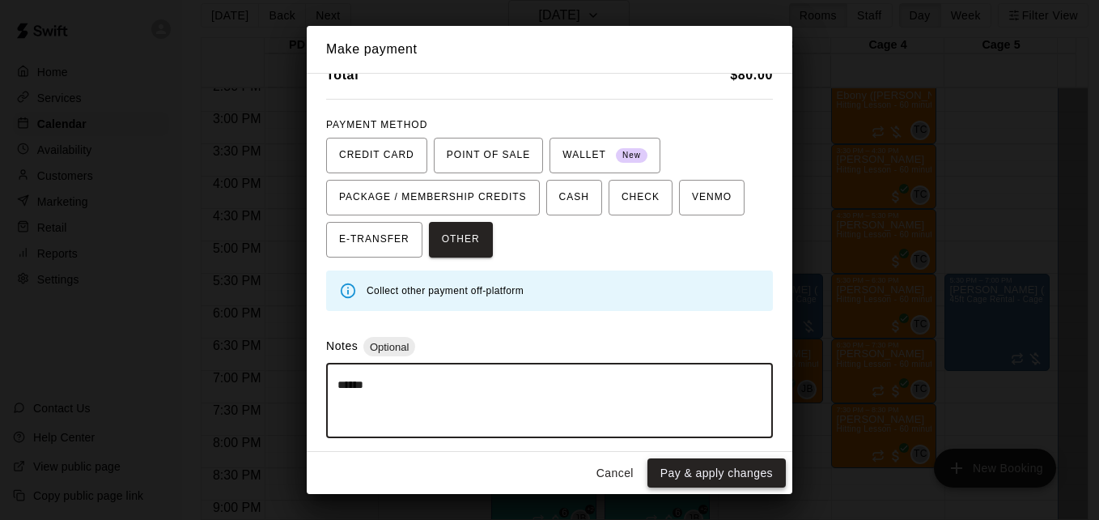
type textarea "******"
click at [700, 474] on button "Pay & apply changes" at bounding box center [716, 473] width 138 height 30
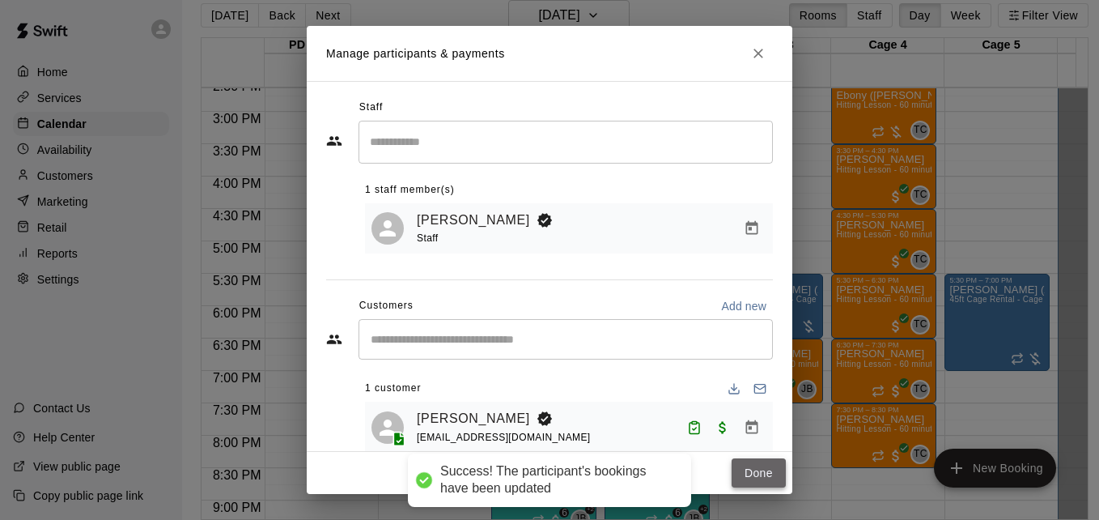
click at [763, 472] on button "Done" at bounding box center [759, 473] width 54 height 30
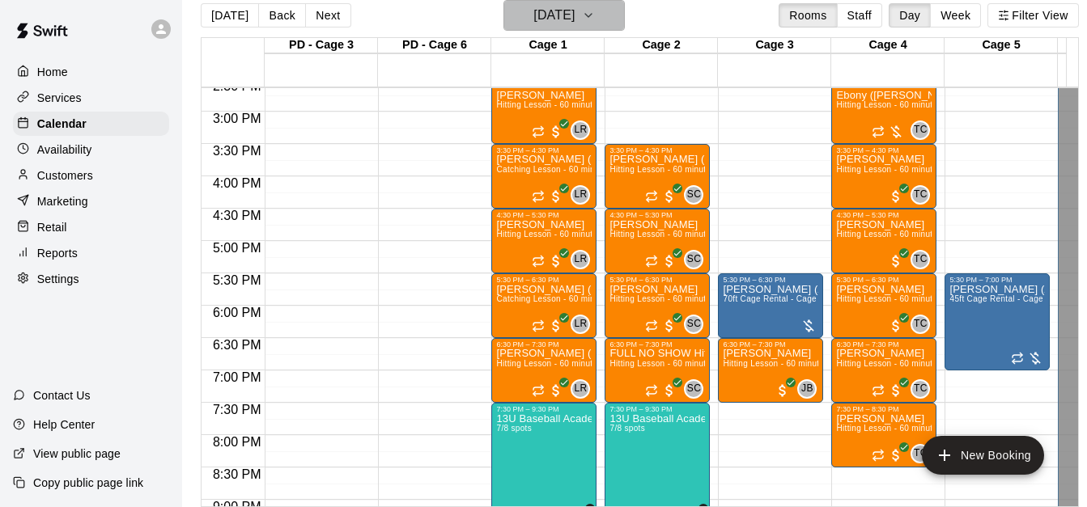
click at [595, 20] on icon "button" at bounding box center [588, 15] width 13 height 19
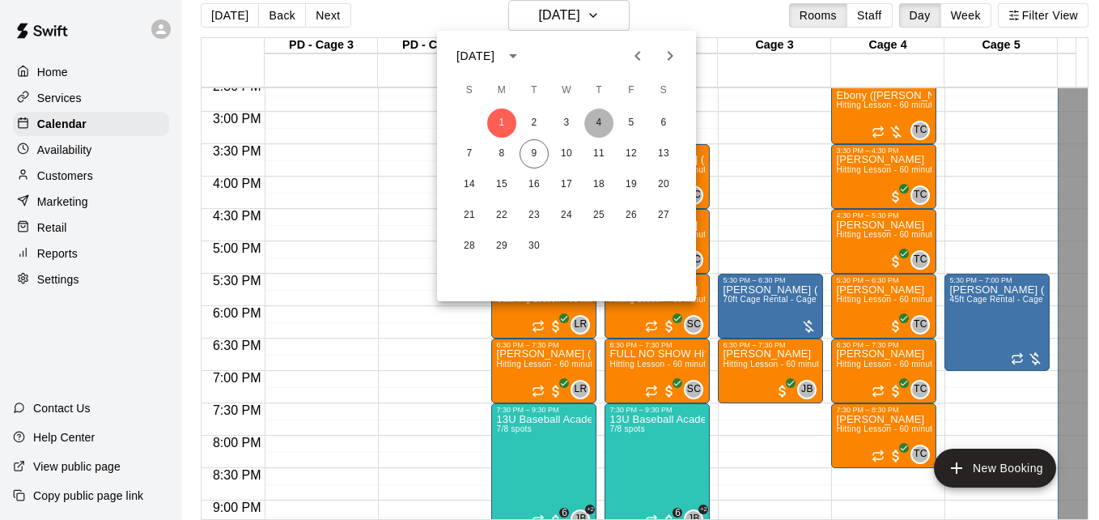
click at [596, 125] on button "4" at bounding box center [598, 122] width 29 height 29
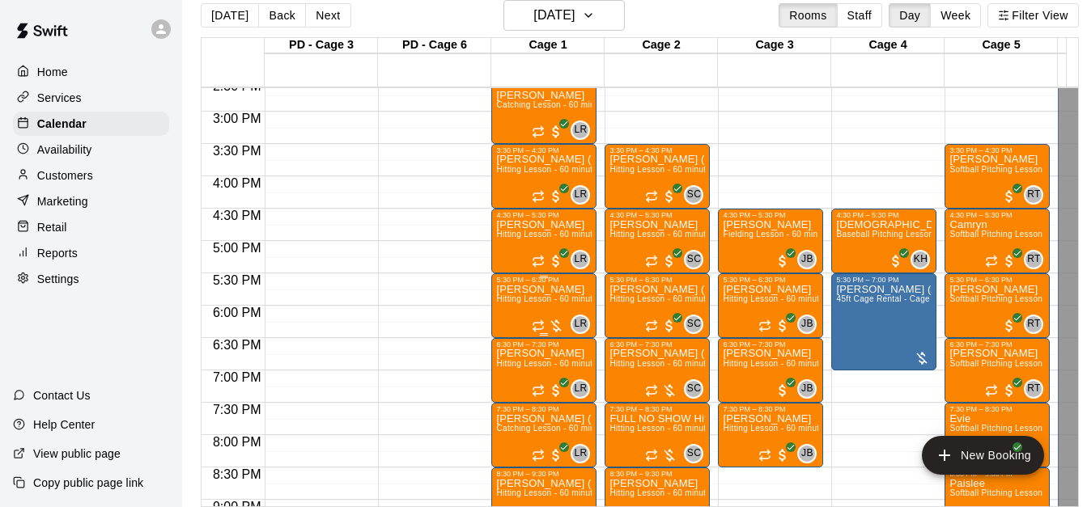
click at [545, 299] on span "Hitting Lesson - 60 minutes" at bounding box center [548, 299] width 105 height 9
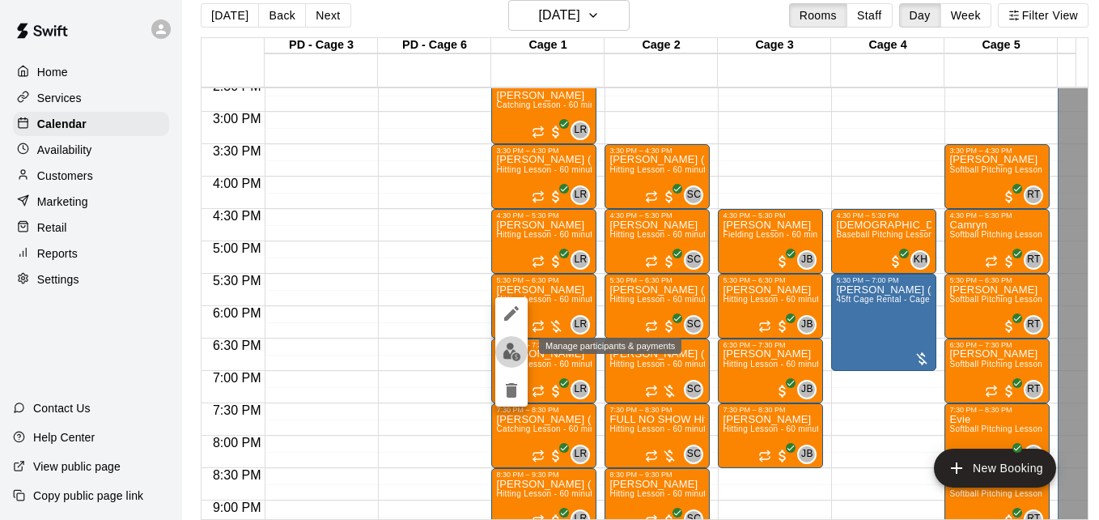
click at [511, 350] on img "edit" at bounding box center [512, 351] width 19 height 19
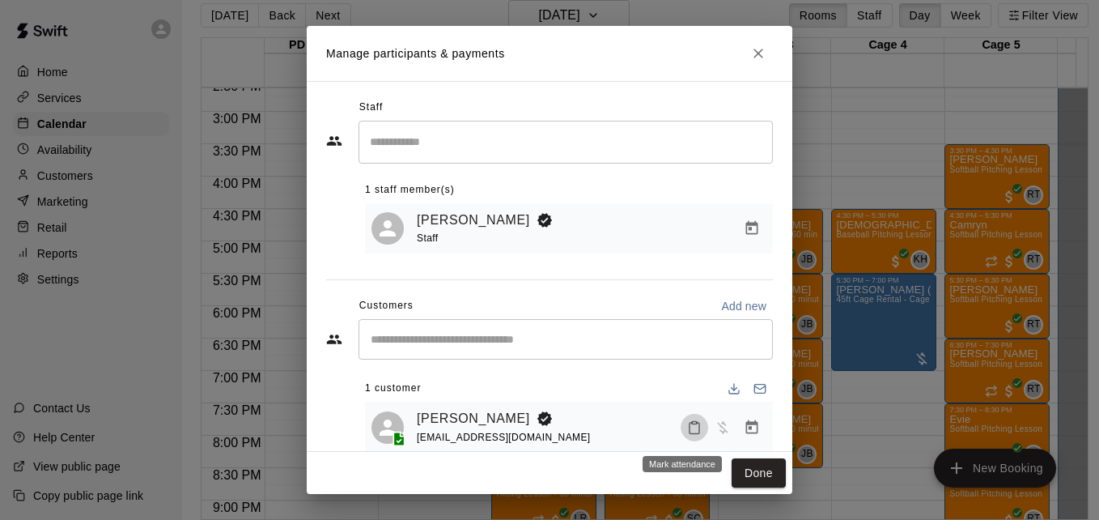
click at [690, 426] on icon "Mark attendance" at bounding box center [695, 427] width 10 height 11
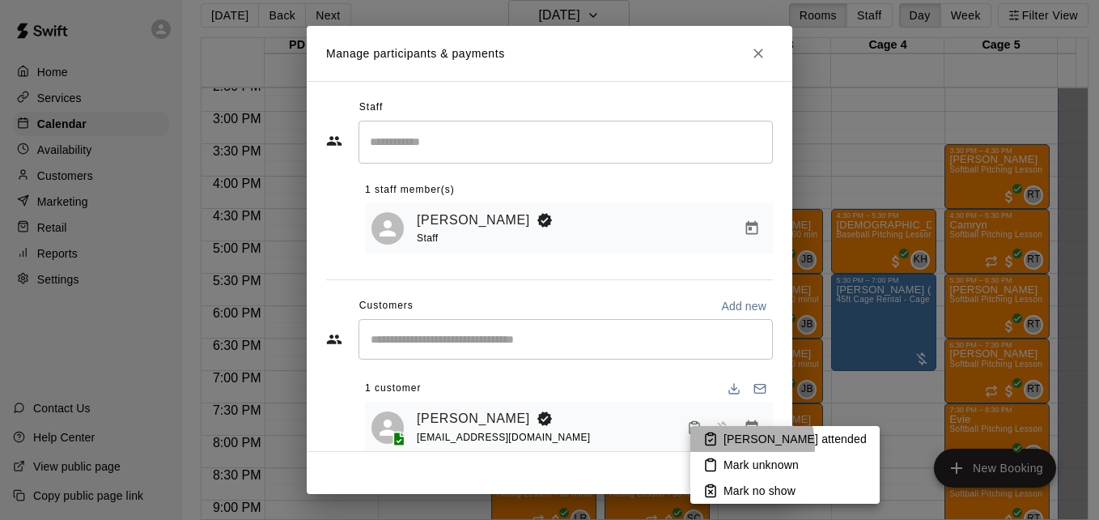
click at [732, 445] on p "[PERSON_NAME] attended" at bounding box center [795, 439] width 143 height 16
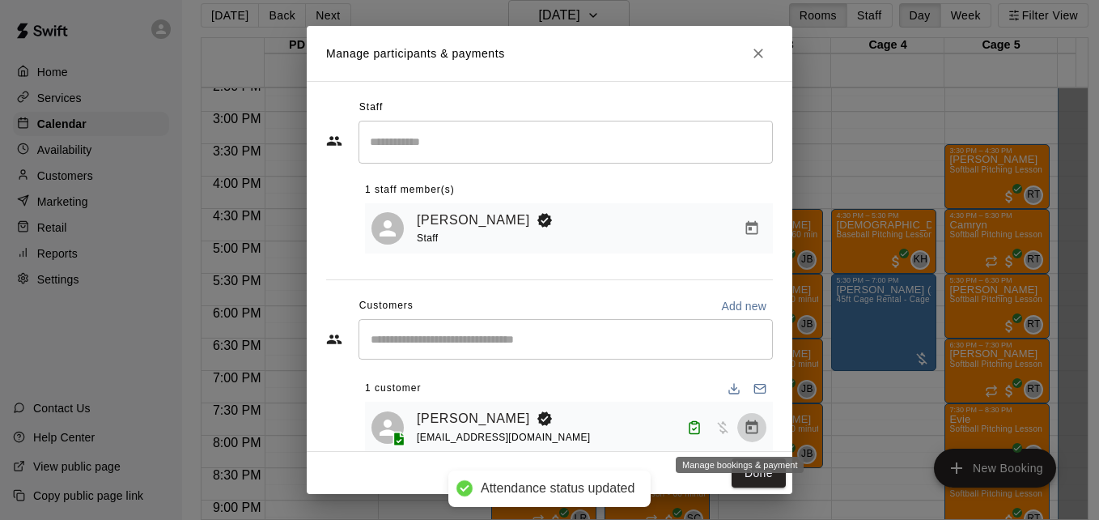
click at [746, 429] on icon "Manage bookings & payment" at bounding box center [752, 427] width 16 height 16
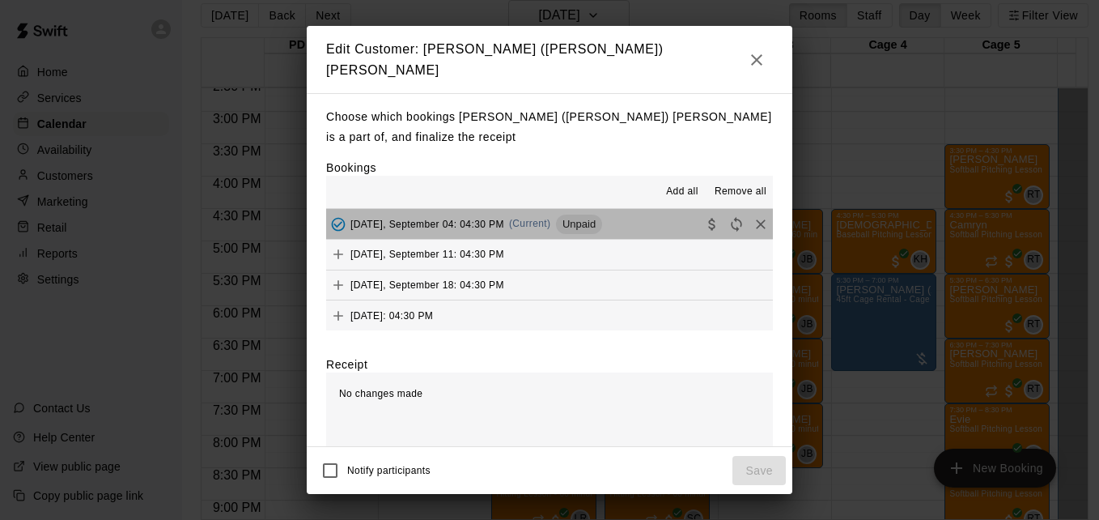
click at [636, 216] on button "[DATE], September 04: 04:30 PM (Current) Unpaid" at bounding box center [549, 224] width 447 height 30
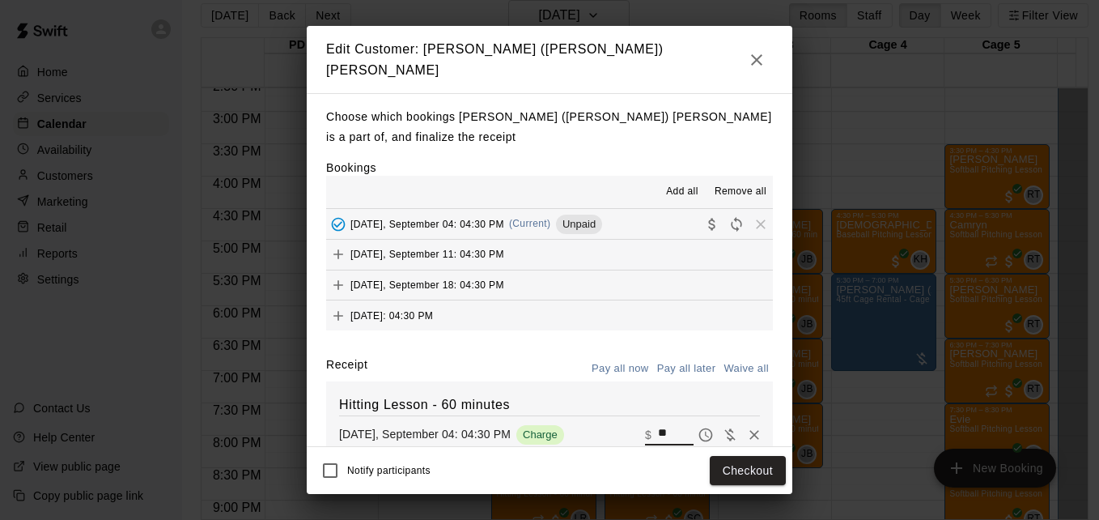
click at [658, 424] on input "**" at bounding box center [676, 434] width 36 height 21
type input "*"
type input "**"
click at [753, 474] on button "Checkout" at bounding box center [748, 471] width 76 height 30
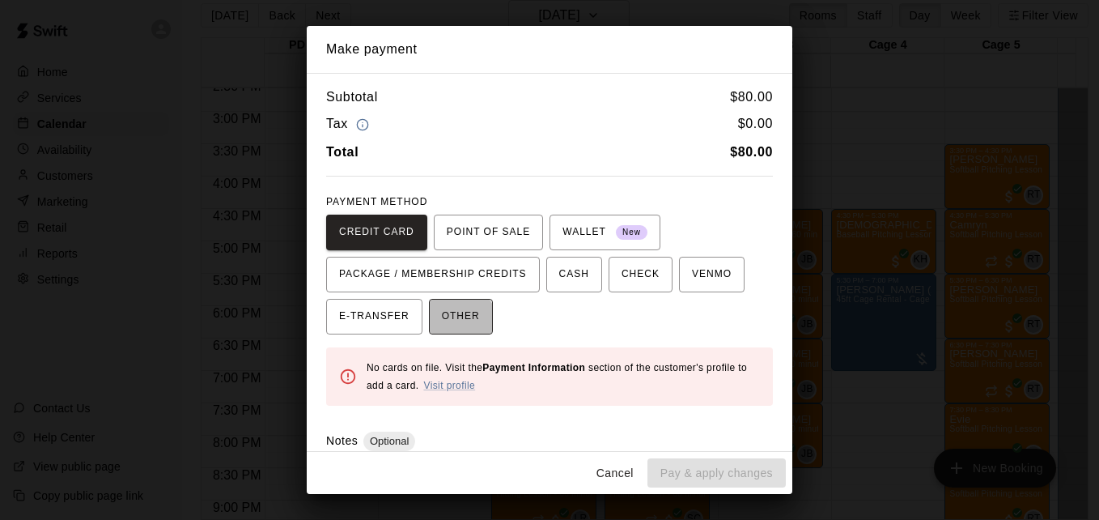
click at [446, 328] on span "OTHER" at bounding box center [461, 317] width 38 height 26
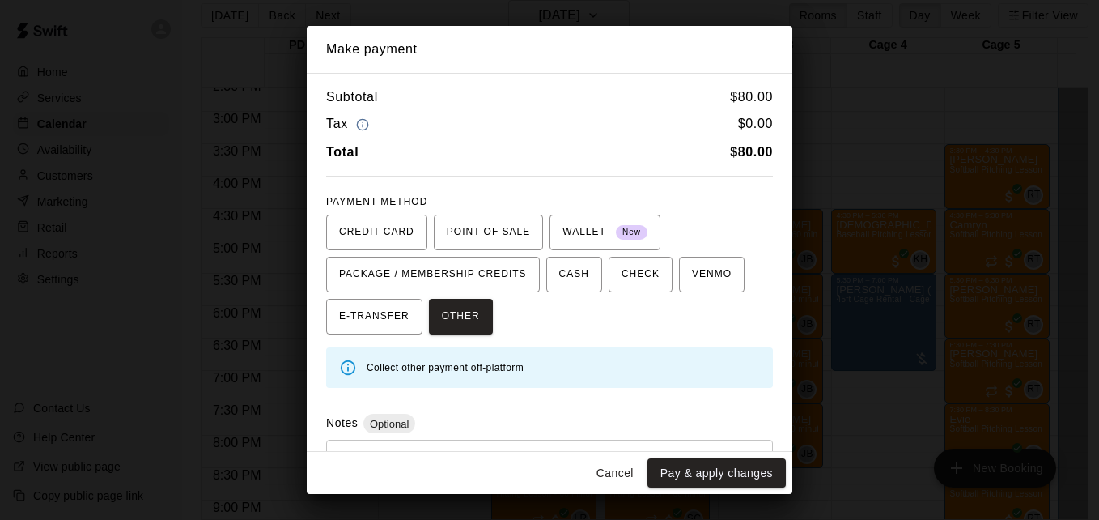
click at [499, 448] on div "* ​" at bounding box center [549, 476] width 447 height 75
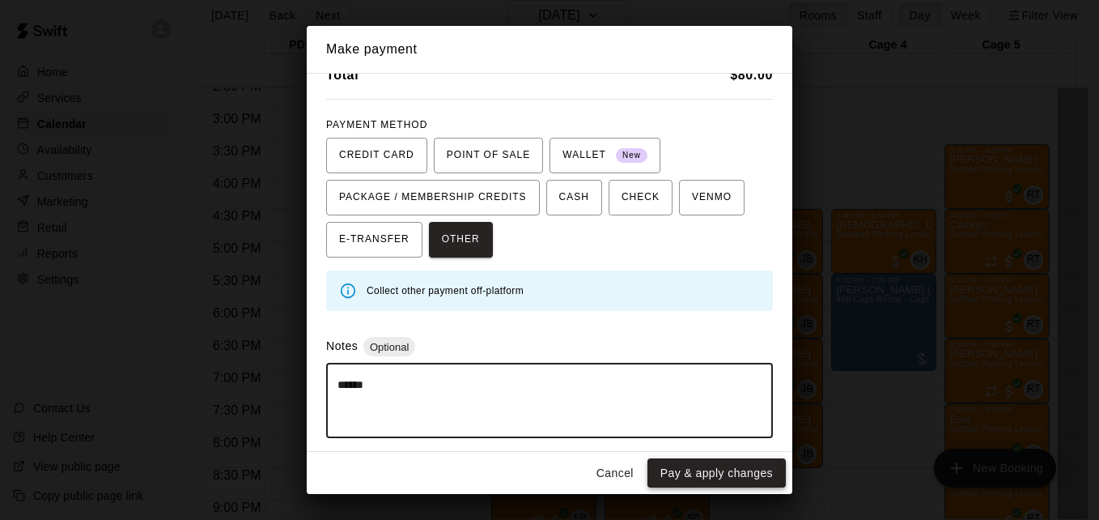
type textarea "******"
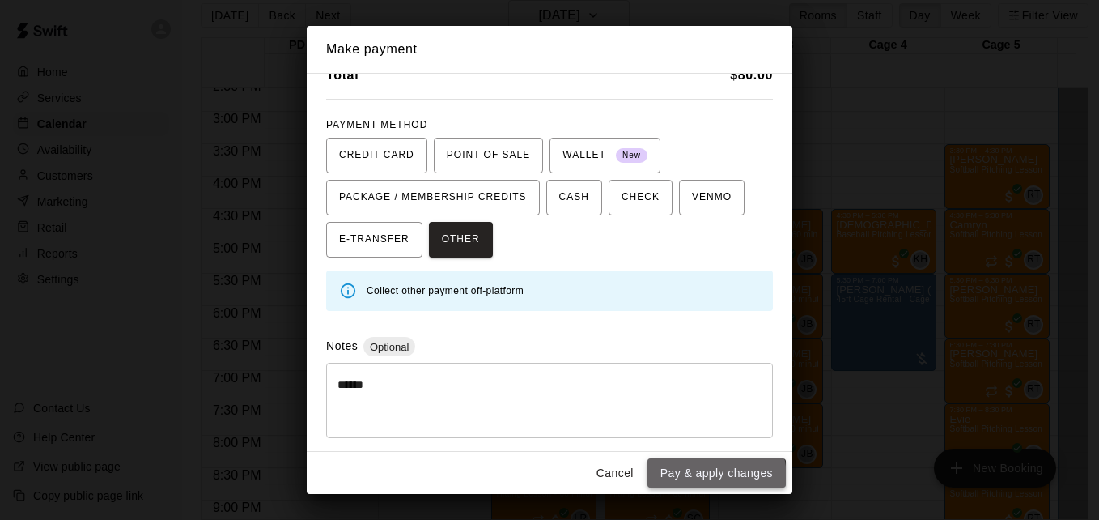
click at [703, 478] on button "Pay & apply changes" at bounding box center [716, 473] width 138 height 30
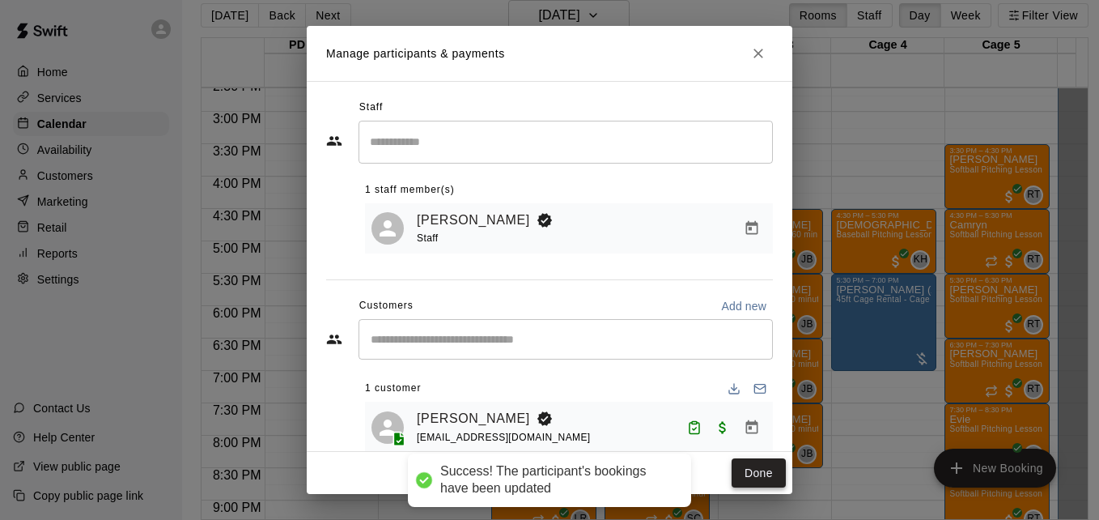
click at [748, 478] on button "Done" at bounding box center [759, 473] width 54 height 30
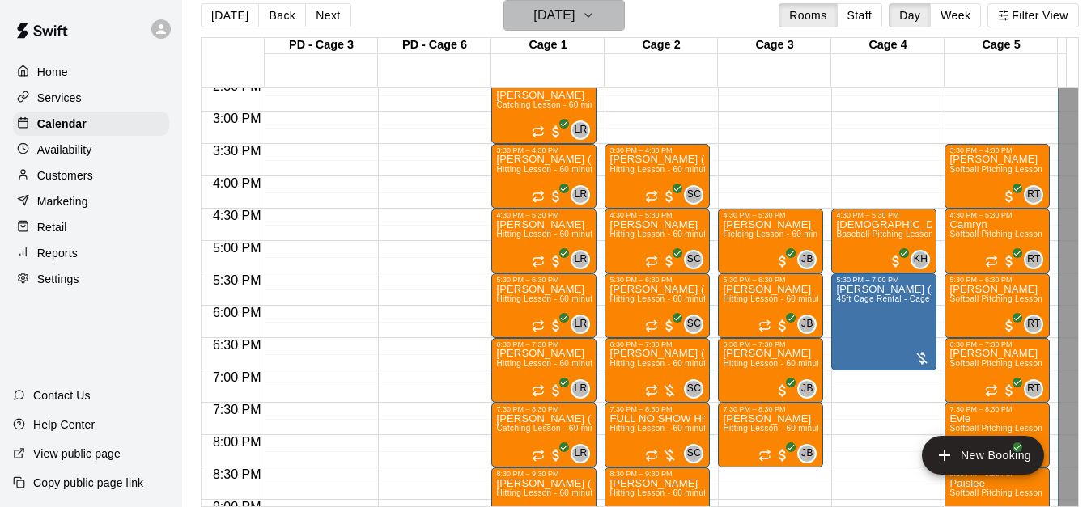
click at [595, 10] on icon "button" at bounding box center [588, 15] width 13 height 19
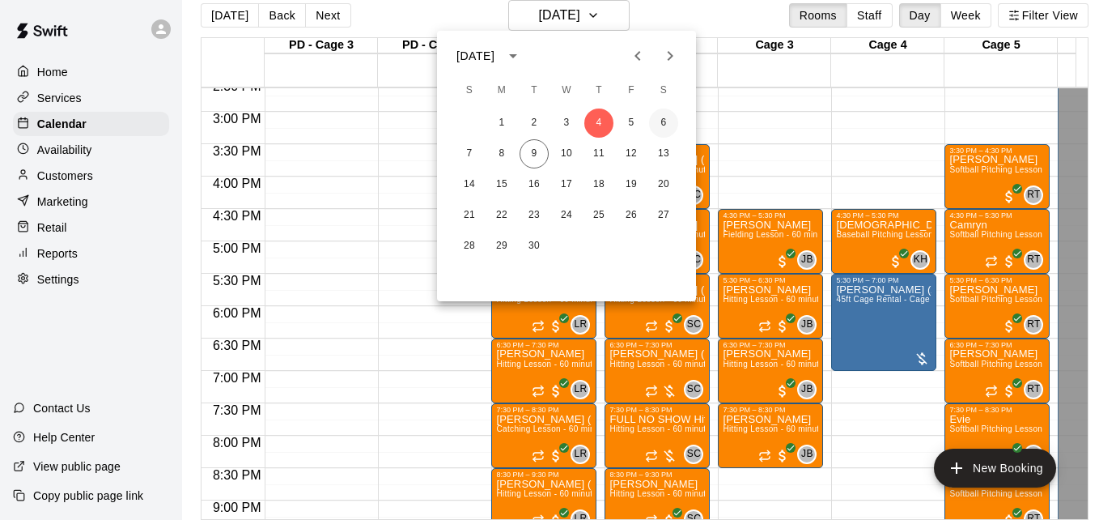
click at [674, 121] on button "6" at bounding box center [663, 122] width 29 height 29
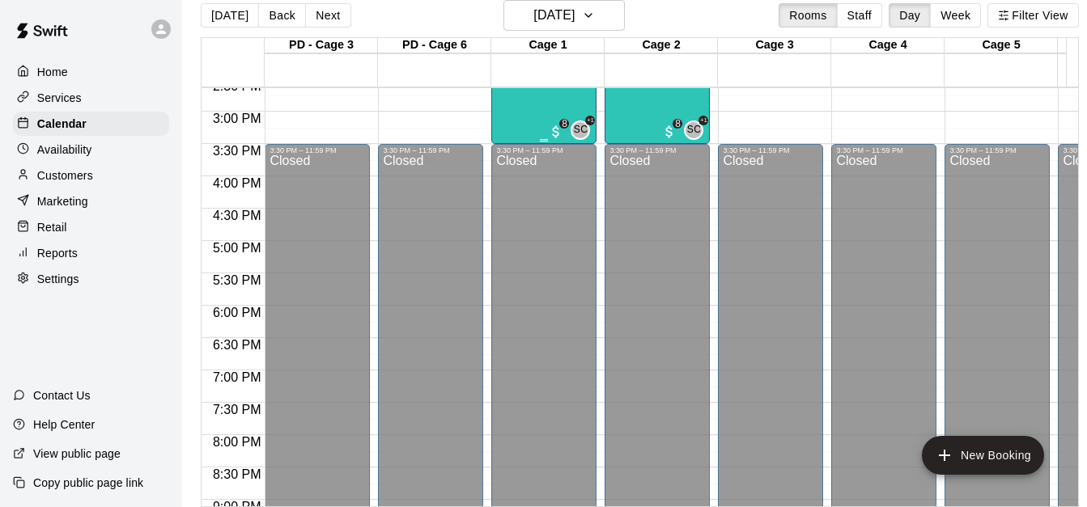
click at [523, 109] on div "SOFTBALL LIVE AT BAT 9/12 spots" at bounding box center [544, 213] width 96 height 507
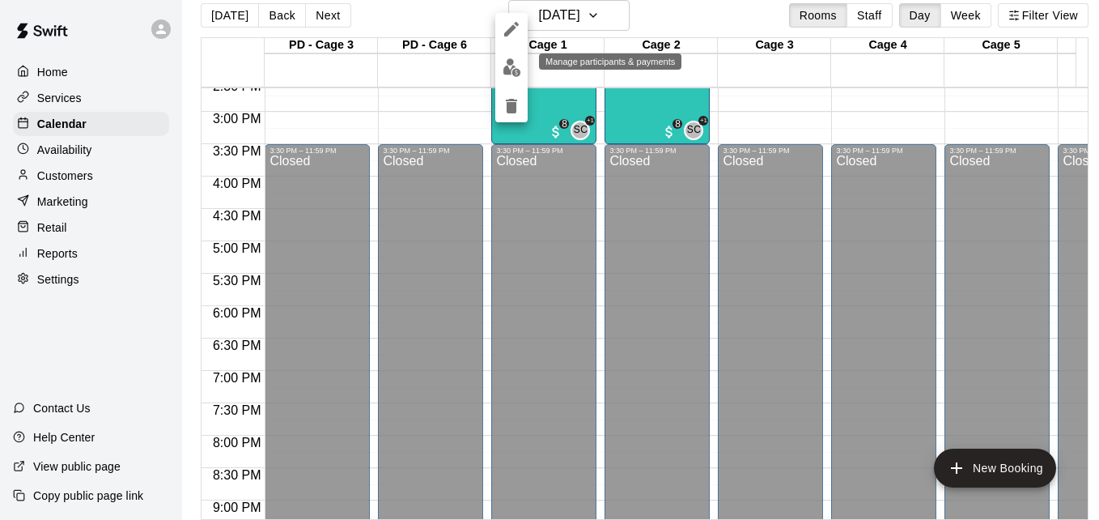
click at [514, 63] on img "edit" at bounding box center [512, 67] width 19 height 19
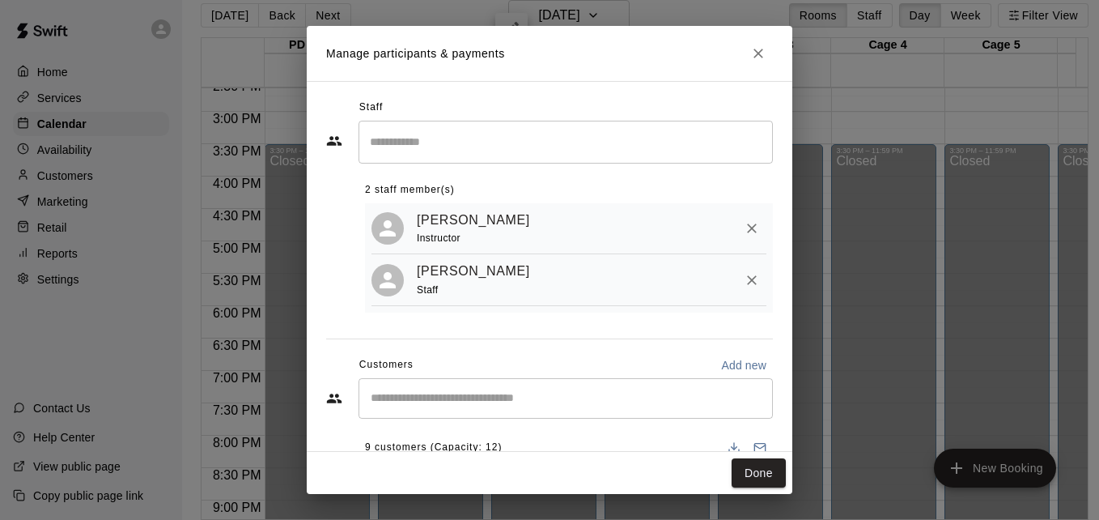
scroll to position [163, 0]
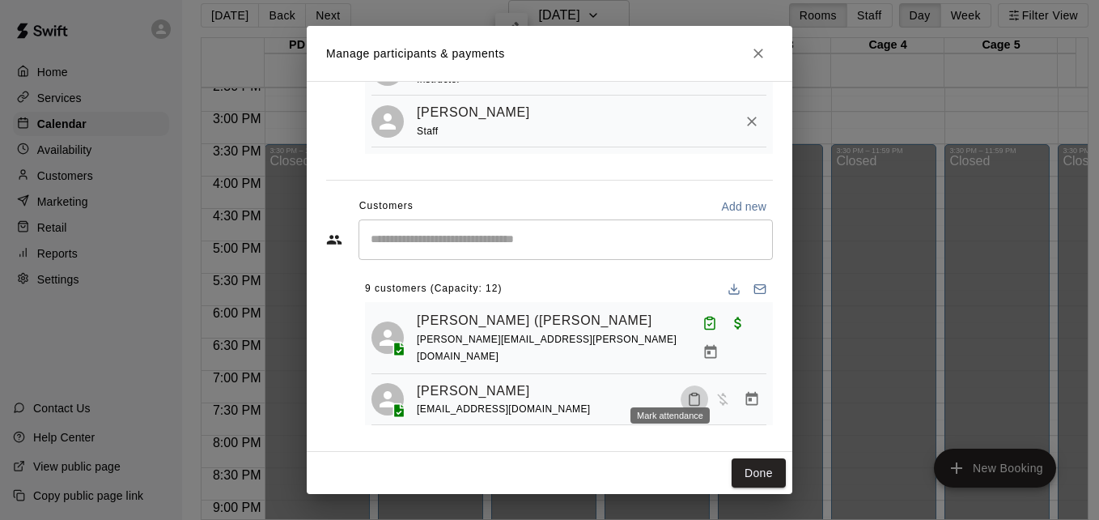
click at [692, 393] on rect "Mark attendance" at bounding box center [694, 394] width 5 height 2
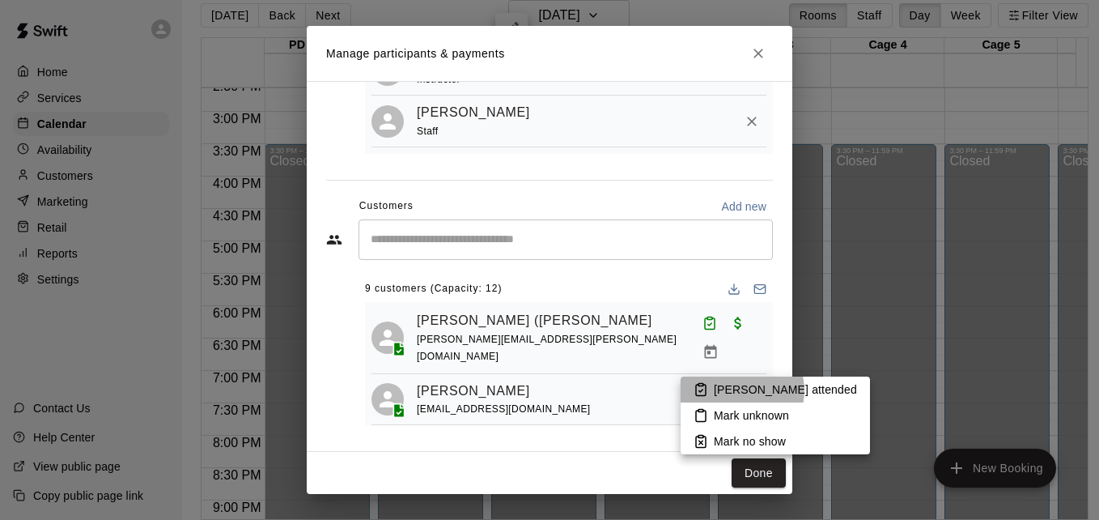
click at [739, 390] on p "[PERSON_NAME] attended" at bounding box center [785, 389] width 143 height 16
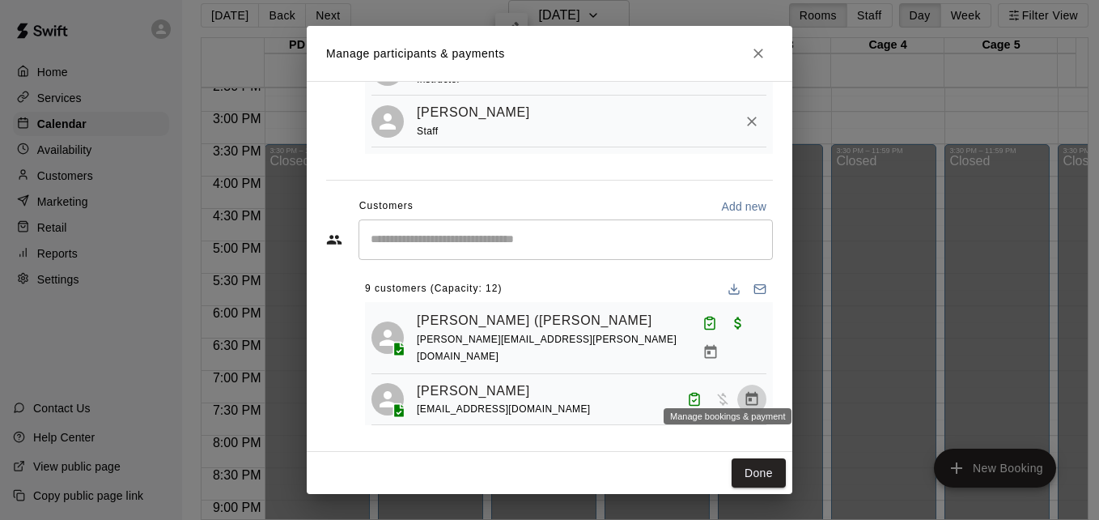
click at [744, 391] on icon "Manage bookings & payment" at bounding box center [752, 399] width 16 height 16
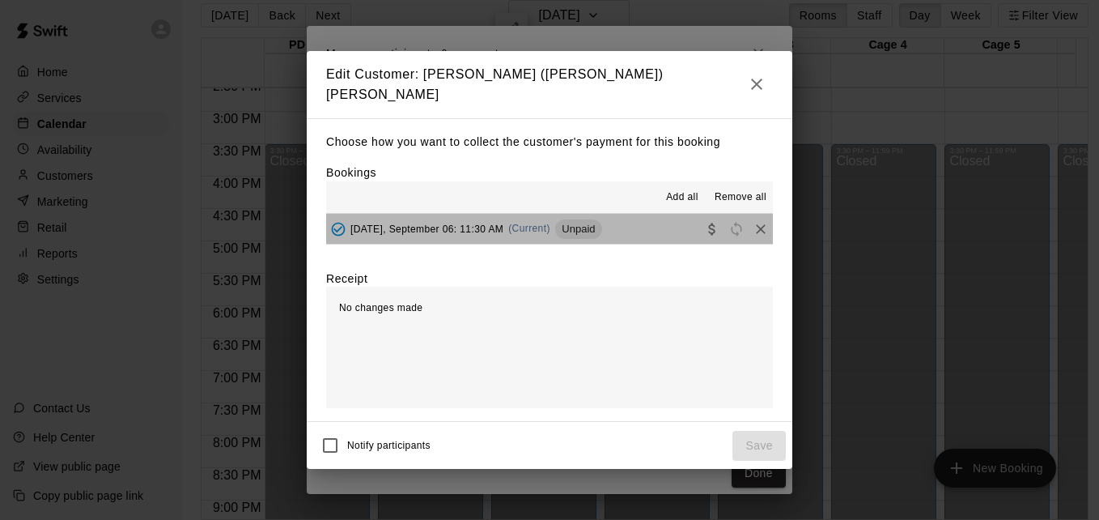
click at [654, 232] on button "[DATE], September 06: 11:30 AM (Current) Unpaid" at bounding box center [549, 229] width 447 height 30
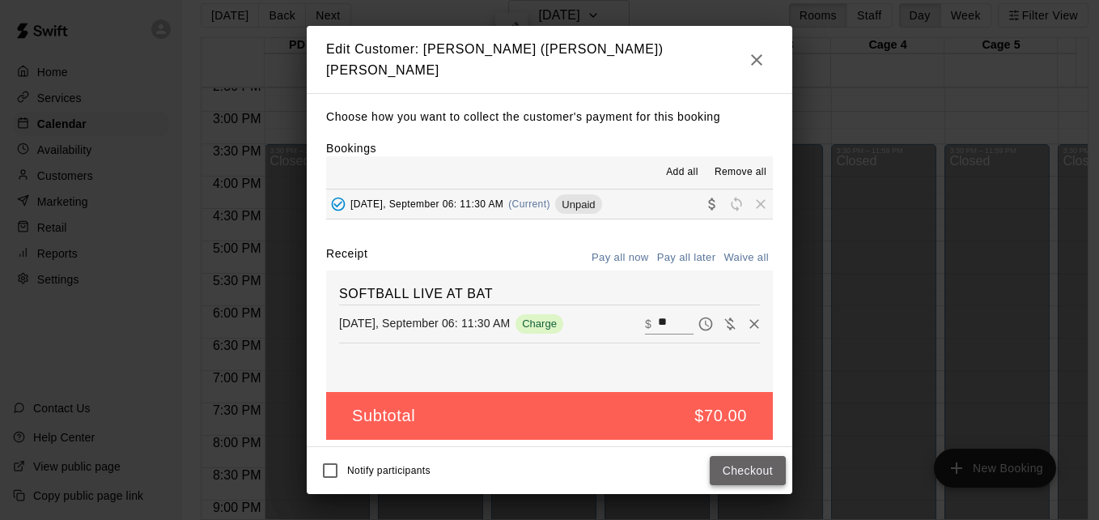
click at [742, 461] on button "Checkout" at bounding box center [748, 471] width 76 height 30
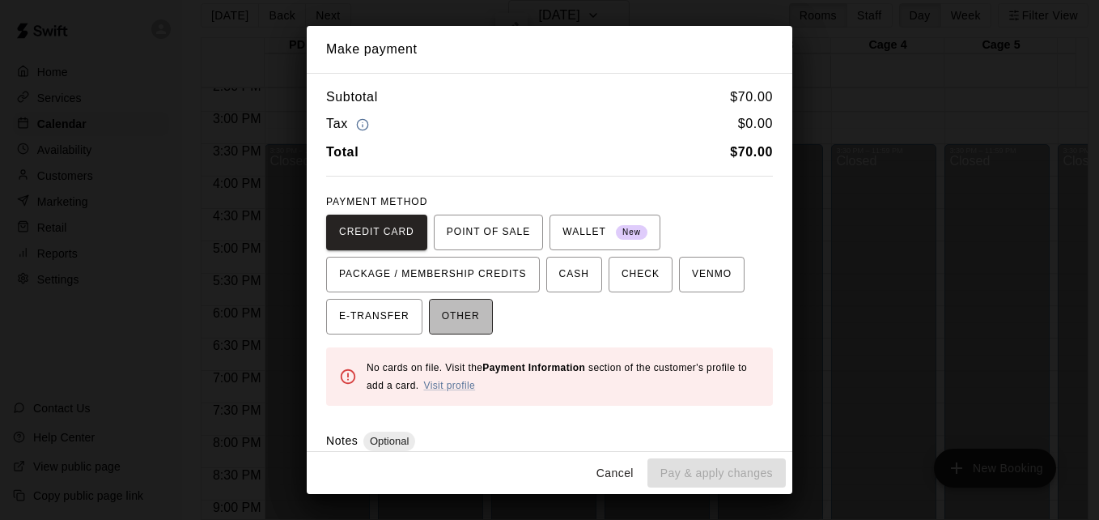
click at [458, 315] on span "OTHER" at bounding box center [461, 317] width 38 height 26
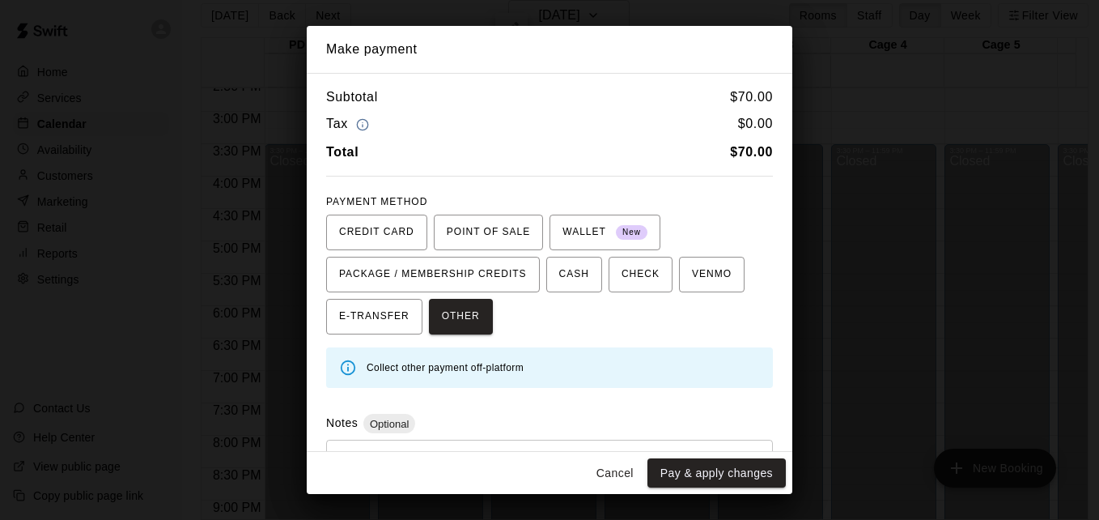
click at [489, 446] on div "* ​" at bounding box center [549, 476] width 447 height 75
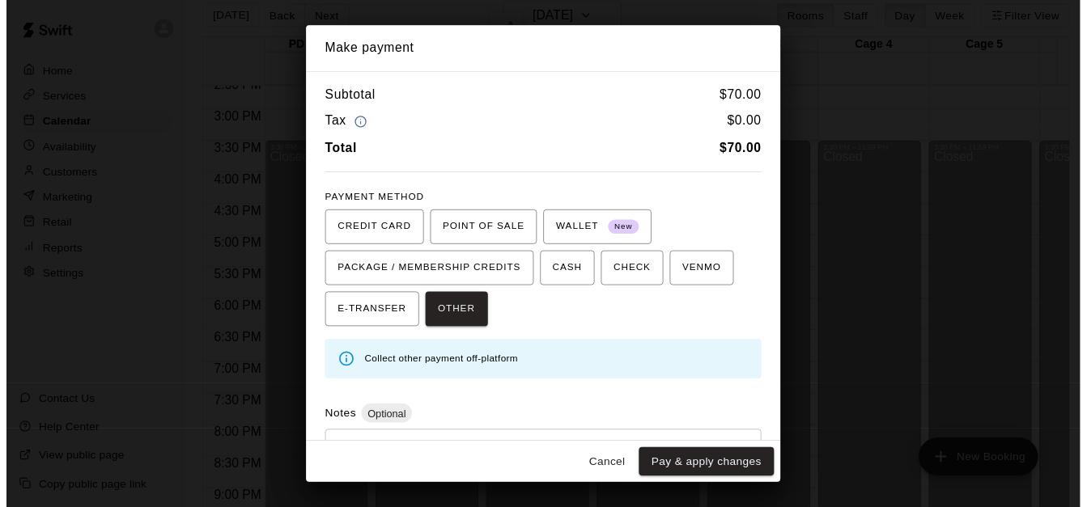
scroll to position [77, 0]
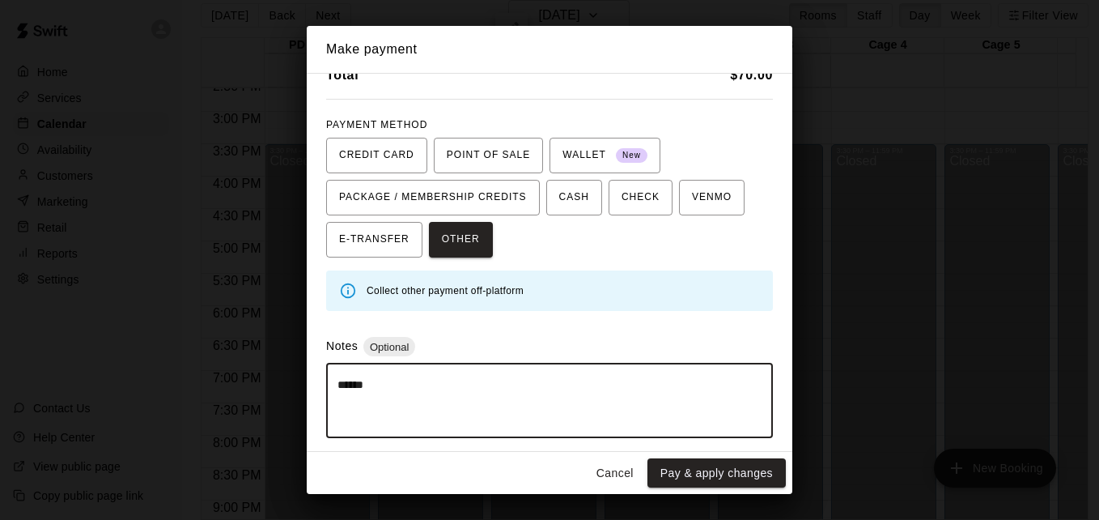
type textarea "******"
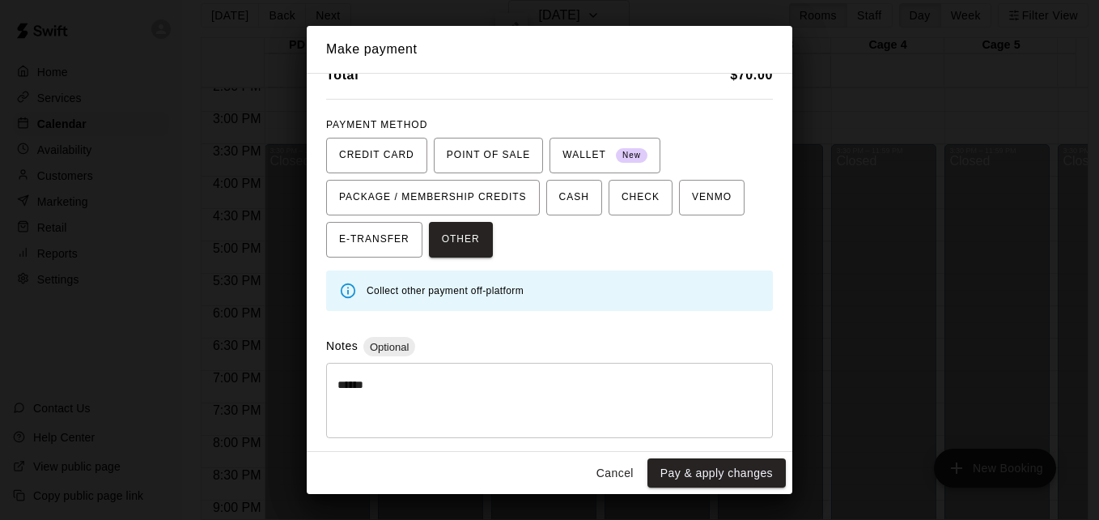
click at [742, 487] on div "Cancel Pay & apply changes" at bounding box center [550, 473] width 486 height 43
click at [735, 472] on button "Pay & apply changes" at bounding box center [716, 473] width 138 height 30
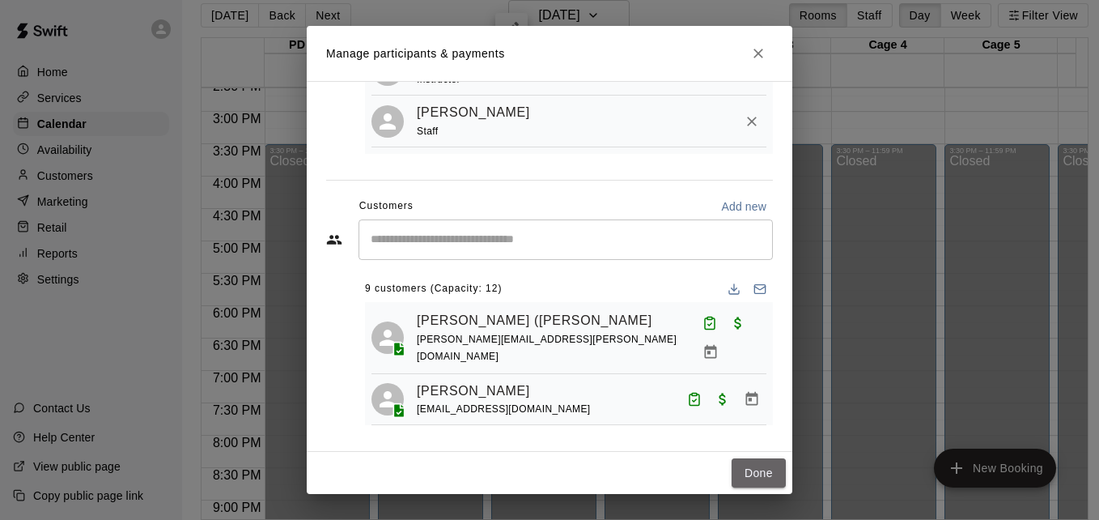
click at [735, 472] on button "Done" at bounding box center [759, 473] width 54 height 30
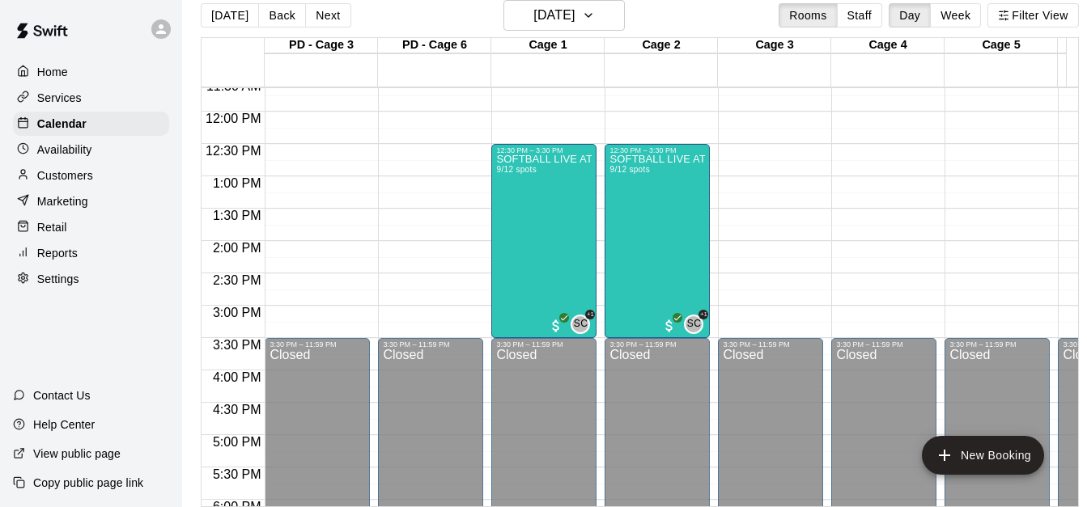
scroll to position [721, 0]
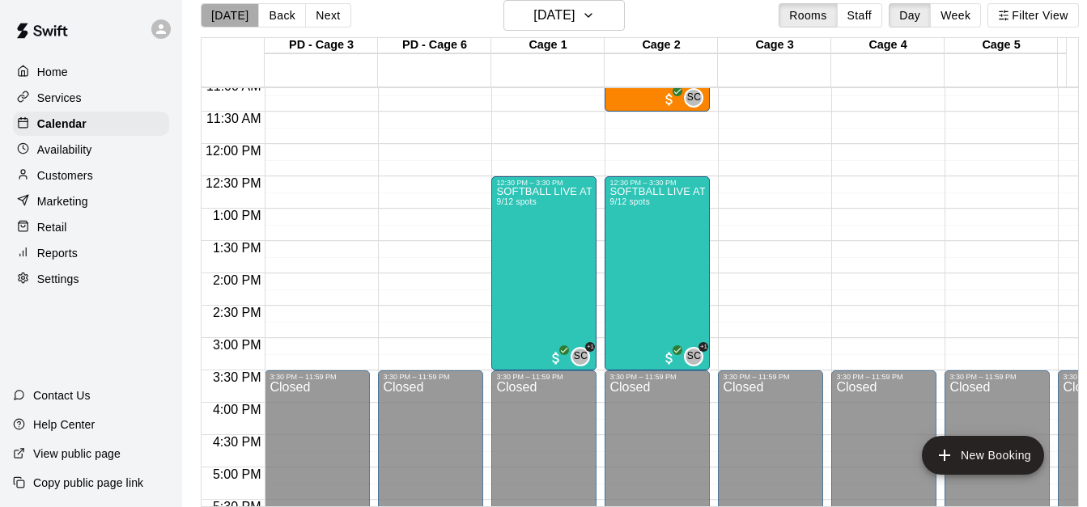
click at [230, 19] on button "[DATE]" at bounding box center [230, 15] width 58 height 24
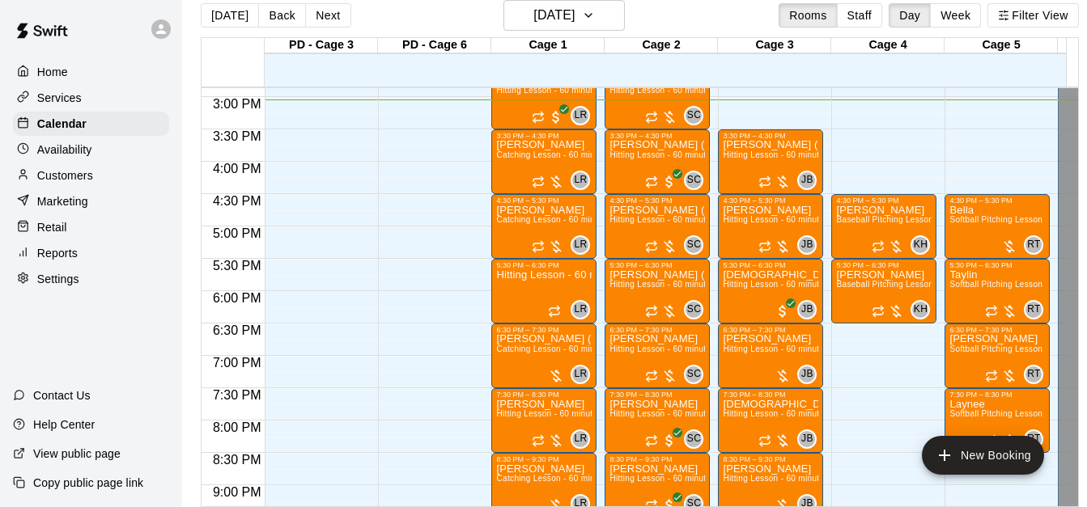
scroll to position [948, 0]
